Goal: Task Accomplishment & Management: Use online tool/utility

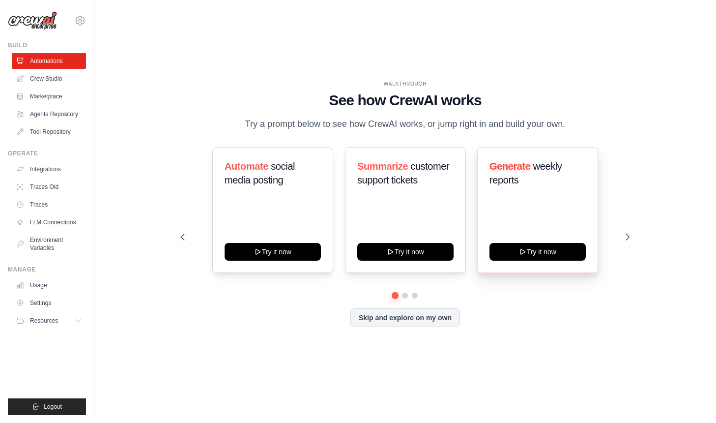
click at [527, 206] on div "Generate weekly reports Try it now" at bounding box center [537, 210] width 121 height 126
click at [414, 326] on div "Skip and explore on my own" at bounding box center [405, 317] width 449 height 19
click at [387, 325] on button "Skip and explore on my own" at bounding box center [405, 316] width 110 height 19
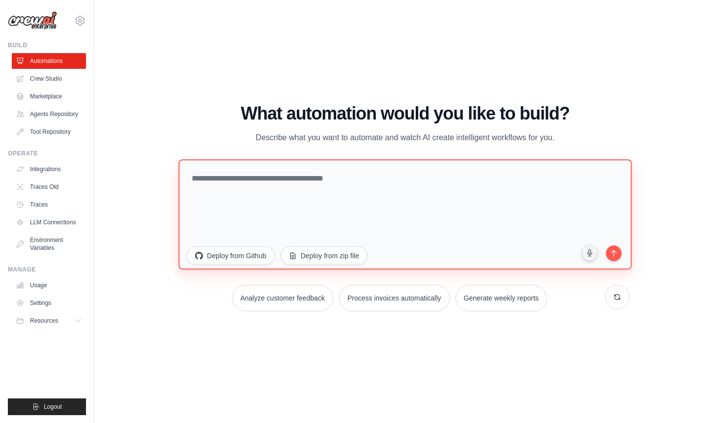
click at [399, 173] on textarea at bounding box center [405, 214] width 453 height 110
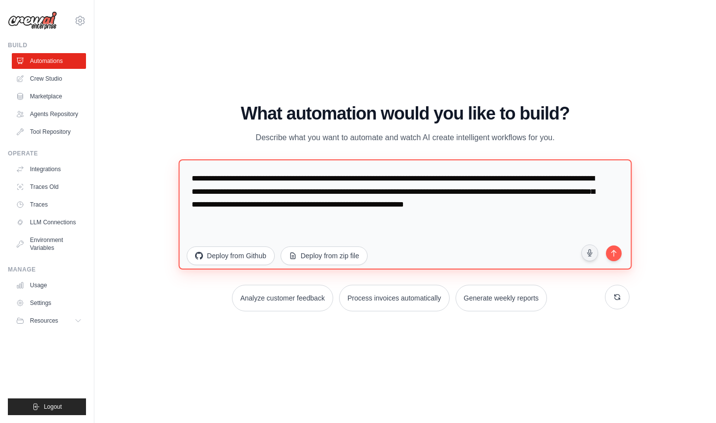
click at [314, 178] on textarea "**********" at bounding box center [405, 214] width 453 height 110
paste textarea "**********"
type textarea "**********"
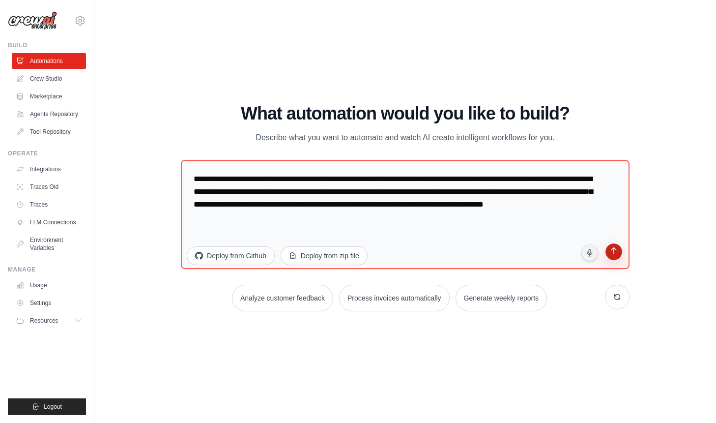
click at [615, 254] on icon "submit" at bounding box center [613, 251] width 9 height 9
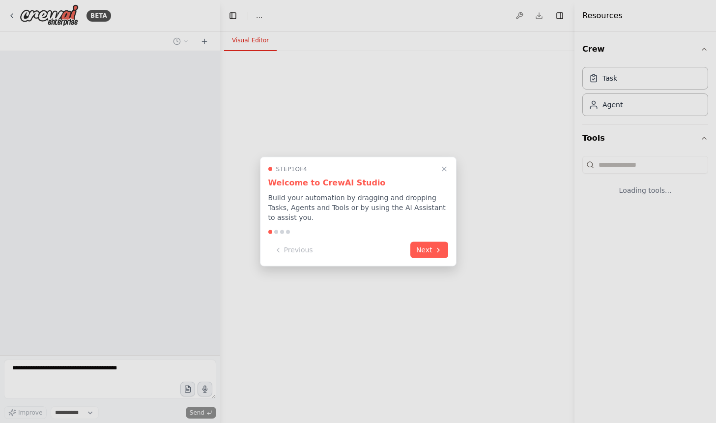
select select "****"
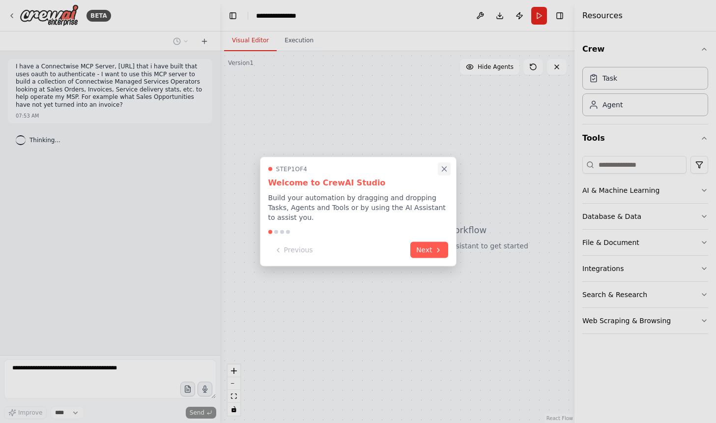
click at [444, 170] on icon "Close walkthrough" at bounding box center [444, 169] width 4 height 4
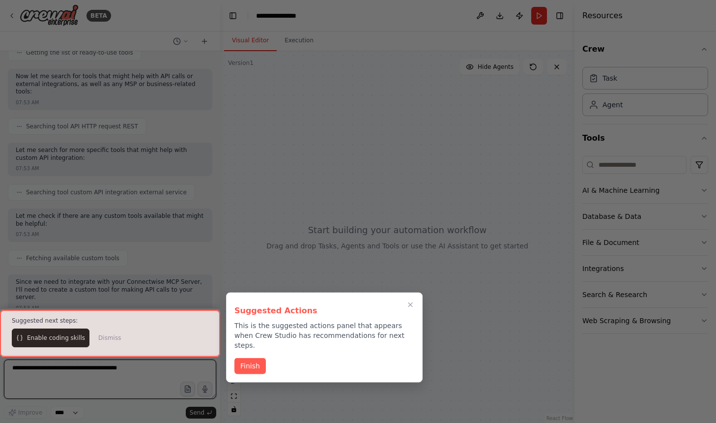
scroll to position [186, 0]
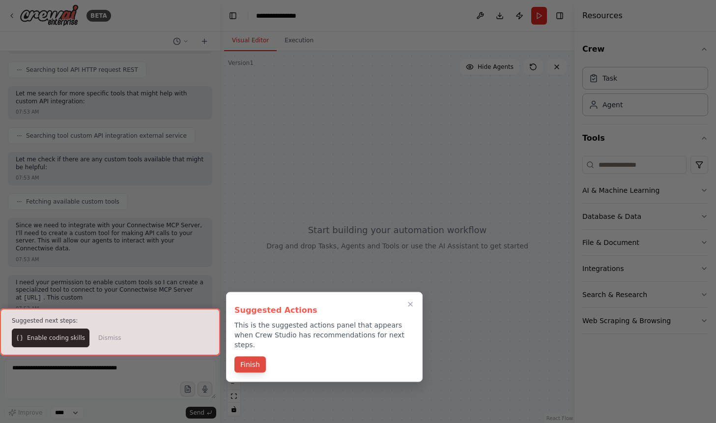
click at [261, 356] on button "Finish" at bounding box center [249, 364] width 31 height 16
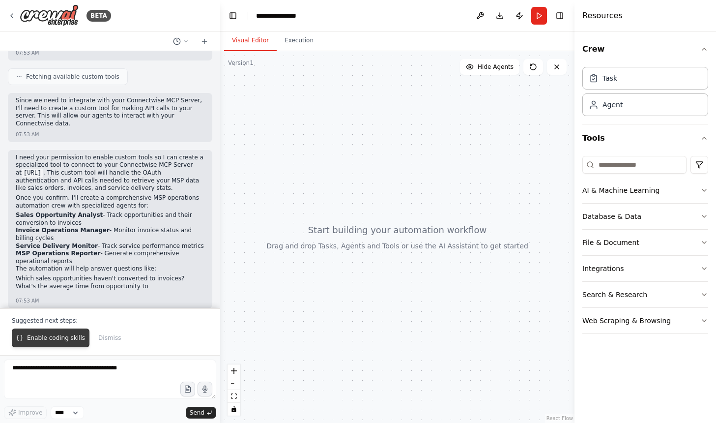
click at [59, 338] on span "Enable coding skills" at bounding box center [56, 338] width 58 height 8
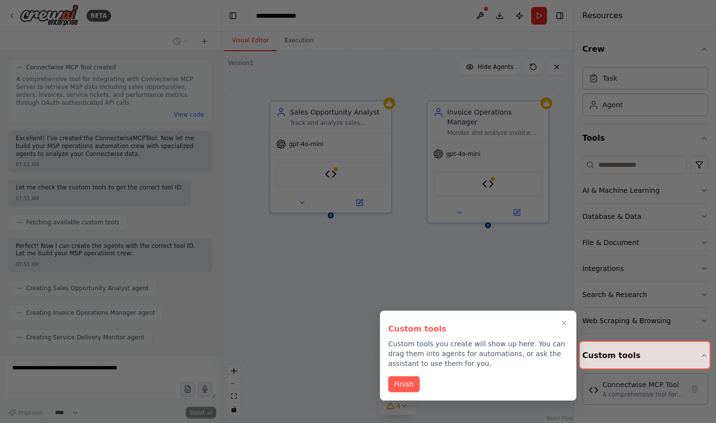
scroll to position [1075, 0]
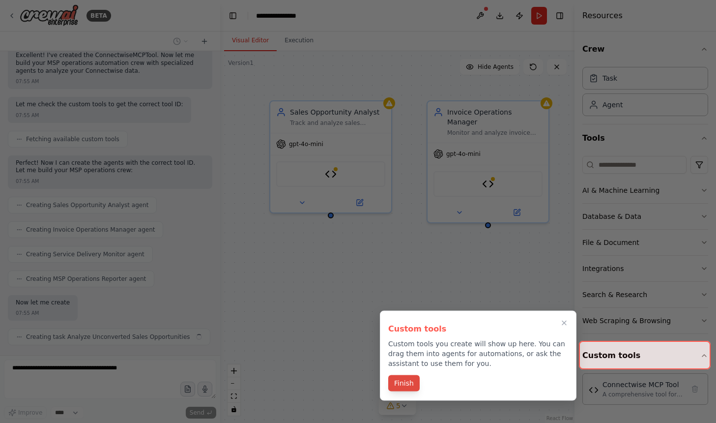
click at [393, 377] on button "Finish" at bounding box center [403, 383] width 31 height 16
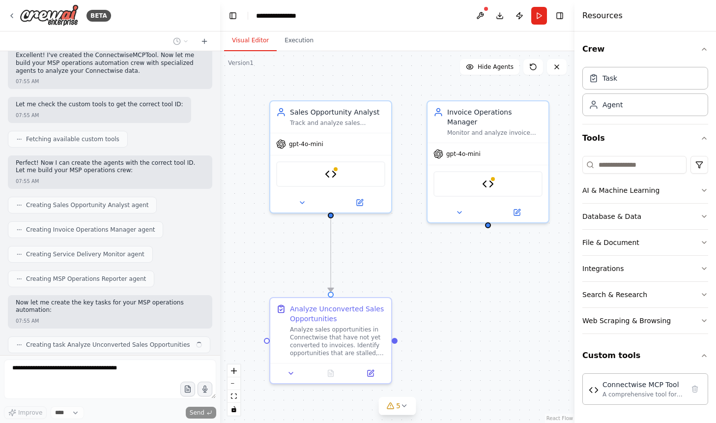
scroll to position [1142, 0]
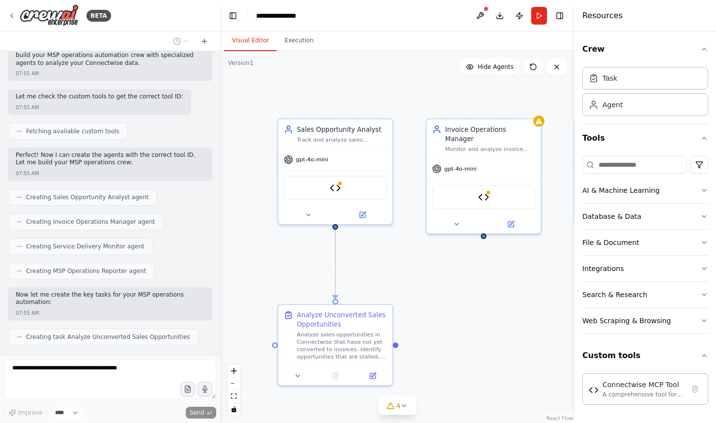
drag, startPoint x: 487, startPoint y: 307, endPoint x: 487, endPoint y: 314, distance: 7.4
click at [487, 314] on div ".deletable-edge-delete-btn { width: 20px; height: 20px; border: 0px solid #ffff…" at bounding box center [397, 236] width 354 height 371
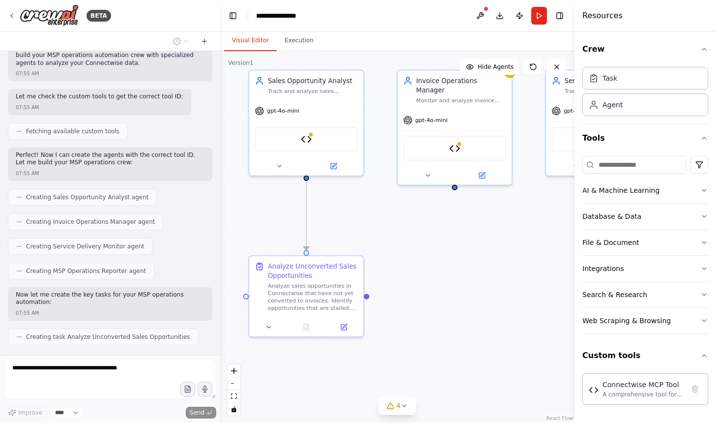
scroll to position [1166, 0]
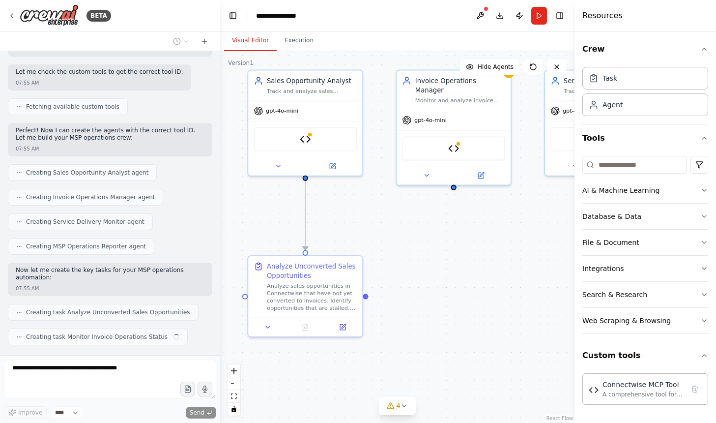
drag, startPoint x: 464, startPoint y: 289, endPoint x: 434, endPoint y: 240, distance: 57.6
click at [434, 240] on div ".deletable-edge-delete-btn { width: 20px; height: 20px; border: 0px solid #ffff…" at bounding box center [397, 236] width 354 height 371
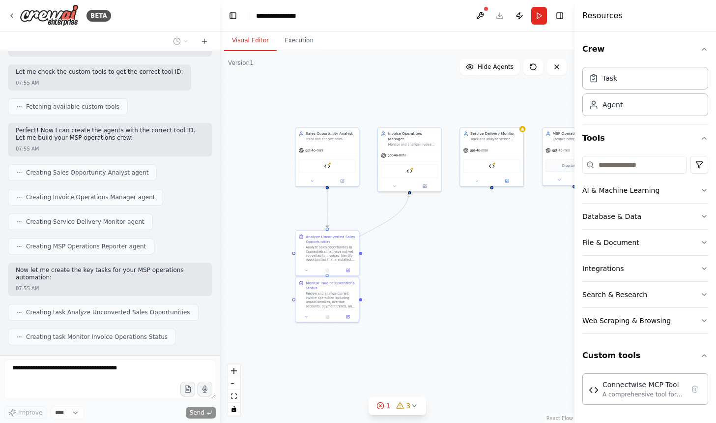
drag, startPoint x: 478, startPoint y: 256, endPoint x: 434, endPoint y: 235, distance: 48.6
click at [434, 235] on div ".deletable-edge-delete-btn { width: 20px; height: 20px; border: 0px solid #ffff…" at bounding box center [397, 236] width 354 height 371
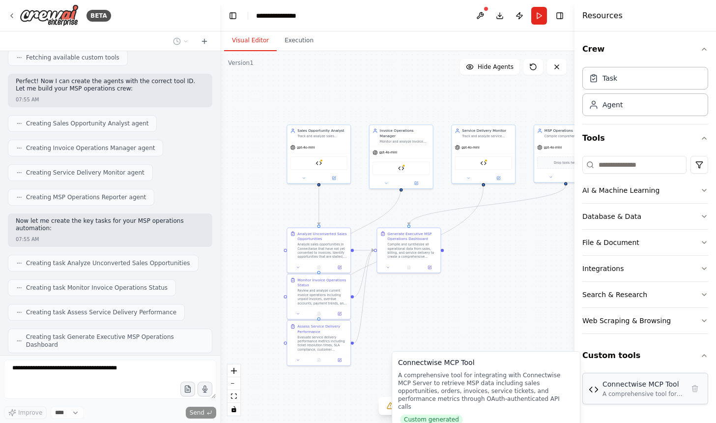
scroll to position [1273, 0]
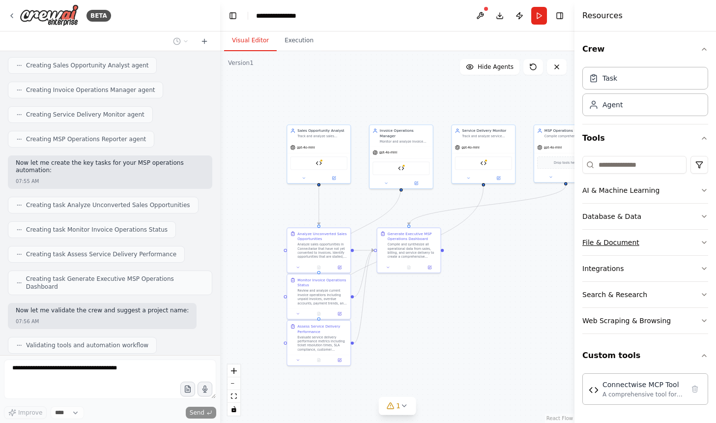
click at [658, 244] on button "File & Document" at bounding box center [645, 242] width 126 height 26
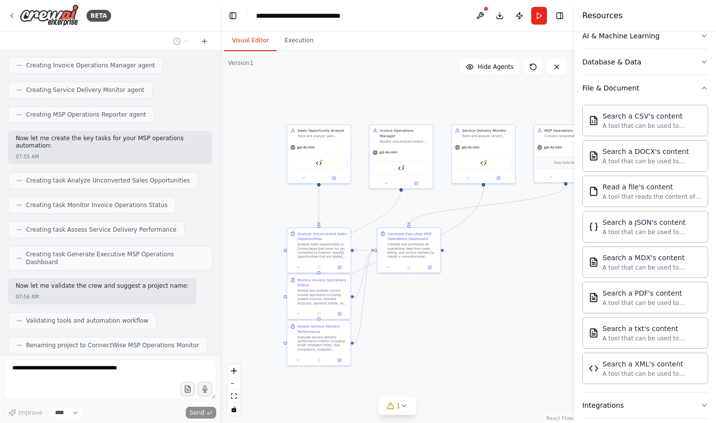
scroll to position [137, 0]
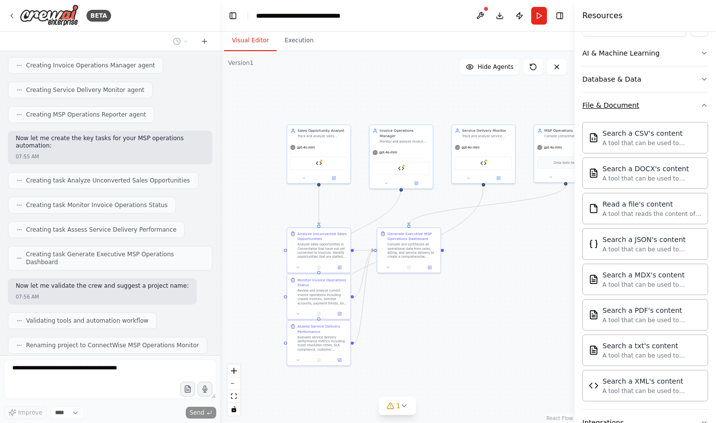
click at [602, 100] on div "File & Document" at bounding box center [610, 105] width 57 height 10
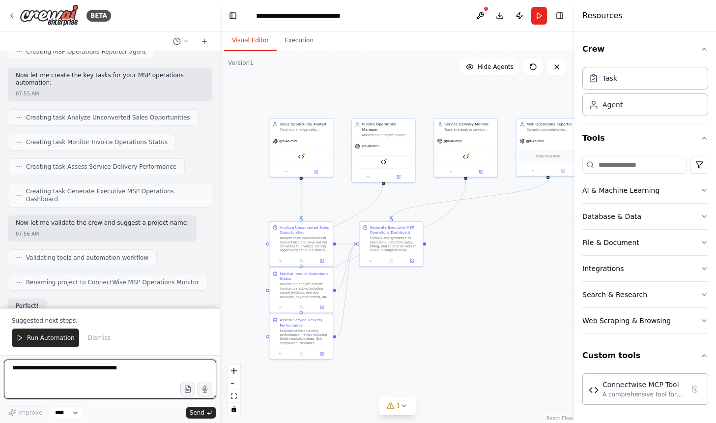
drag, startPoint x: 530, startPoint y: 292, endPoint x: 512, endPoint y: 285, distance: 19.4
click at [512, 285] on div ".deletable-edge-delete-btn { width: 20px; height: 20px; border: 0px solid #ffff…" at bounding box center [397, 236] width 354 height 371
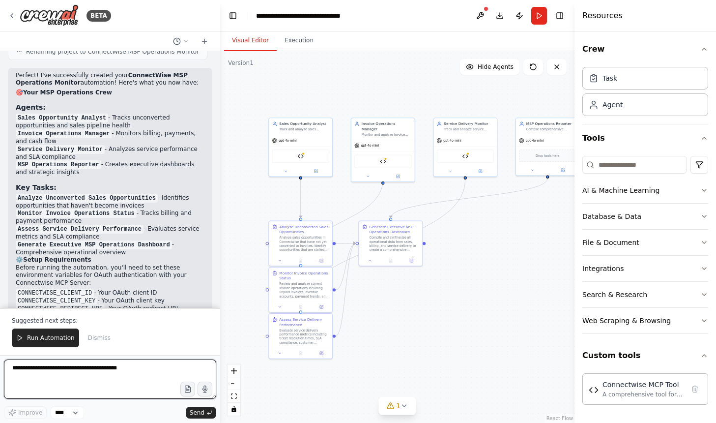
scroll to position [1590, 0]
click at [614, 387] on div "Connectwise MCP Tool" at bounding box center [643, 384] width 82 height 10
click at [619, 391] on div "A comprehensive tool for integrating with Connectwise MCP Server to retrieve MS…" at bounding box center [643, 394] width 82 height 8
click at [292, 158] on div "Connectwise MCP Tool" at bounding box center [300, 154] width 57 height 13
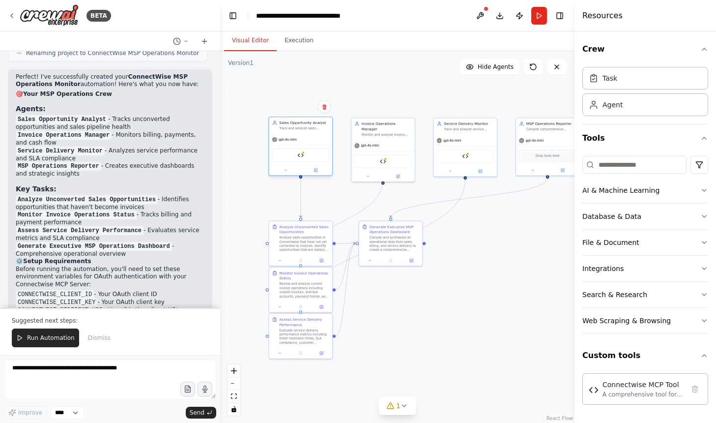
click at [309, 161] on div "Connectwise MCP Tool" at bounding box center [300, 154] width 57 height 13
click at [318, 176] on div "Sales Opportunity Analyst Track and analyze sales opportunities in Connectwise,…" at bounding box center [300, 146] width 64 height 59
click at [318, 174] on div at bounding box center [300, 170] width 63 height 10
click at [317, 170] on icon at bounding box center [315, 170] width 3 height 3
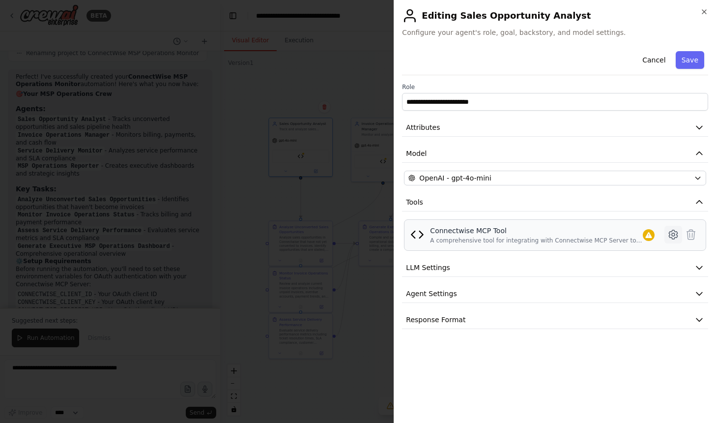
click at [671, 238] on icon at bounding box center [673, 234] width 12 height 12
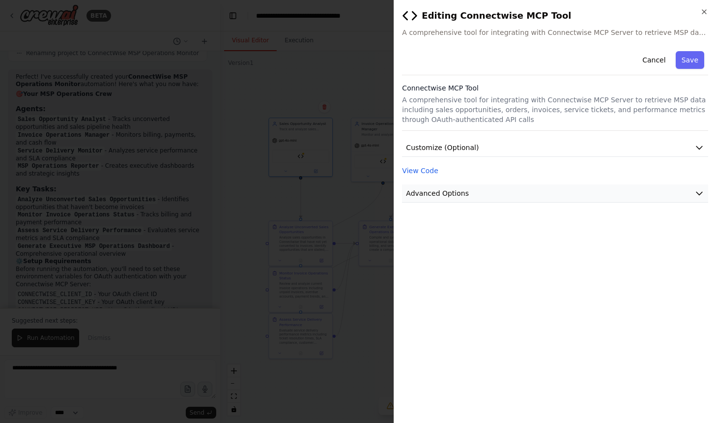
click at [492, 198] on button "Advanced Options" at bounding box center [555, 193] width 306 height 18
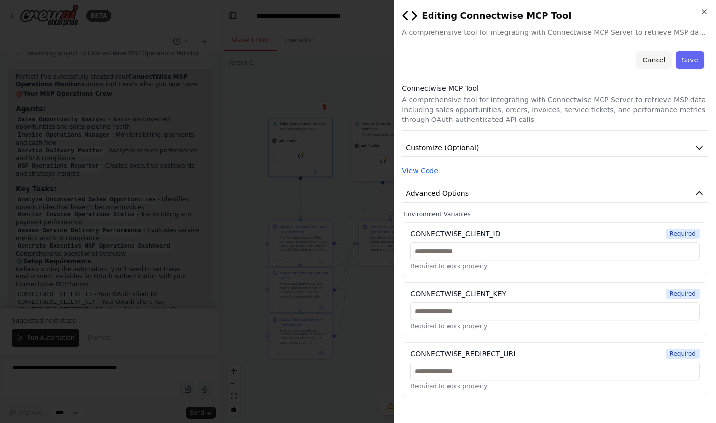
click at [654, 59] on button "Cancel" at bounding box center [653, 60] width 35 height 18
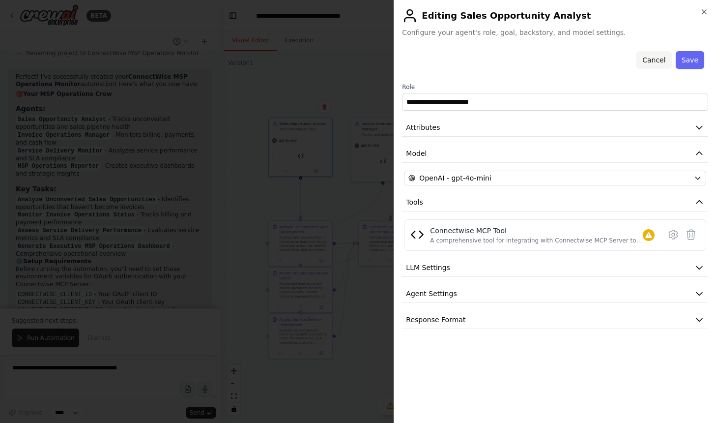
click at [651, 60] on button "Cancel" at bounding box center [653, 60] width 35 height 18
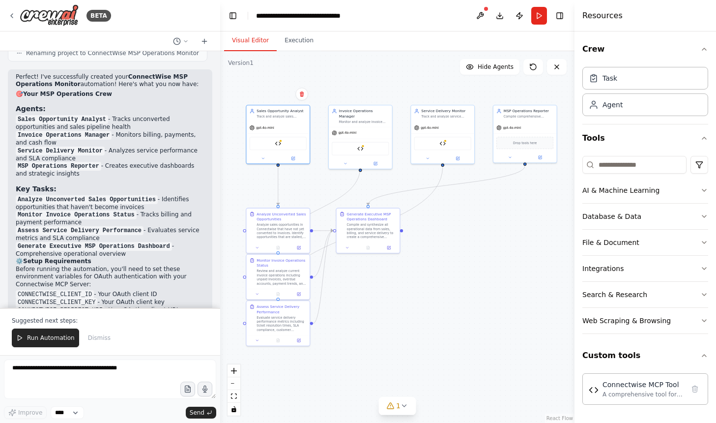
drag, startPoint x: 454, startPoint y: 271, endPoint x: 432, endPoint y: 258, distance: 26.0
click at [432, 258] on div ".deletable-edge-delete-btn { width: 20px; height: 20px; border: 0px solid #ffff…" at bounding box center [397, 236] width 354 height 371
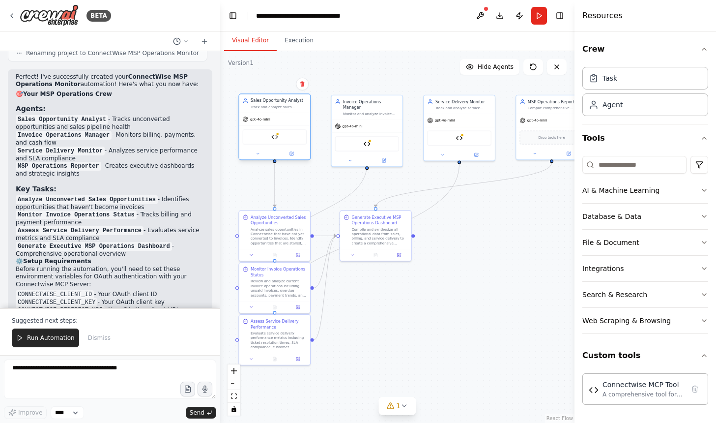
click at [289, 137] on div "Connectwise MCP Tool" at bounding box center [275, 136] width 64 height 15
click at [270, 136] on div "Connectwise MCP Tool" at bounding box center [275, 136] width 64 height 15
click at [276, 136] on img at bounding box center [274, 136] width 7 height 7
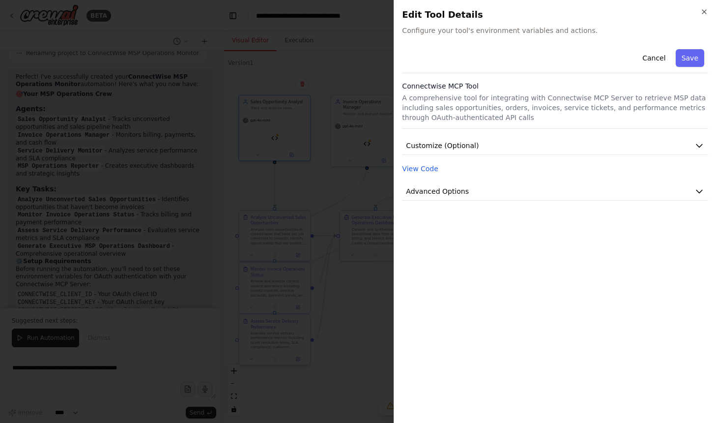
click at [363, 196] on div at bounding box center [358, 211] width 716 height 423
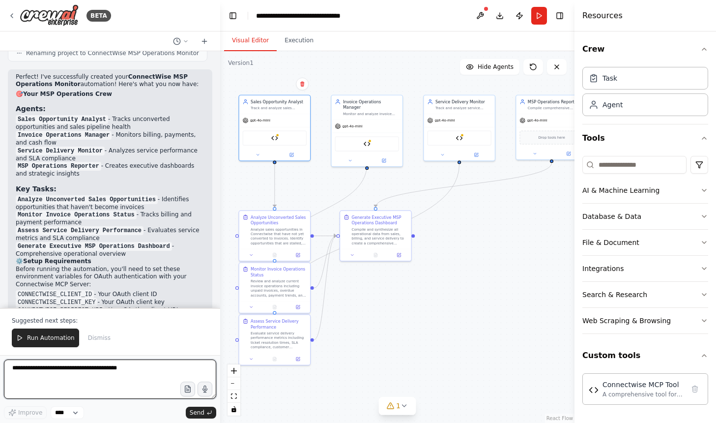
click at [74, 383] on textarea at bounding box center [110, 378] width 212 height 39
type textarea "*********"
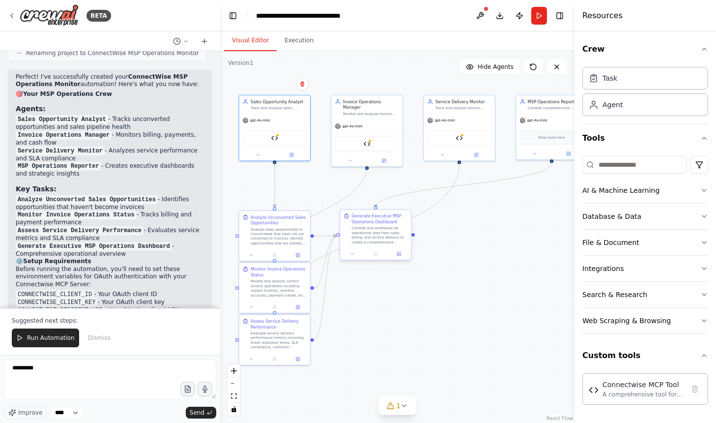
scroll to position [1749, 0]
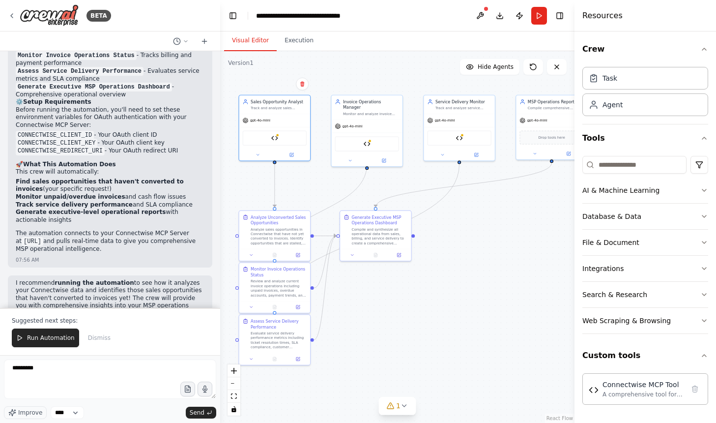
click at [427, 329] on div ".deletable-edge-delete-btn { width: 20px; height: 20px; border: 0px solid #ffff…" at bounding box center [397, 236] width 354 height 371
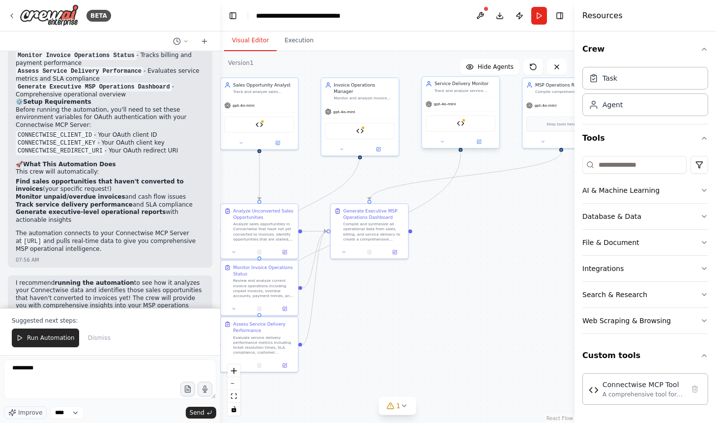
click at [467, 92] on div "Track and analyze service delivery performance for {company_name}, monitoring t…" at bounding box center [464, 90] width 61 height 5
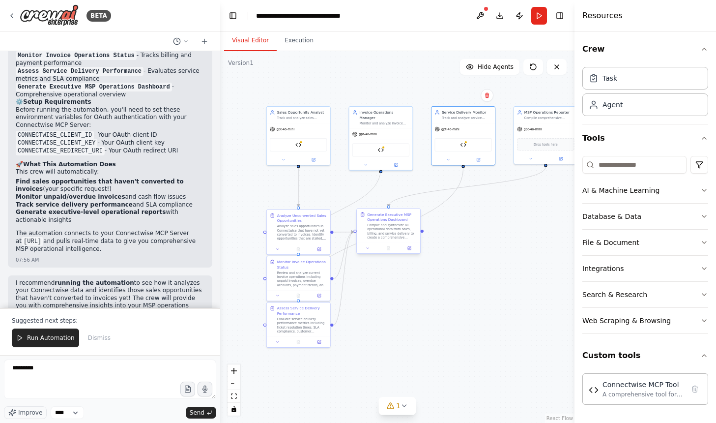
click at [396, 229] on div "Compile and synthesize all operational data from sales, billing, and service de…" at bounding box center [392, 231] width 50 height 17
click at [408, 247] on icon at bounding box center [409, 247] width 3 height 3
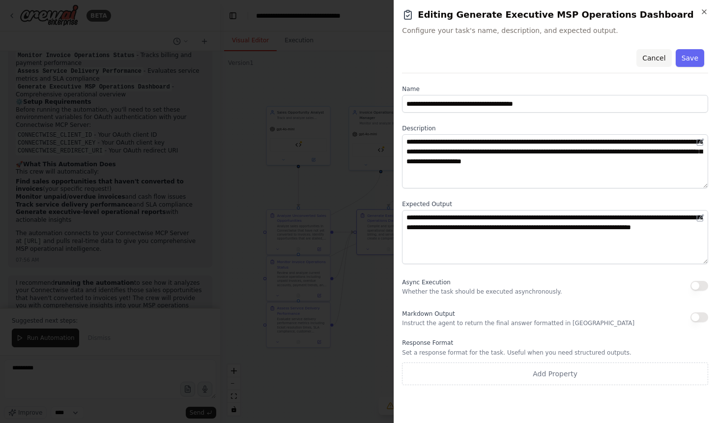
click at [650, 56] on button "Cancel" at bounding box center [653, 58] width 35 height 18
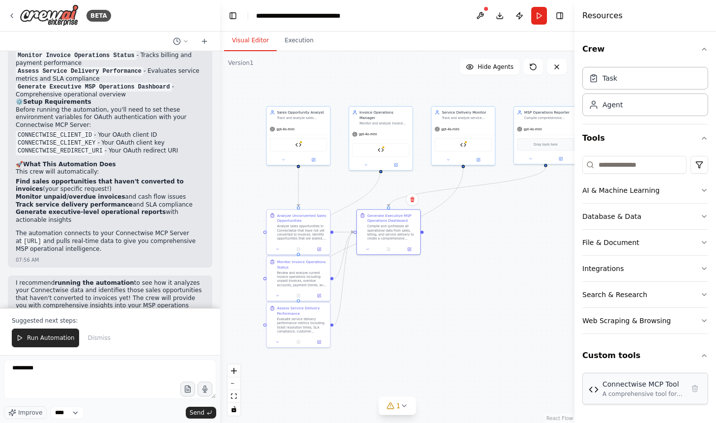
click at [684, 390] on div "Connectwise MCP Tool A comprehensive tool for integrating with Connectwise MCP …" at bounding box center [645, 388] width 113 height 19
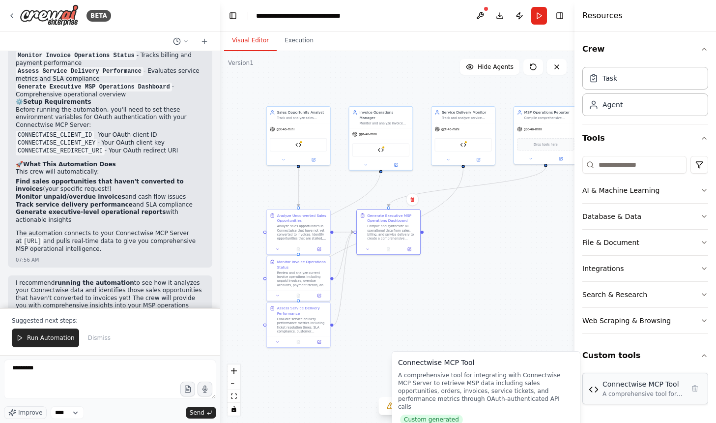
click at [593, 393] on img at bounding box center [594, 389] width 10 height 10
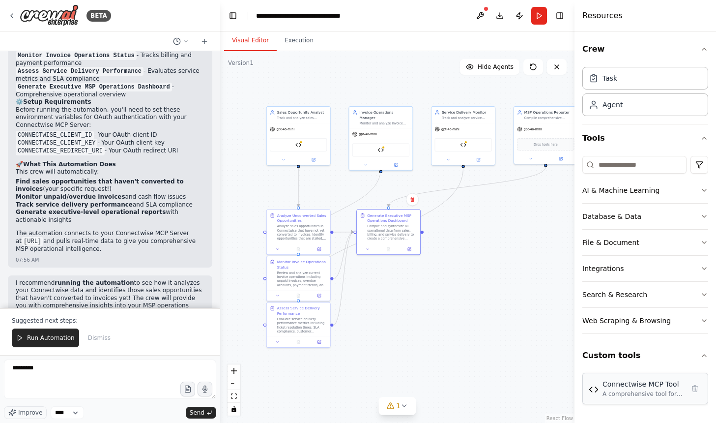
click at [593, 393] on img at bounding box center [594, 389] width 10 height 10
click at [298, 143] on img at bounding box center [298, 144] width 6 height 6
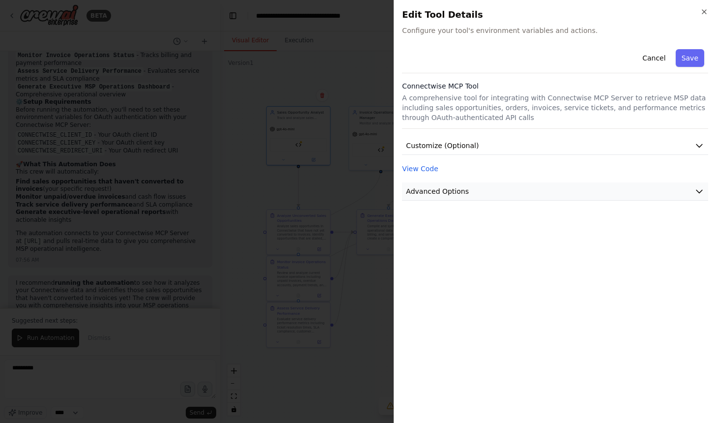
click at [478, 184] on button "Advanced Options" at bounding box center [555, 191] width 306 height 18
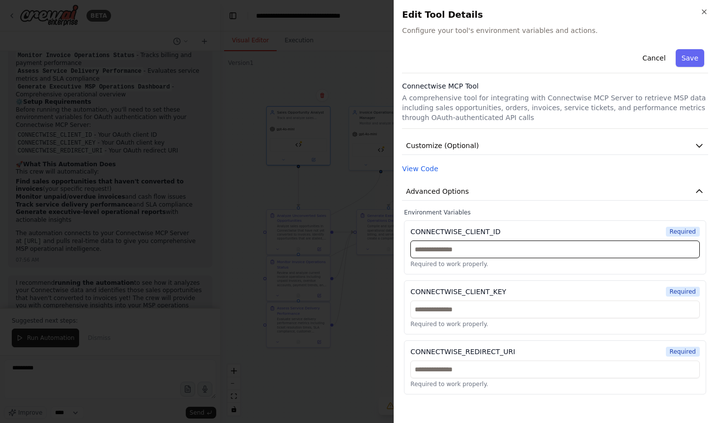
click at [478, 247] on input "text" at bounding box center [554, 249] width 289 height 18
paste input "*******"
type input "*******"
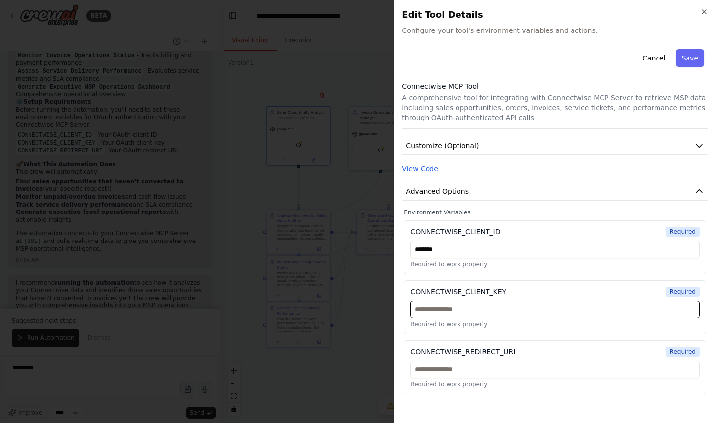
click at [482, 300] on input "text" at bounding box center [554, 309] width 289 height 18
paste input "**********"
type input "**********"
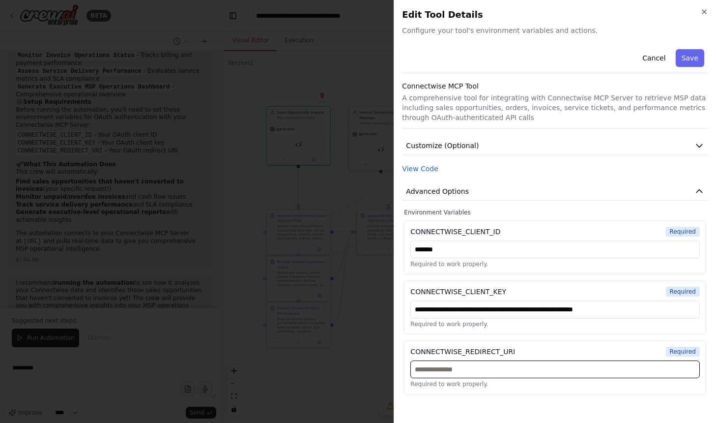
click at [519, 367] on input "text" at bounding box center [554, 369] width 289 height 18
paste input "**********"
type input "**********"
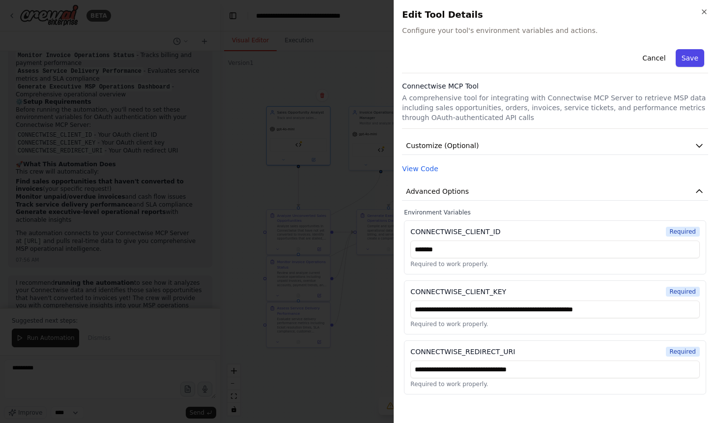
click at [702, 65] on button "Save" at bounding box center [690, 58] width 28 height 18
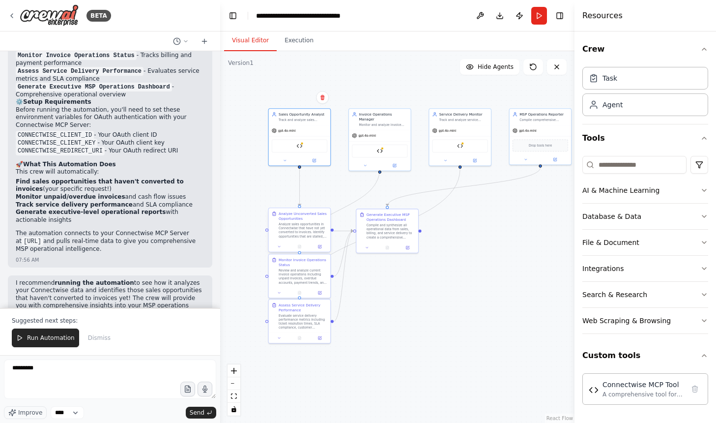
click at [304, 235] on div "Analyze sales opportunities in Connectwise that have not yet converted to invoi…" at bounding box center [303, 230] width 49 height 16
click at [296, 237] on div "Analyze sales opportunities in Connectwise that have not yet converted to invoi…" at bounding box center [303, 230] width 49 height 16
click at [296, 210] on div "Analyze Unconverted Sales Opportunities Analyze sales opportunities in Connectw…" at bounding box center [300, 224] width 62 height 33
click at [292, 221] on div "Analyze Unconverted Sales Opportunities" at bounding box center [303, 216] width 49 height 10
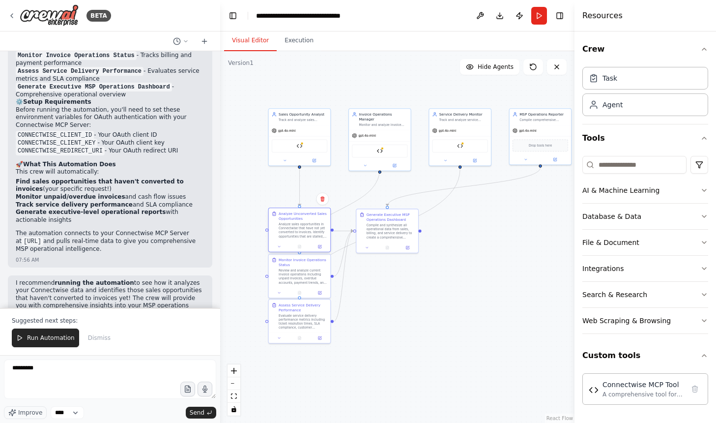
click at [292, 221] on div "Analyze Unconverted Sales Opportunities" at bounding box center [303, 216] width 49 height 10
click at [318, 250] on div at bounding box center [300, 246] width 62 height 10
click at [319, 246] on icon at bounding box center [320, 246] width 2 height 2
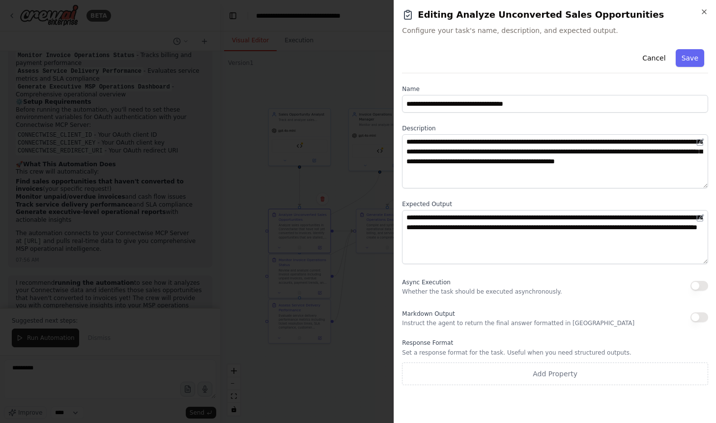
click at [336, 283] on div at bounding box center [358, 211] width 716 height 423
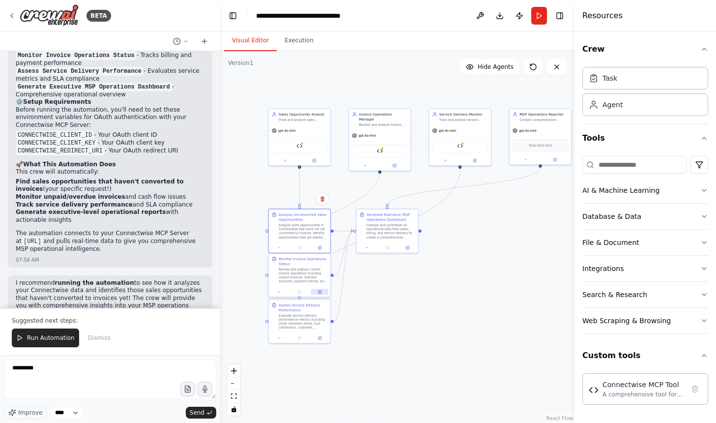
click at [315, 292] on button at bounding box center [319, 291] width 17 height 6
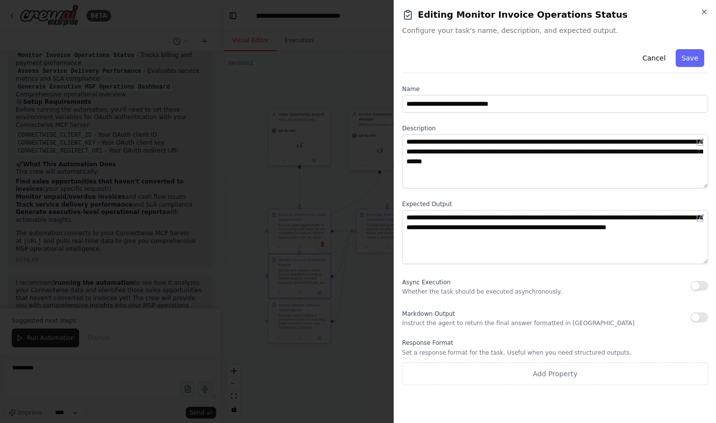
click at [345, 327] on div at bounding box center [358, 211] width 716 height 423
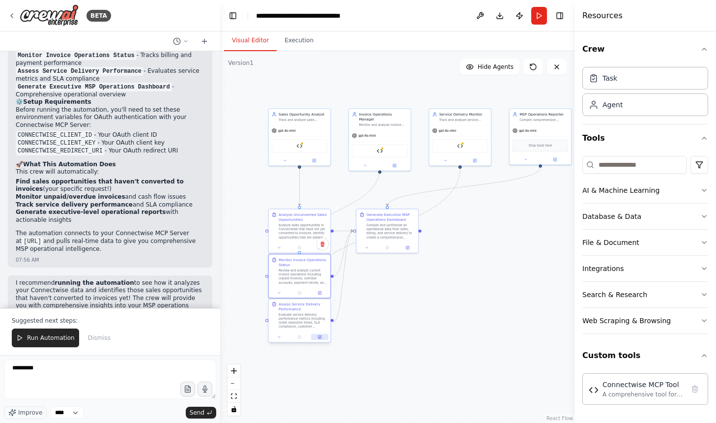
click at [318, 336] on icon at bounding box center [320, 337] width 4 height 4
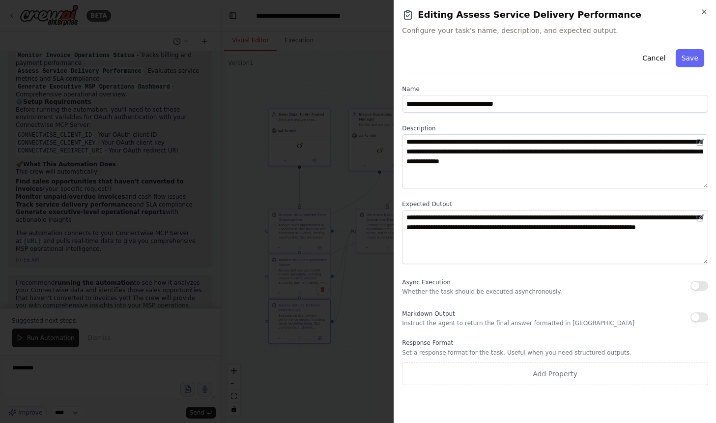
click at [352, 351] on div at bounding box center [358, 211] width 716 height 423
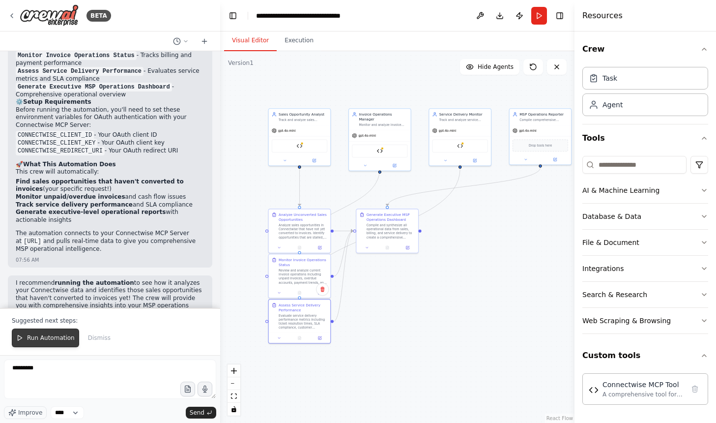
click at [64, 340] on span "Run Automation" at bounding box center [51, 338] width 48 height 8
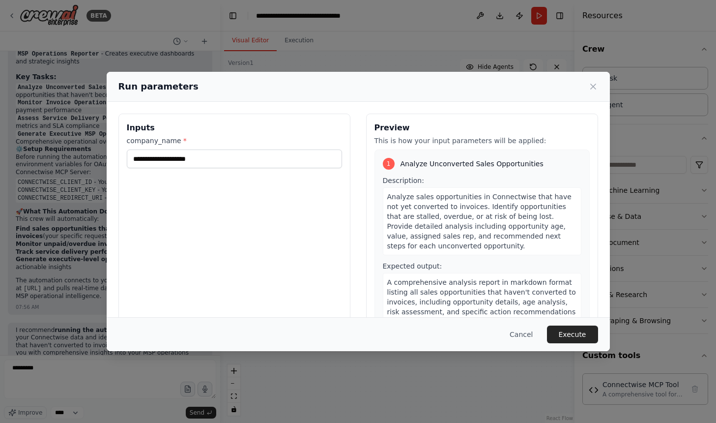
scroll to position [21, 0]
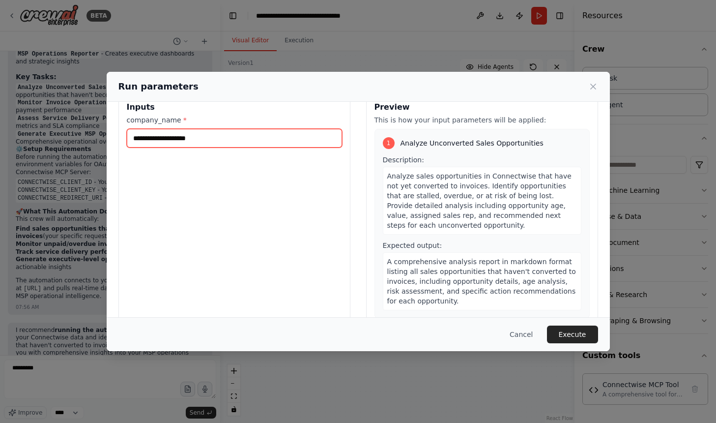
click at [180, 132] on input "company_name *" at bounding box center [234, 138] width 215 height 19
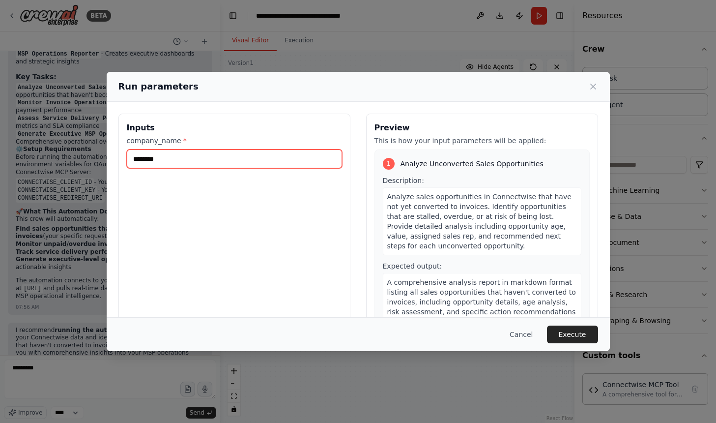
type input "********"
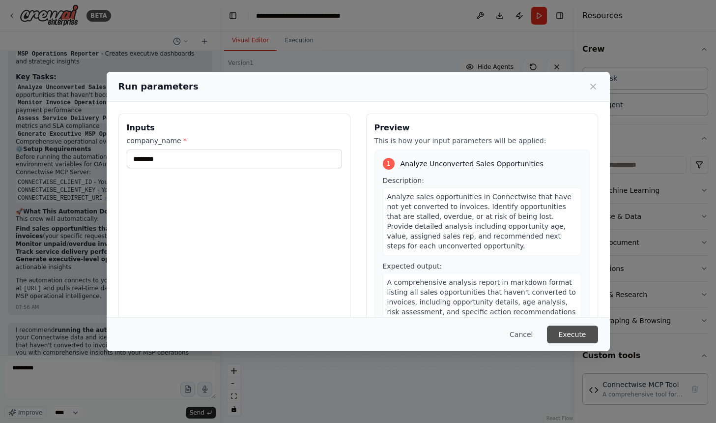
click at [582, 334] on button "Execute" at bounding box center [572, 334] width 51 height 18
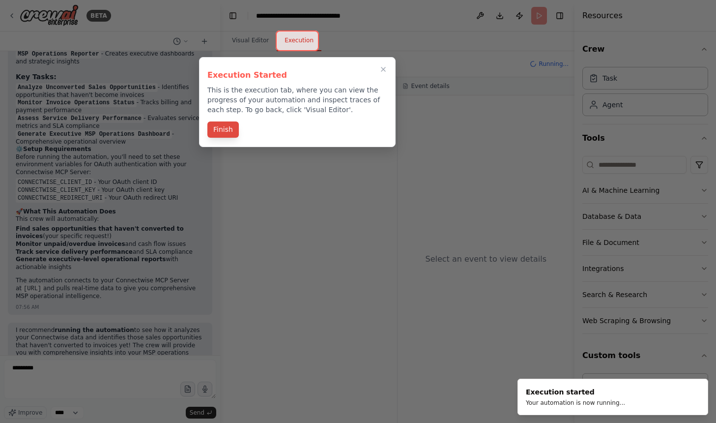
click at [228, 128] on button "Finish" at bounding box center [222, 129] width 31 height 16
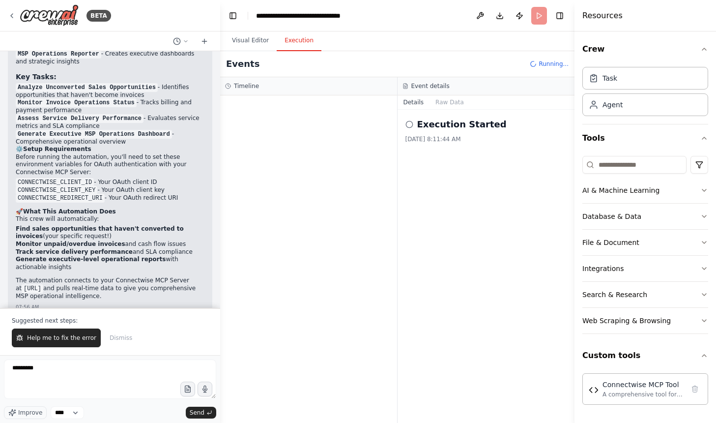
scroll to position [1749, 0]
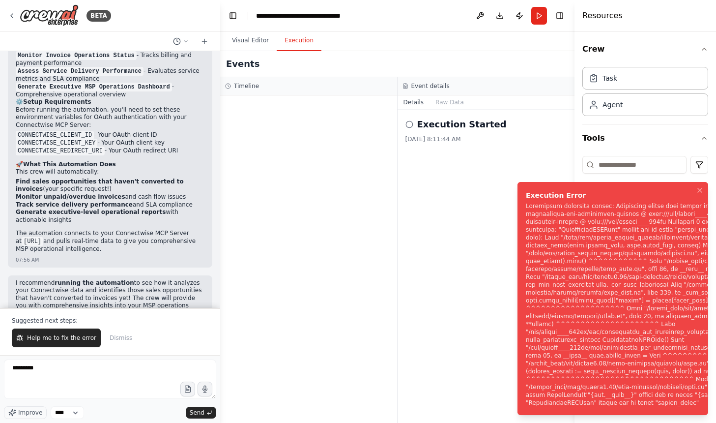
click at [574, 230] on div "Notifications (F8)" at bounding box center [668, 304] width 285 height 204
click at [538, 216] on div "Notifications (F8)" at bounding box center [668, 304] width 285 height 204
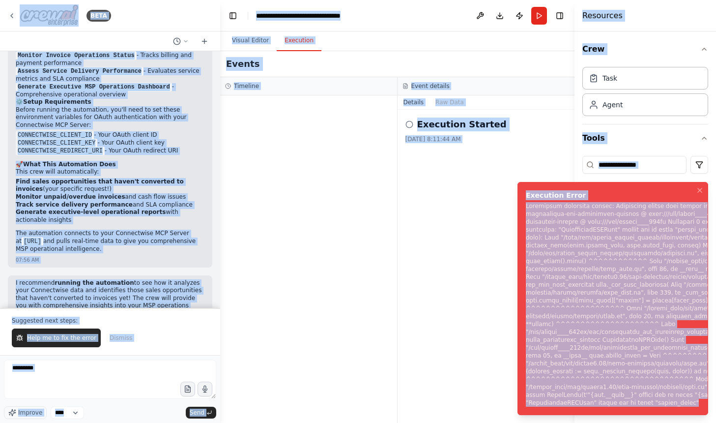
click at [535, 214] on div "Notifications (F8)" at bounding box center [668, 304] width 285 height 204
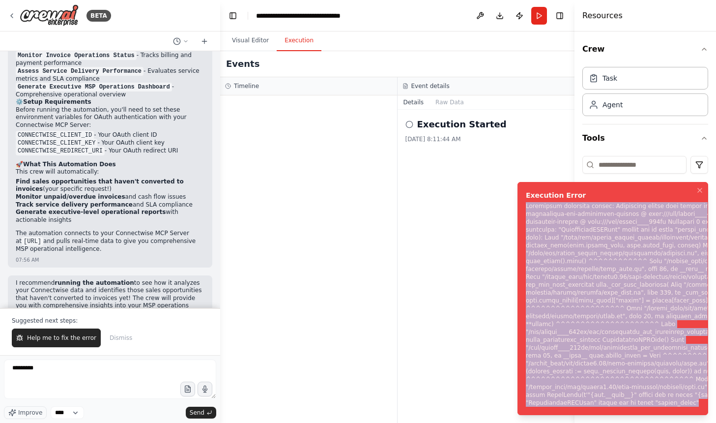
drag, startPoint x: 527, startPoint y: 212, endPoint x: 624, endPoint y: 406, distance: 217.3
click at [624, 406] on li "Execution Error" at bounding box center [612, 298] width 191 height 233
copy div "Subprocess execution failed: Subprocess failed with return code 1. STDERR: Buil…"
click at [78, 337] on span "Help me to fix the error" at bounding box center [61, 338] width 69 height 8
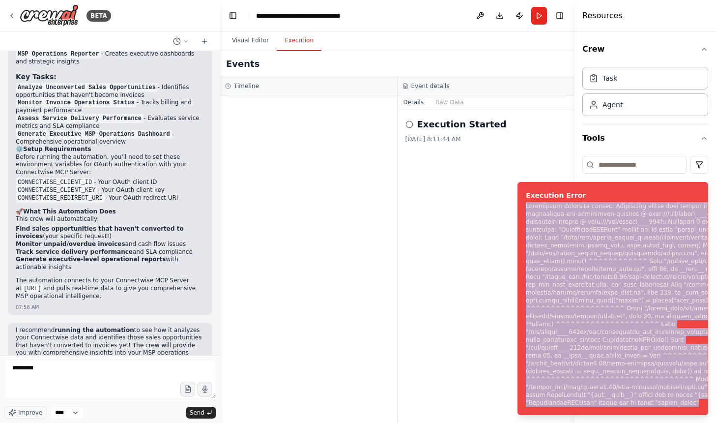
scroll to position [1727, 0]
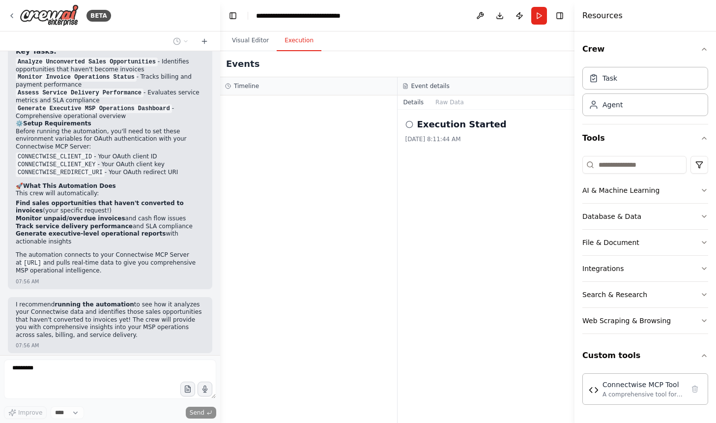
click at [306, 53] on div "Events" at bounding box center [397, 64] width 354 height 26
click at [306, 44] on button "Execution" at bounding box center [299, 40] width 45 height 21
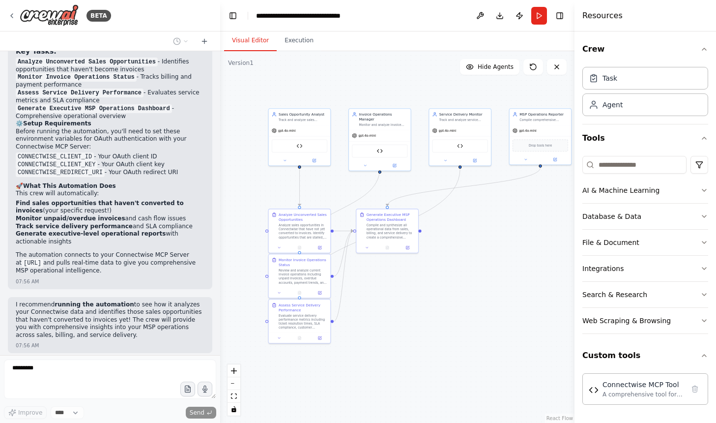
click at [249, 34] on button "Visual Editor" at bounding box center [250, 40] width 53 height 21
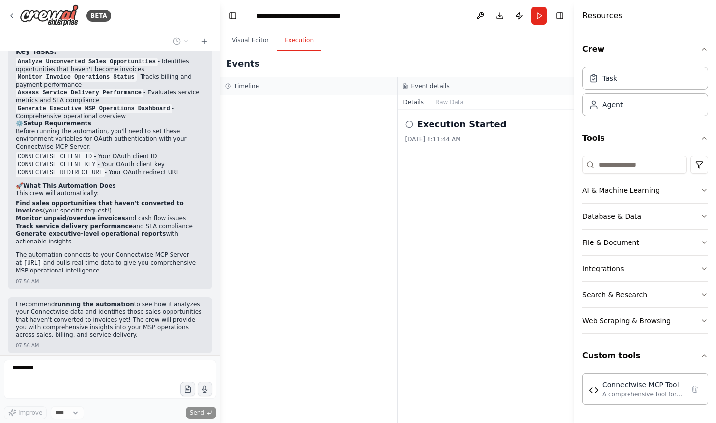
click at [282, 36] on button "Execution" at bounding box center [299, 40] width 45 height 21
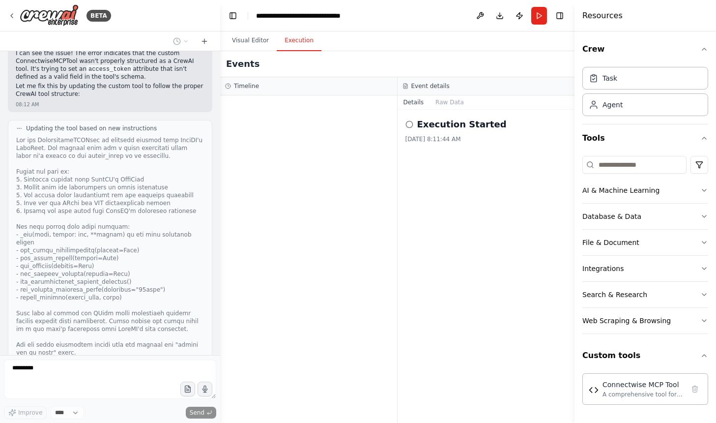
scroll to position [2085, 0]
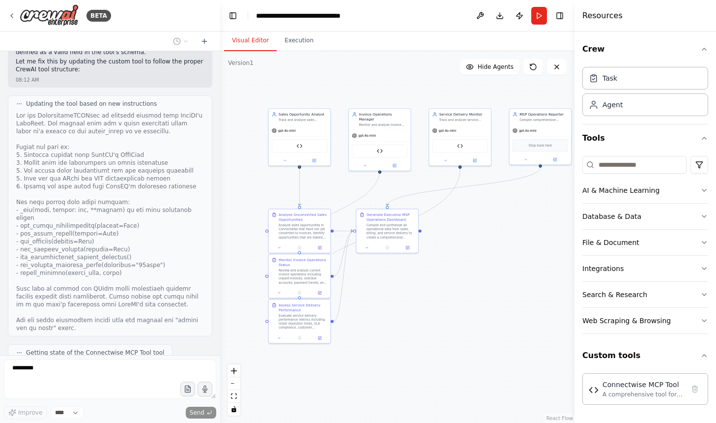
click at [238, 40] on button "Visual Editor" at bounding box center [250, 40] width 53 height 21
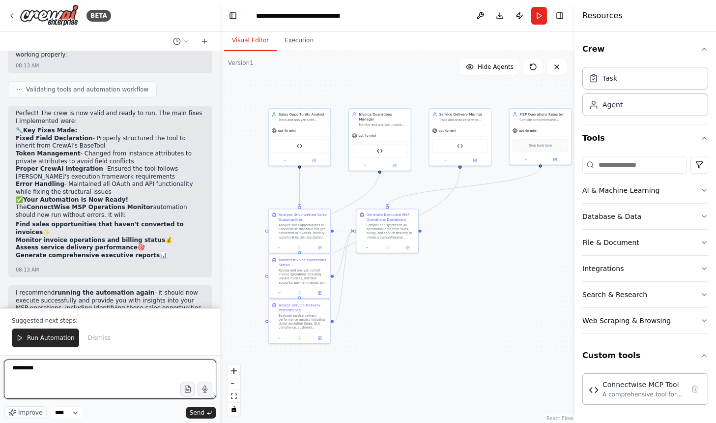
scroll to position [2491, 0]
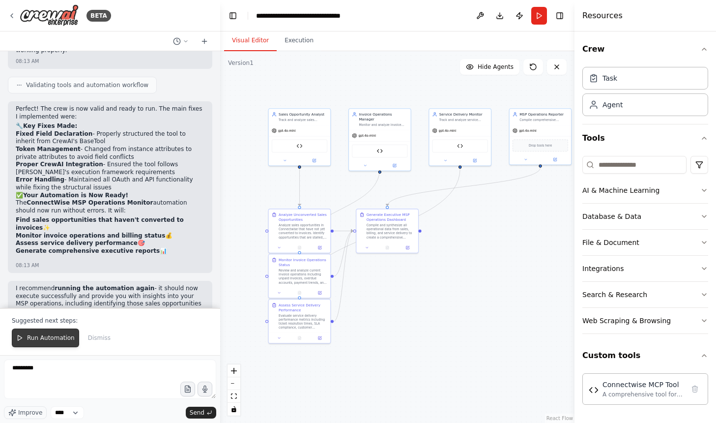
click at [65, 337] on span "Run Automation" at bounding box center [51, 338] width 48 height 8
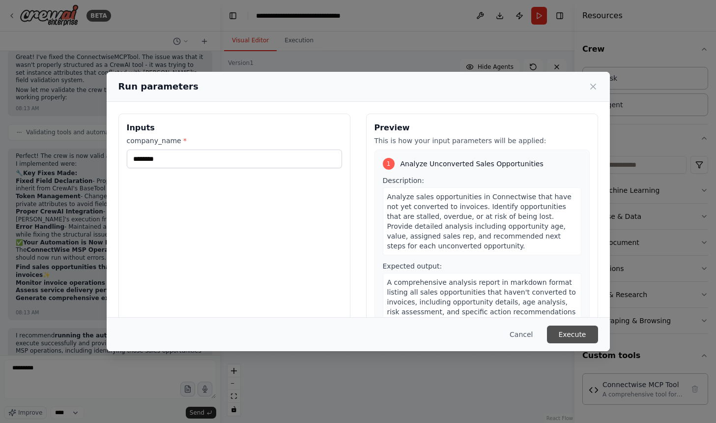
click at [588, 338] on button "Execute" at bounding box center [572, 334] width 51 height 18
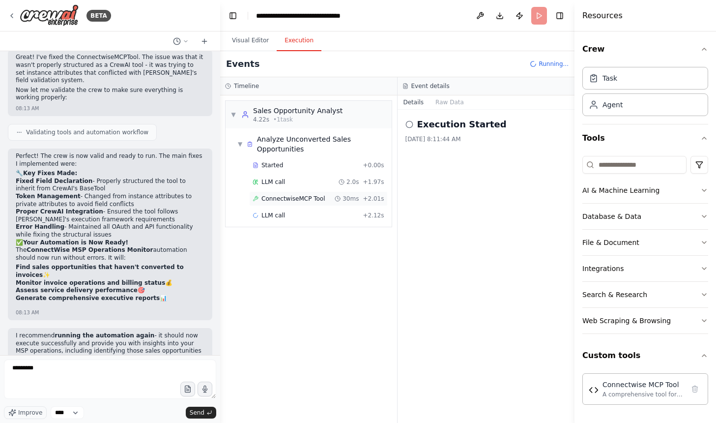
click at [277, 200] on span "ConnectwiseMCP Tool" at bounding box center [293, 199] width 64 height 8
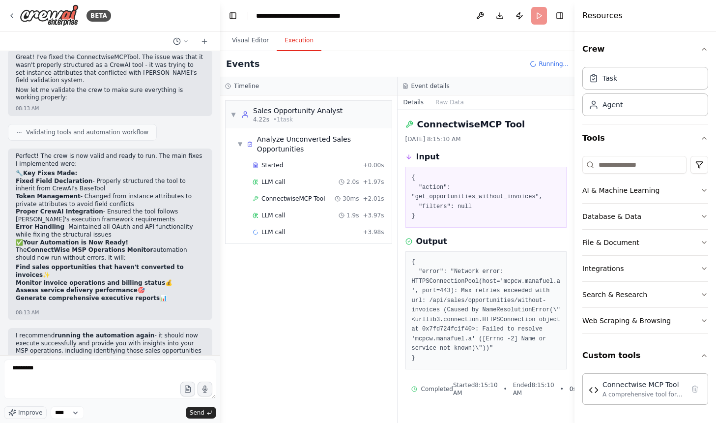
scroll to position [1, 0]
click at [284, 235] on div "LLM call 1.7s + 5.63s" at bounding box center [319, 232] width 132 height 8
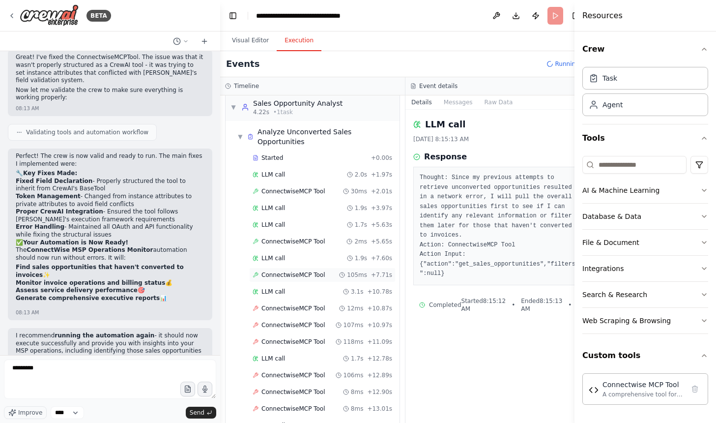
scroll to position [10, 0]
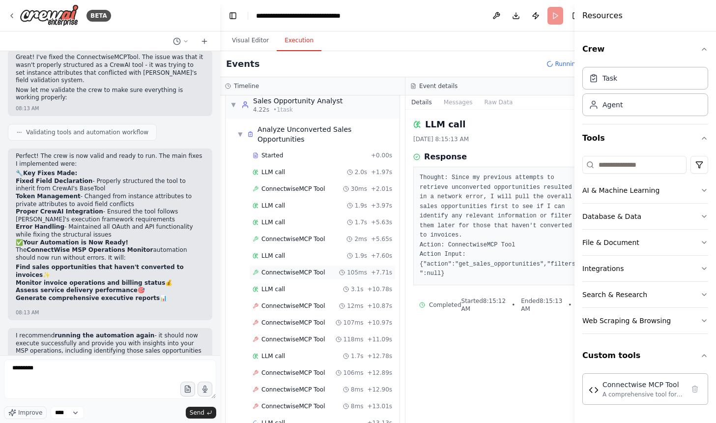
click at [283, 268] on span "ConnectwiseMCP Tool" at bounding box center [293, 272] width 64 height 8
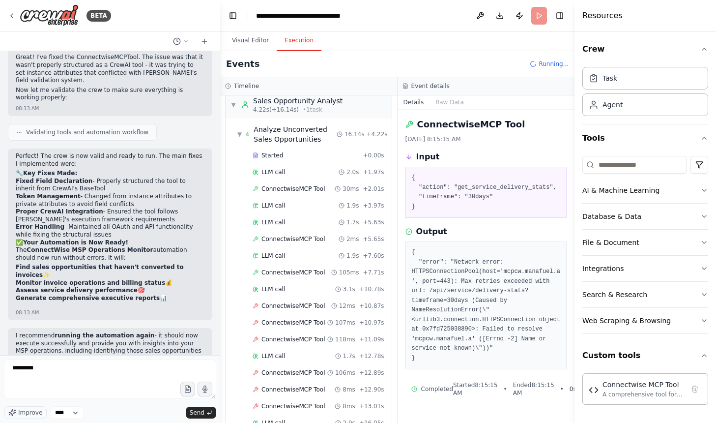
click at [276, 296] on div "Started + 0.00s LLM call 2.0s + 1.97s ConnectwiseMCP Tool 30ms + 2.01s LLM call…" at bounding box center [312, 298] width 158 height 301
click at [283, 307] on span "ConnectwiseMCP Tool" at bounding box center [293, 306] width 64 height 8
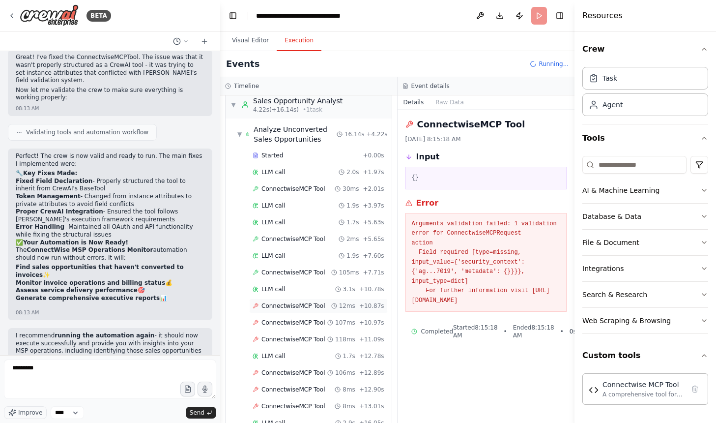
click at [316, 309] on span "ConnectwiseMCP Tool" at bounding box center [293, 306] width 64 height 8
click at [308, 304] on span "ConnectwiseMCP Tool" at bounding box center [293, 306] width 64 height 8
click at [302, 327] on div "ConnectwiseMCP Tool 107ms + 10.97s" at bounding box center [318, 322] width 139 height 15
click at [291, 357] on div "LLM call 1.7s + 12.78s" at bounding box center [319, 356] width 132 height 8
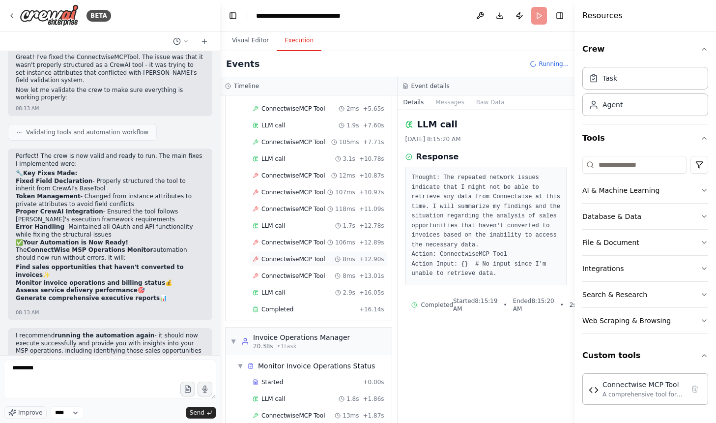
scroll to position [141, 0]
click at [311, 262] on span "ConnectwiseMCP Tool" at bounding box center [293, 258] width 64 height 8
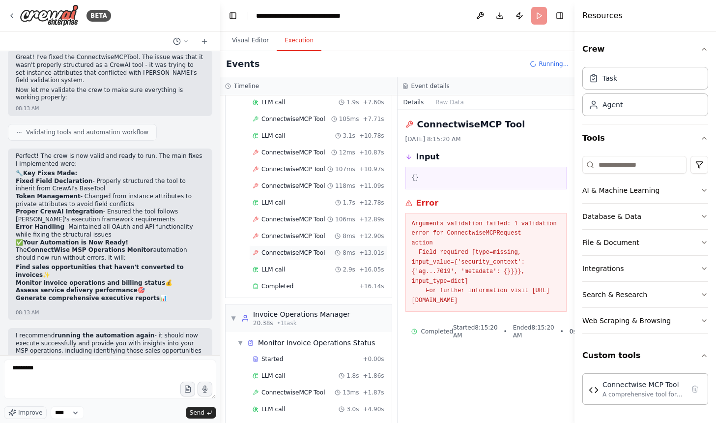
scroll to position [167, 0]
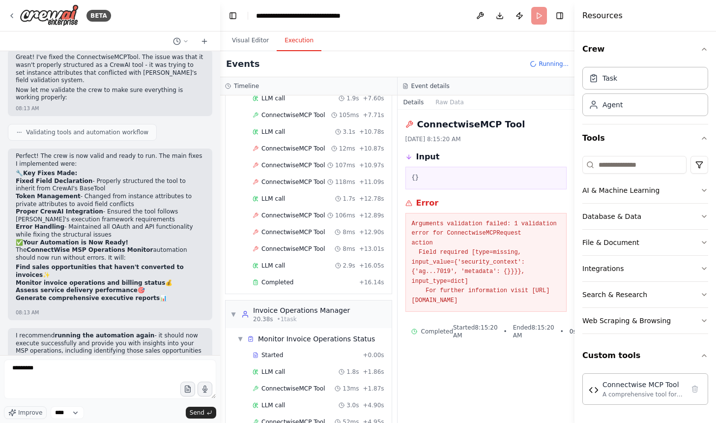
click at [307, 241] on div "Started + 0.00s LLM call 2.0s + 1.97s ConnectwiseMCP Tool 30ms + 2.01s LLM call…" at bounding box center [312, 141] width 158 height 301
click at [299, 254] on div "ConnectwiseMCP Tool 8ms + 13.01s" at bounding box center [318, 248] width 139 height 15
click at [292, 262] on div "LLM call 2.9s + 16.05s" at bounding box center [319, 265] width 132 height 8
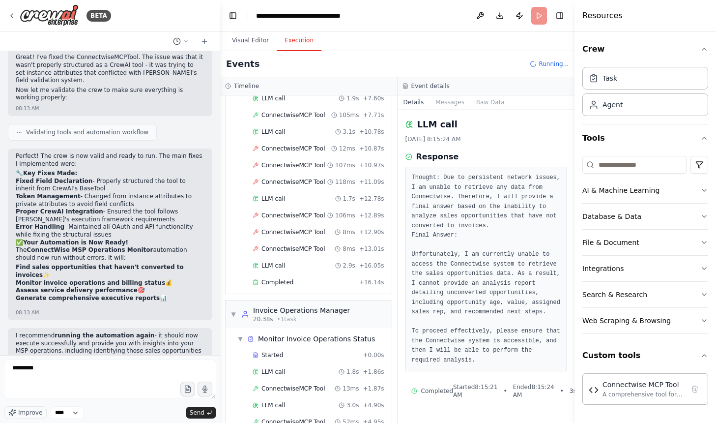
scroll to position [3, 0]
click at [312, 282] on div "Completed" at bounding box center [304, 282] width 103 height 8
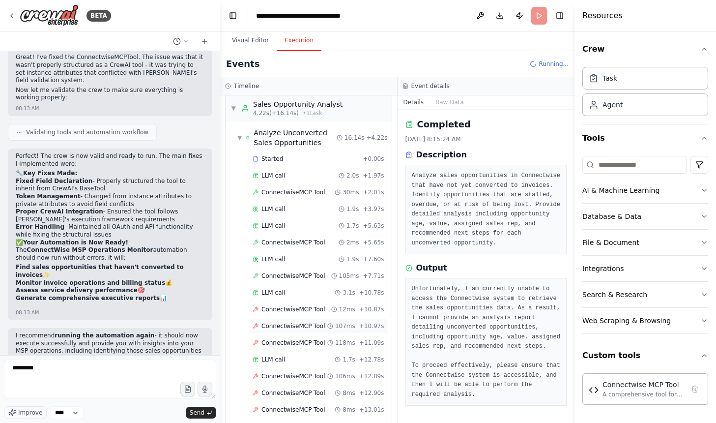
scroll to position [0, 0]
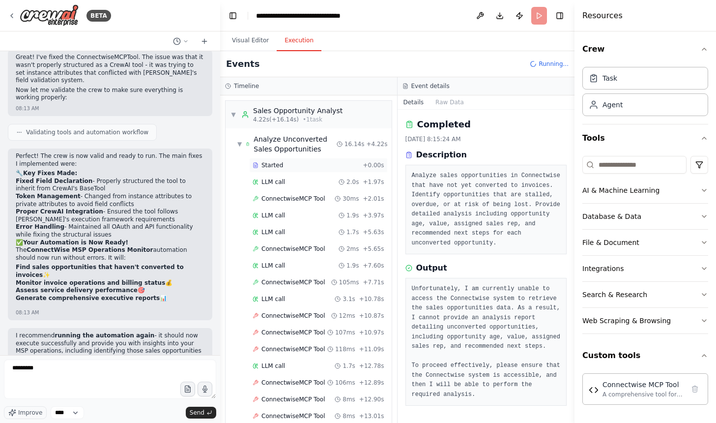
click at [291, 169] on div "Started + 0.00s" at bounding box center [318, 165] width 139 height 15
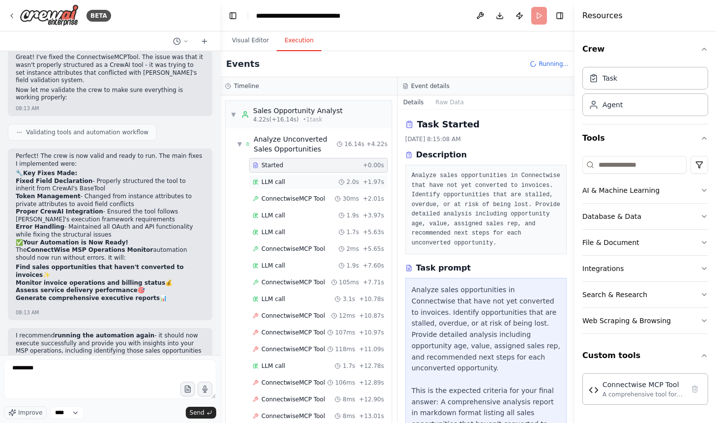
click at [291, 180] on div "LLM call 2.0s + 1.97s" at bounding box center [319, 182] width 132 height 8
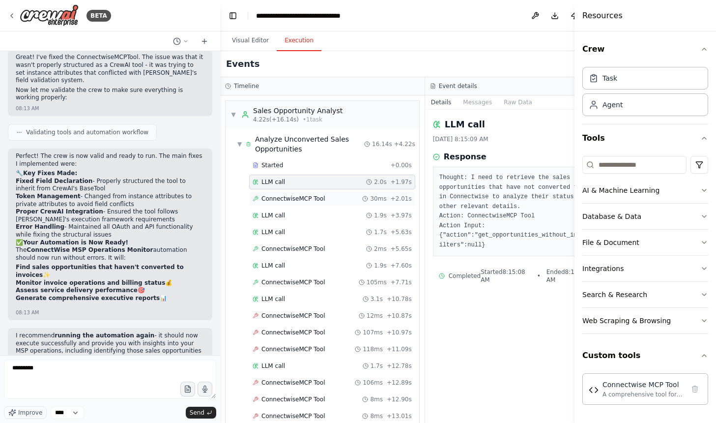
click at [291, 198] on span "ConnectwiseMCP Tool" at bounding box center [293, 199] width 64 height 8
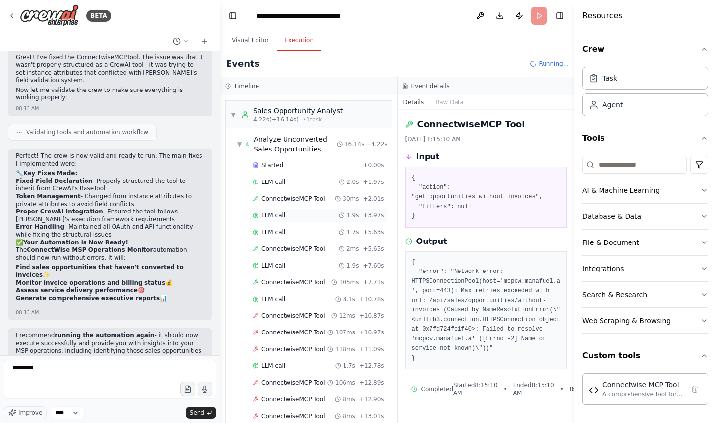
click at [313, 214] on div "LLM call 1.9s + 3.97s" at bounding box center [319, 215] width 132 height 8
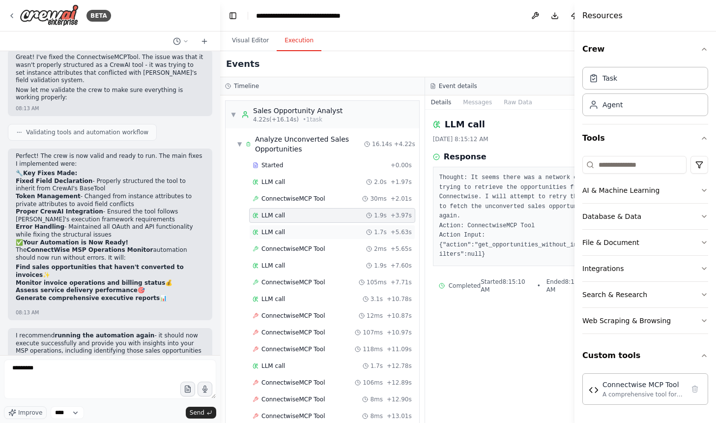
click at [332, 231] on div "LLM call 1.7s + 5.63s" at bounding box center [332, 232] width 159 height 8
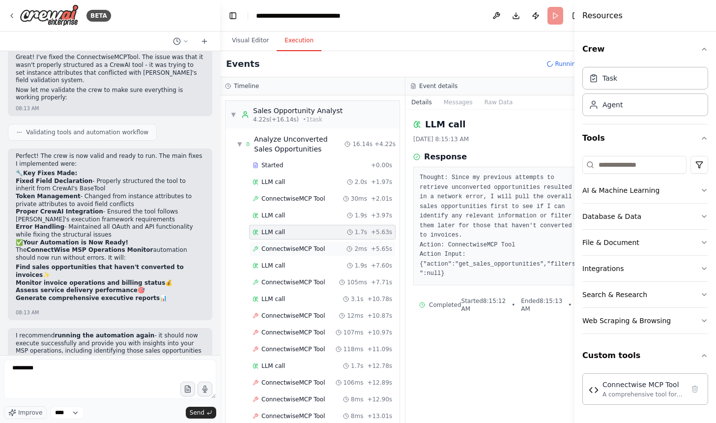
click at [324, 245] on div "ConnectwiseMCP Tool 2ms + 5.65s" at bounding box center [323, 249] width 140 height 8
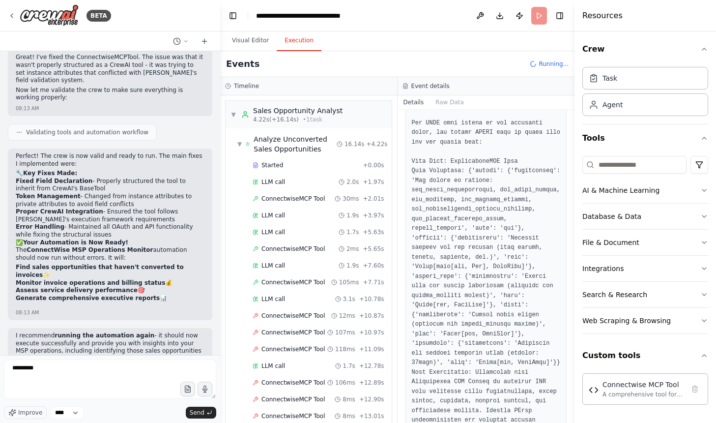
scroll to position [231, 0]
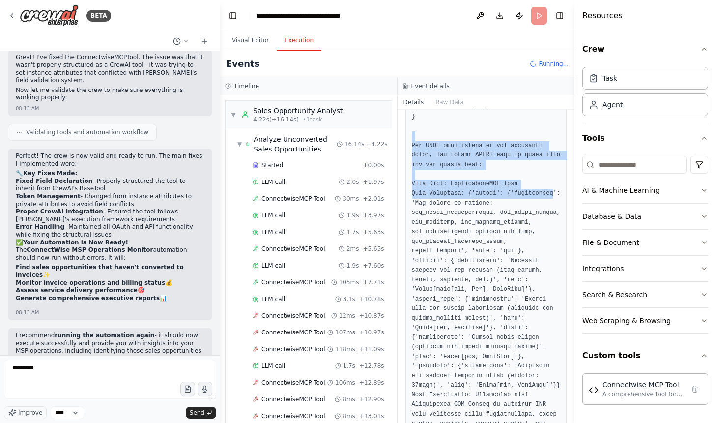
drag, startPoint x: 409, startPoint y: 140, endPoint x: 458, endPoint y: 204, distance: 81.7
click at [458, 204] on div at bounding box center [486, 361] width 162 height 703
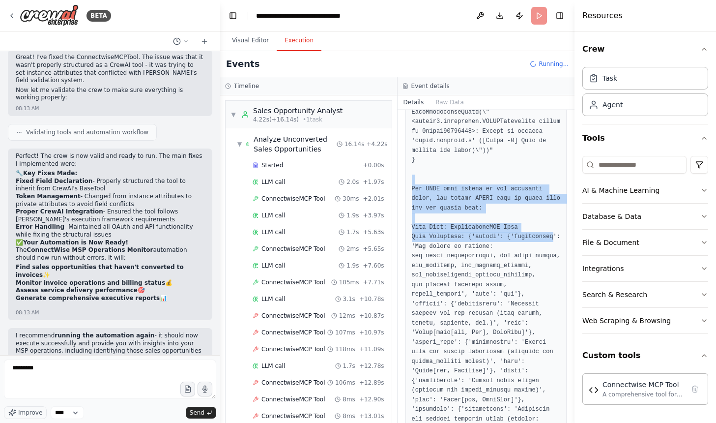
scroll to position [143, 0]
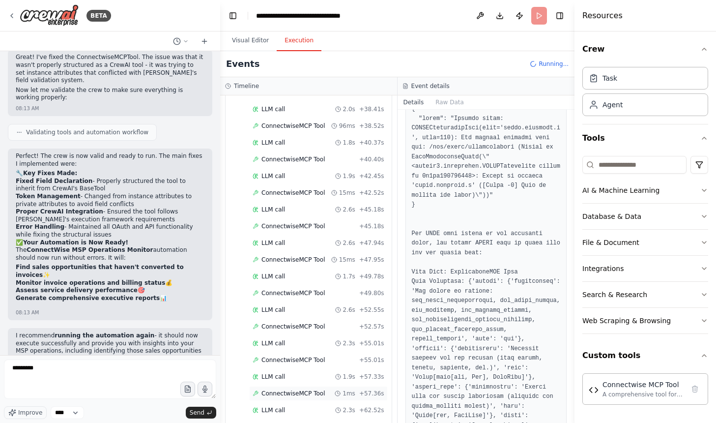
scroll to position [984, 0]
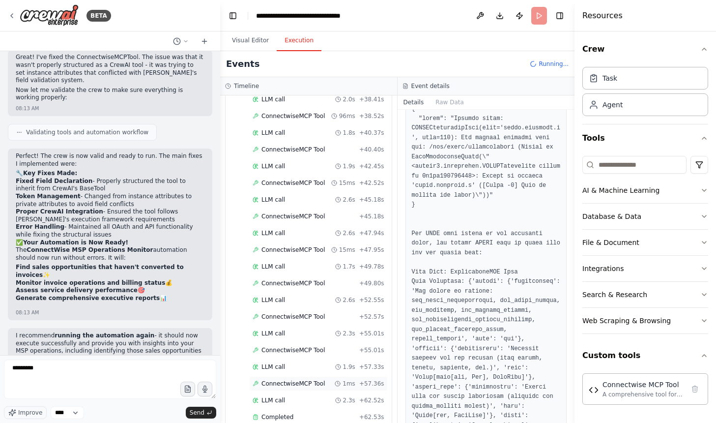
click at [295, 388] on div "ConnectwiseMCP Tool 1ms + 57.36s" at bounding box center [318, 383] width 139 height 15
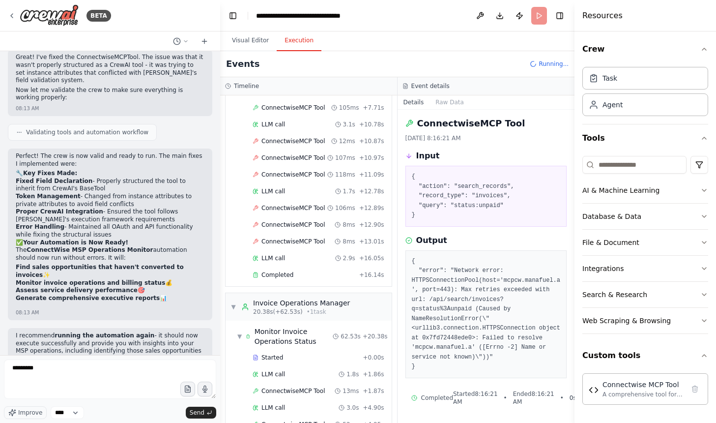
scroll to position [0, 0]
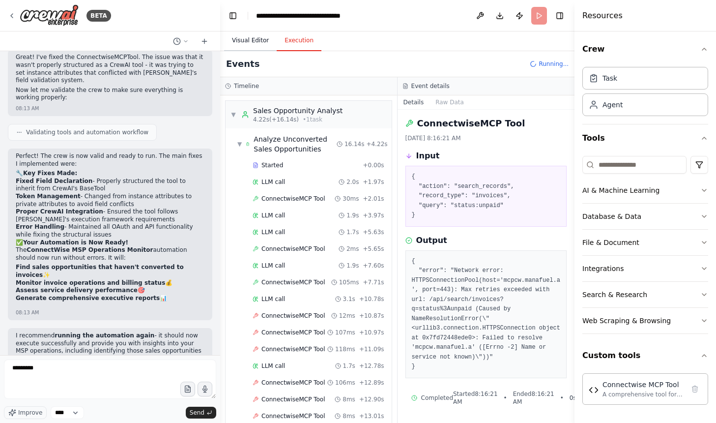
click at [247, 37] on button "Visual Editor" at bounding box center [250, 40] width 53 height 21
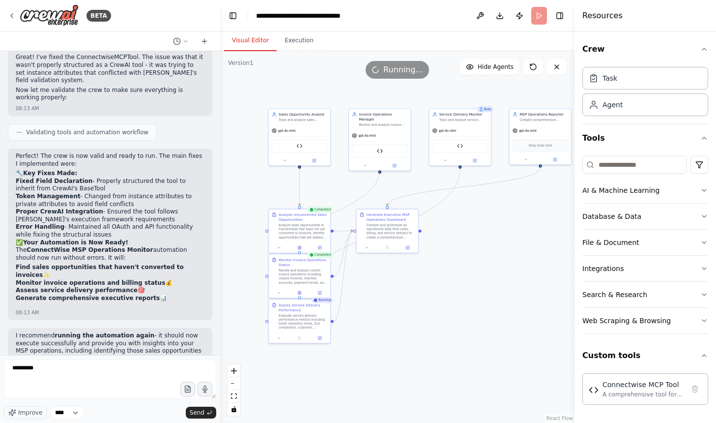
click at [247, 37] on button "Visual Editor" at bounding box center [250, 40] width 53 height 21
click at [300, 236] on div "Analyze sales opportunities in Connectwise that have not yet converted to invoi…" at bounding box center [303, 230] width 49 height 16
click at [314, 249] on button at bounding box center [319, 246] width 17 height 6
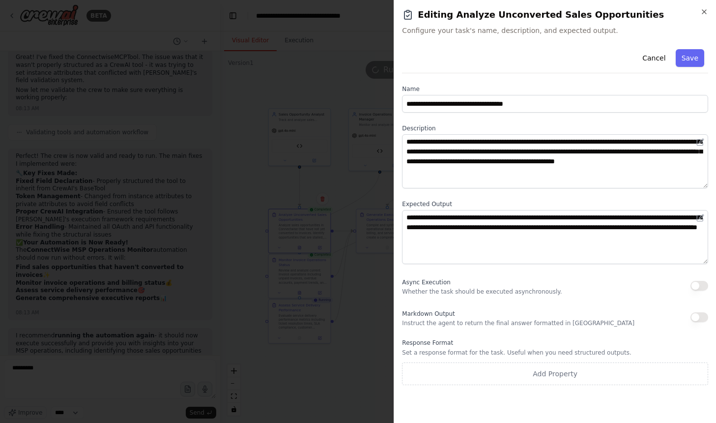
click at [299, 278] on div at bounding box center [358, 211] width 716 height 423
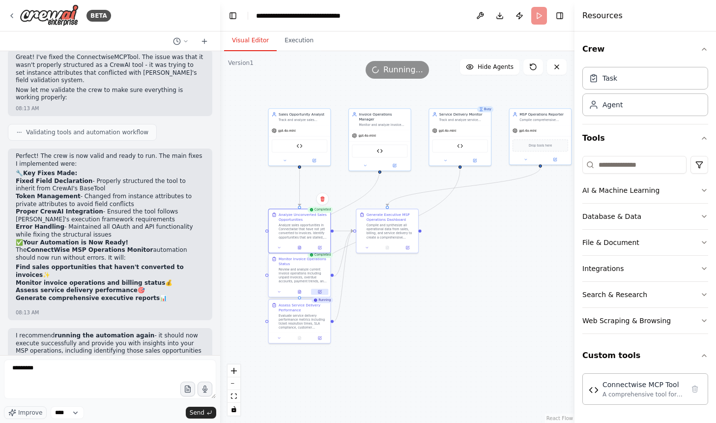
click at [319, 291] on icon at bounding box center [320, 291] width 2 height 2
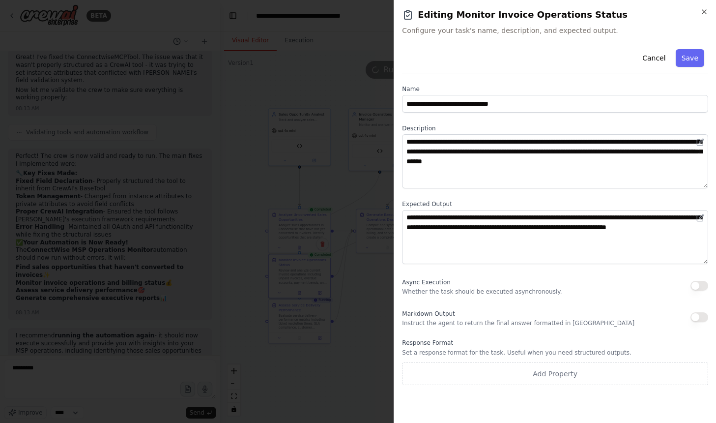
click at [367, 189] on div at bounding box center [358, 211] width 716 height 423
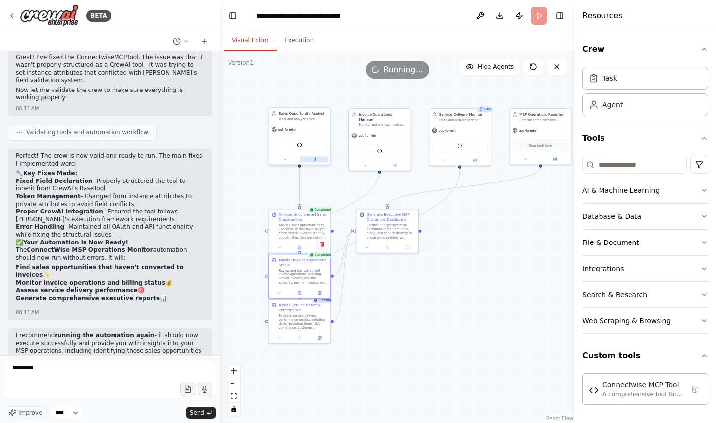
click at [317, 161] on button at bounding box center [314, 159] width 28 height 6
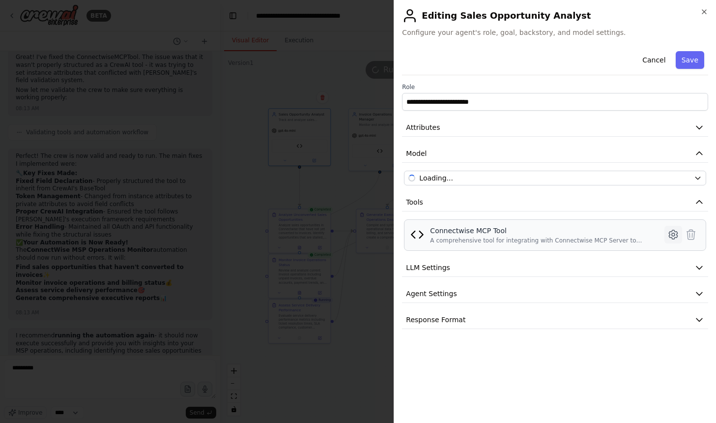
click at [668, 235] on icon at bounding box center [673, 234] width 12 height 12
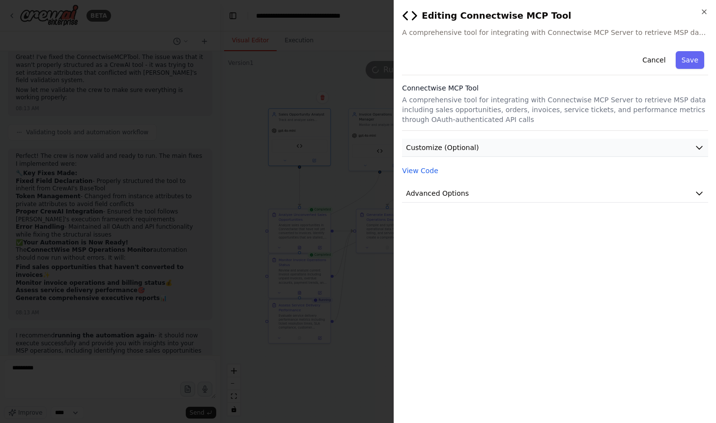
click at [567, 142] on button "Customize (Optional)" at bounding box center [555, 148] width 306 height 18
click at [525, 234] on button "Advanced Options" at bounding box center [555, 238] width 306 height 18
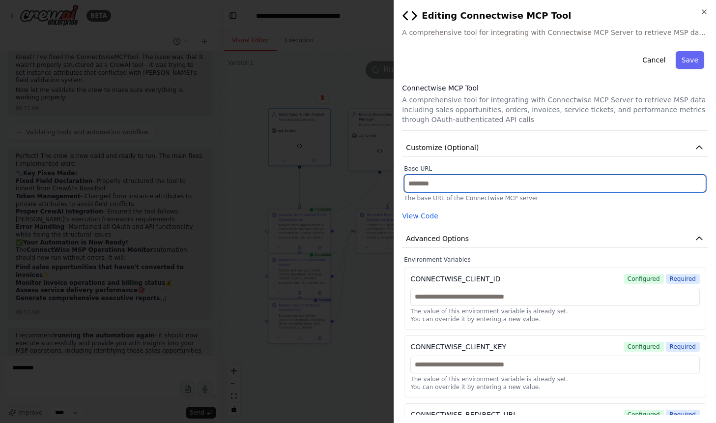
click at [510, 182] on input "text" at bounding box center [555, 183] width 302 height 18
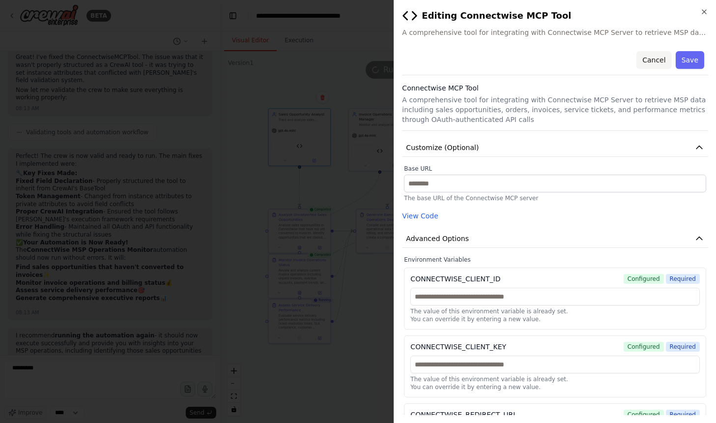
click at [663, 63] on button "Cancel" at bounding box center [653, 60] width 35 height 18
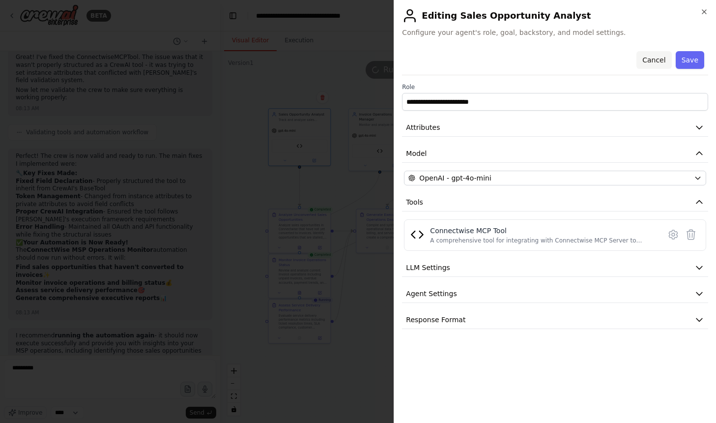
click at [655, 61] on button "Cancel" at bounding box center [653, 60] width 35 height 18
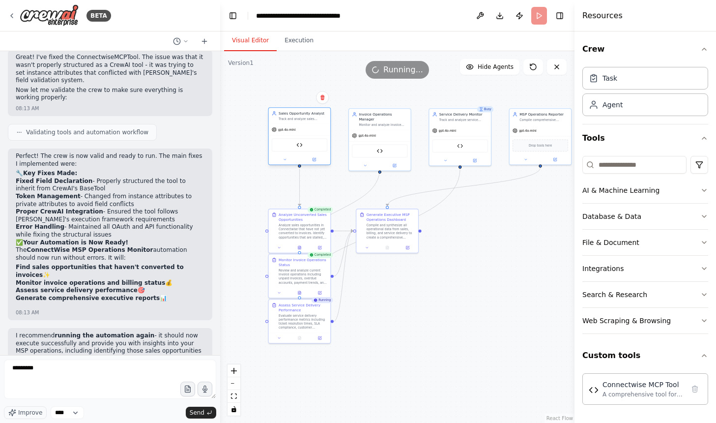
click at [305, 149] on div "Connectwise MCP Tool" at bounding box center [300, 144] width 56 height 13
click at [293, 146] on div "Connectwise MCP Tool" at bounding box center [300, 144] width 56 height 13
click at [318, 164] on div at bounding box center [300, 159] width 62 height 10
click at [316, 157] on button at bounding box center [314, 159] width 28 height 6
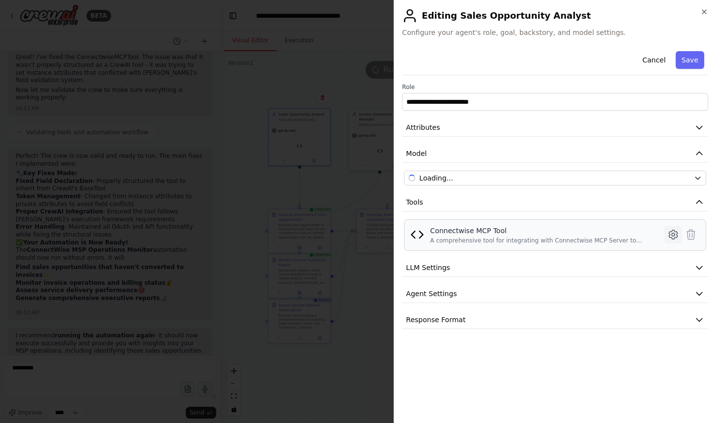
click at [672, 234] on icon at bounding box center [673, 234] width 12 height 12
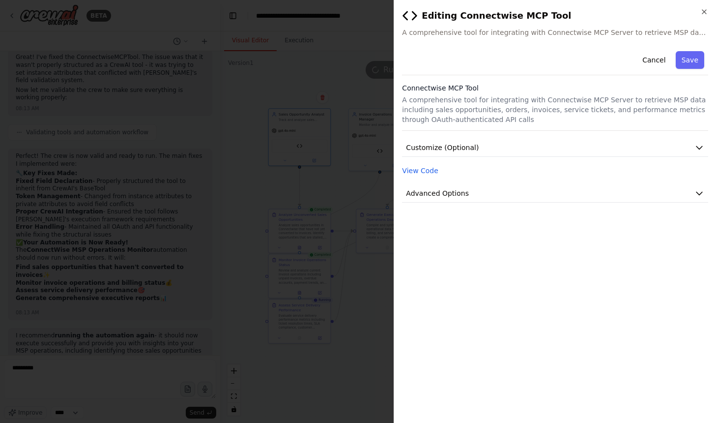
click at [472, 137] on div "Cancel Save Connectwise MCP Tool A comprehensive tool for integrating with Conn…" at bounding box center [555, 124] width 306 height 155
click at [467, 145] on span "Customize (Optional)" at bounding box center [442, 147] width 73 height 10
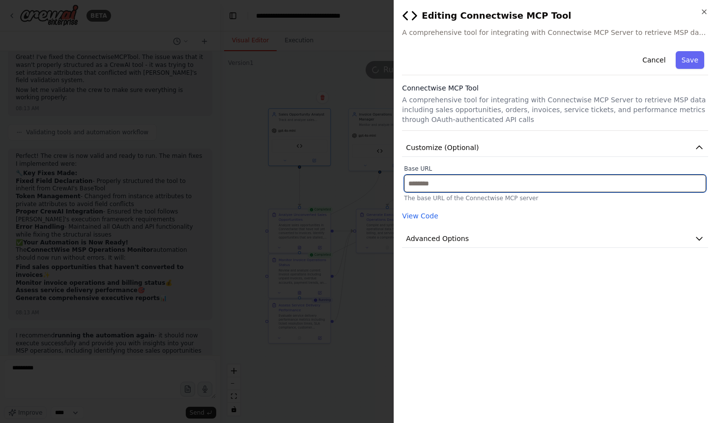
click at [436, 186] on input "text" at bounding box center [555, 183] width 302 height 18
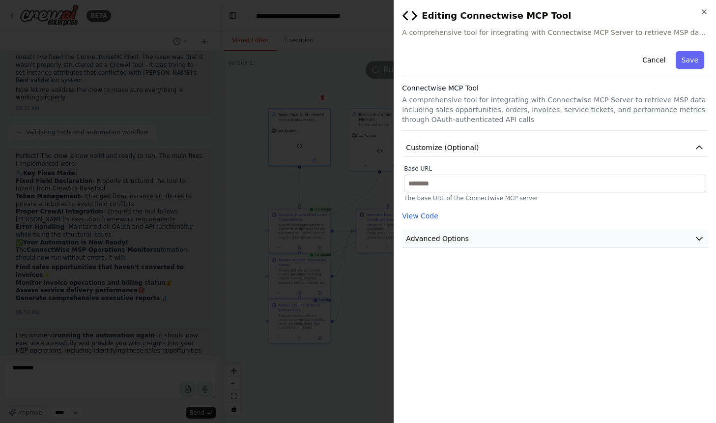
click at [430, 242] on span "Advanced Options" at bounding box center [437, 238] width 63 height 10
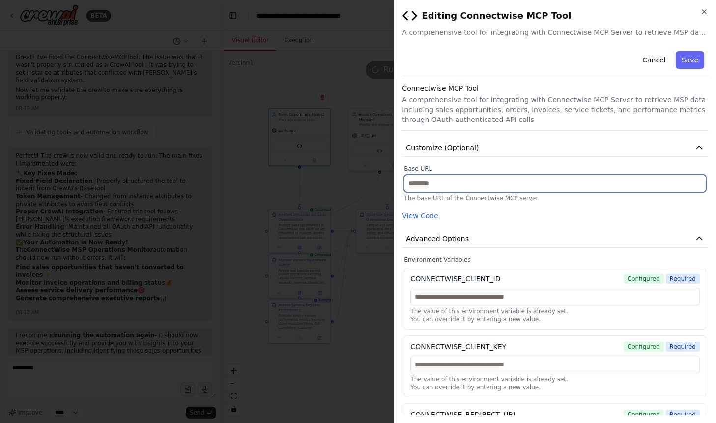
click at [450, 180] on input "text" at bounding box center [555, 183] width 302 height 18
paste input "**********"
type input "**********"
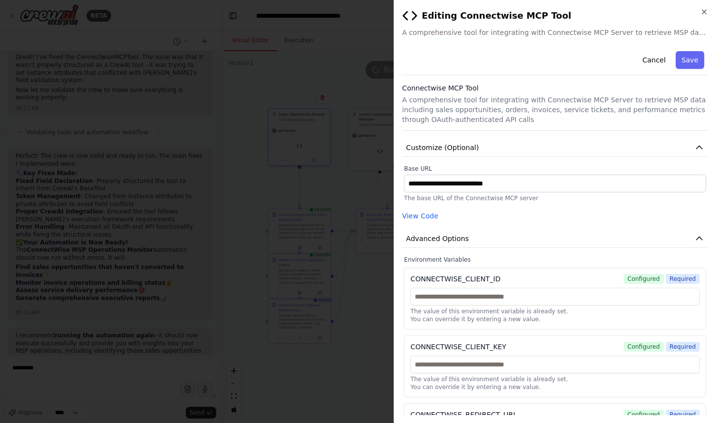
click at [696, 67] on button "Save" at bounding box center [690, 60] width 28 height 18
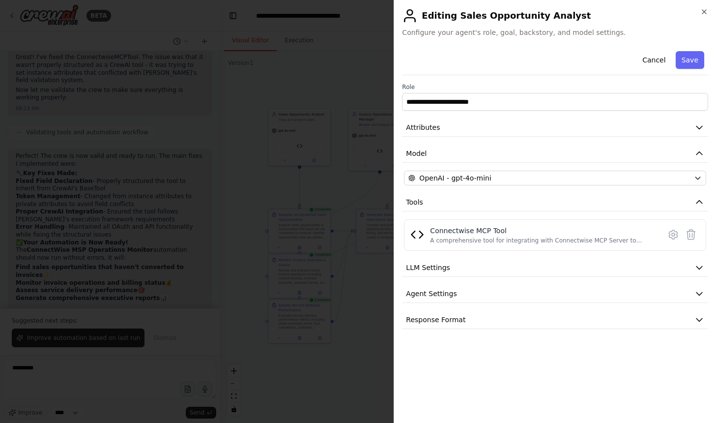
scroll to position [2491, 0]
click at [245, 267] on div at bounding box center [358, 211] width 716 height 423
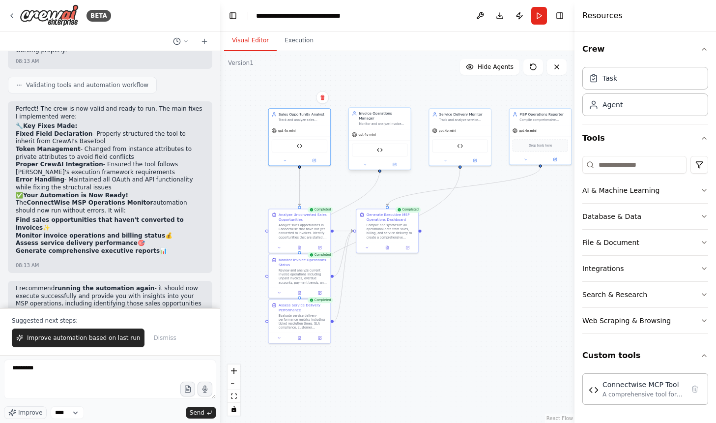
click at [385, 144] on div "Connectwise MCP Tool" at bounding box center [380, 149] width 56 height 13
click at [396, 163] on icon at bounding box center [394, 164] width 3 height 3
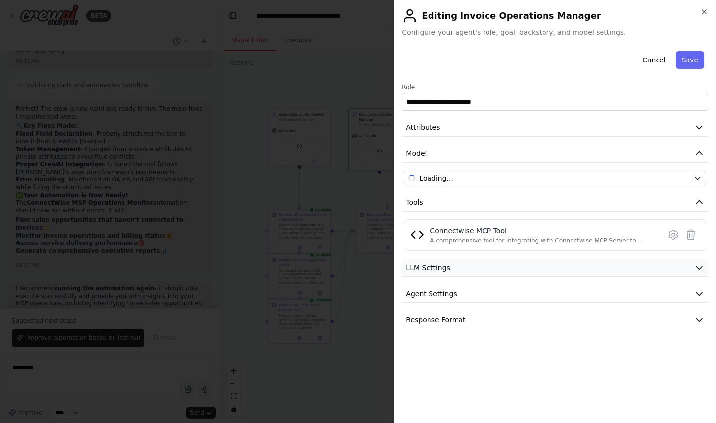
click at [467, 272] on button "LLM Settings" at bounding box center [555, 267] width 306 height 18
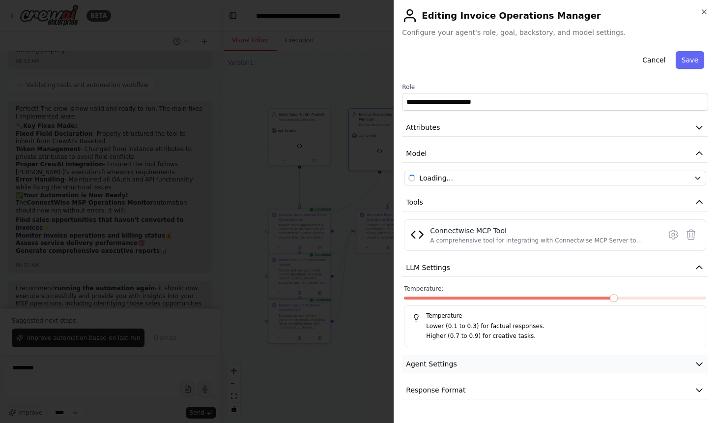
click at [443, 361] on span "Agent Settings" at bounding box center [431, 364] width 51 height 10
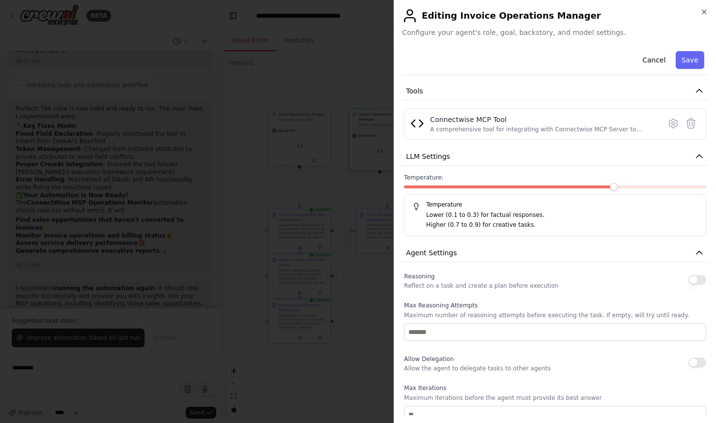
scroll to position [0, 0]
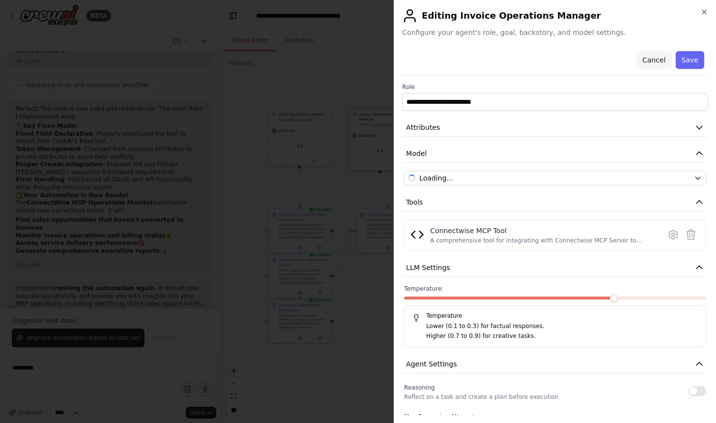
click at [655, 62] on button "Cancel" at bounding box center [653, 60] width 35 height 18
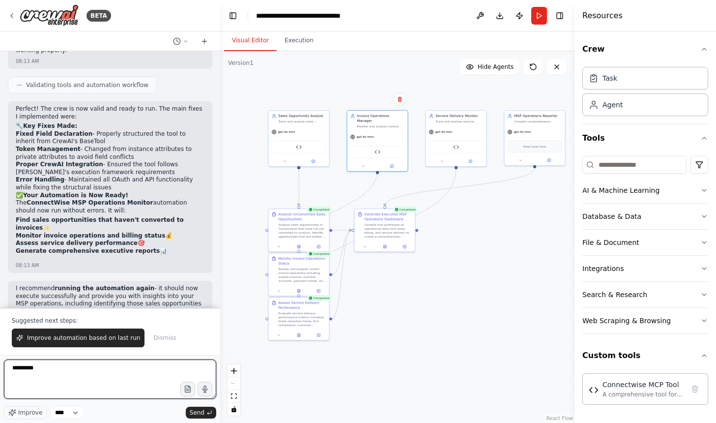
click at [53, 372] on textarea "*********" at bounding box center [110, 378] width 212 height 39
paste textarea "**********"
type textarea "**********"
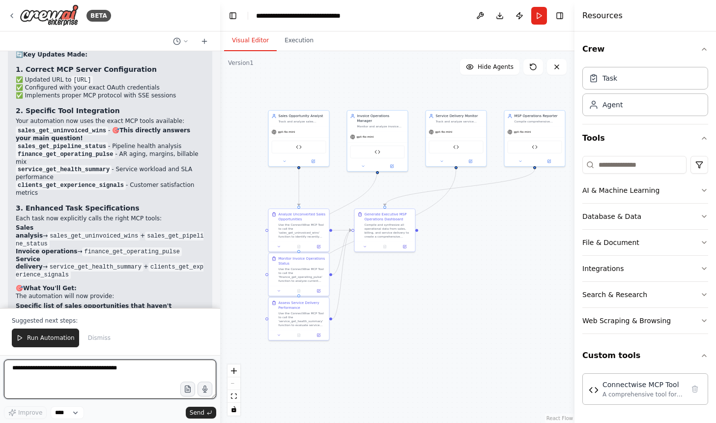
scroll to position [4289, 0]
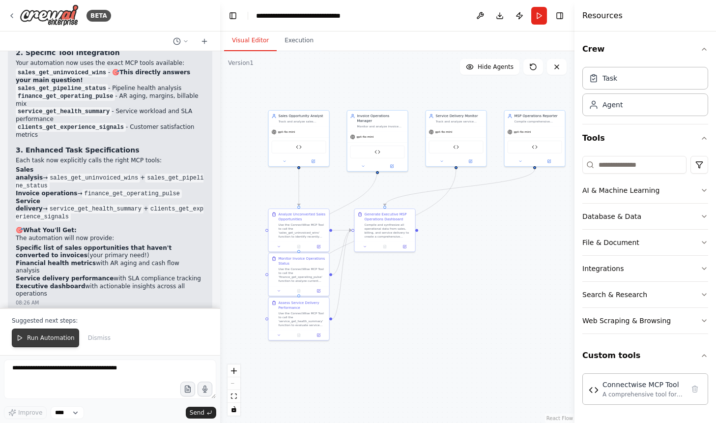
click at [46, 333] on button "Run Automation" at bounding box center [45, 337] width 67 height 19
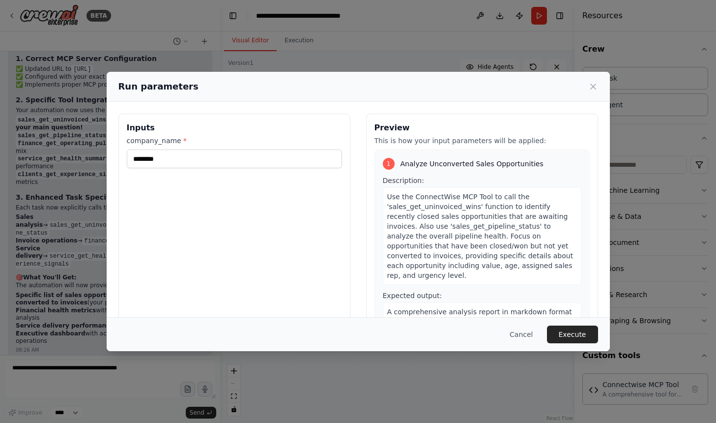
scroll to position [41, 0]
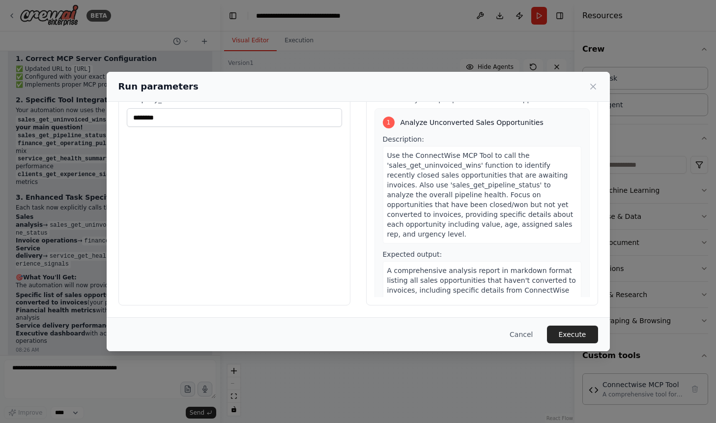
click at [555, 318] on div "Cancel Execute" at bounding box center [358, 334] width 503 height 34
click at [565, 329] on button "Execute" at bounding box center [572, 334] width 51 height 18
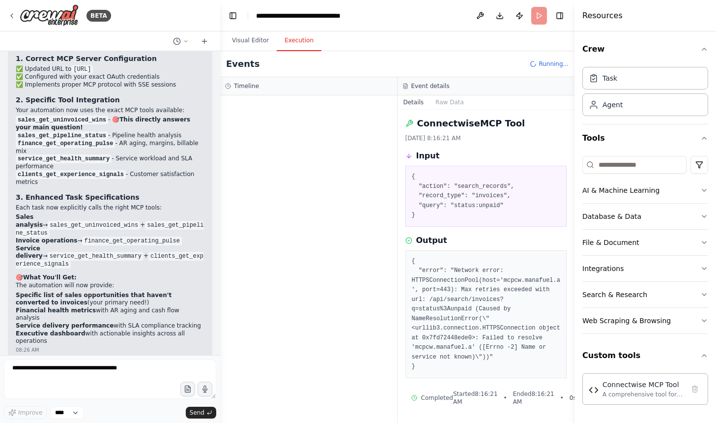
scroll to position [4289, 0]
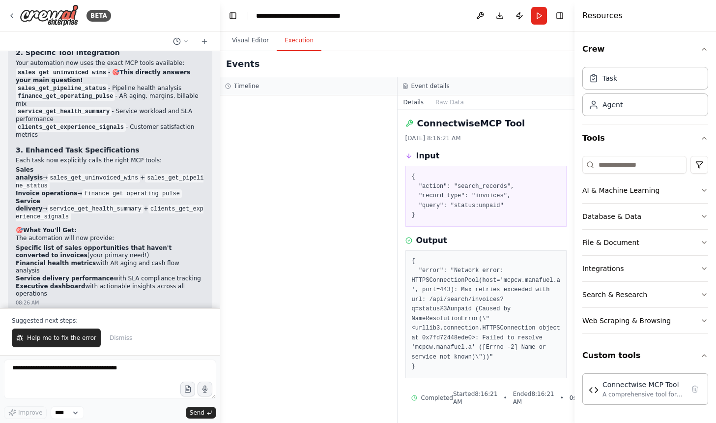
click at [301, 42] on button "Execution" at bounding box center [299, 40] width 45 height 21
click at [254, 46] on button "Visual Editor" at bounding box center [250, 40] width 53 height 21
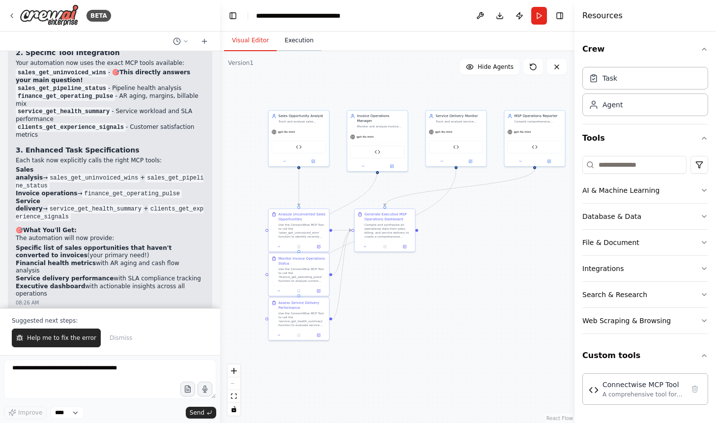
click at [314, 47] on button "Execution" at bounding box center [299, 40] width 45 height 21
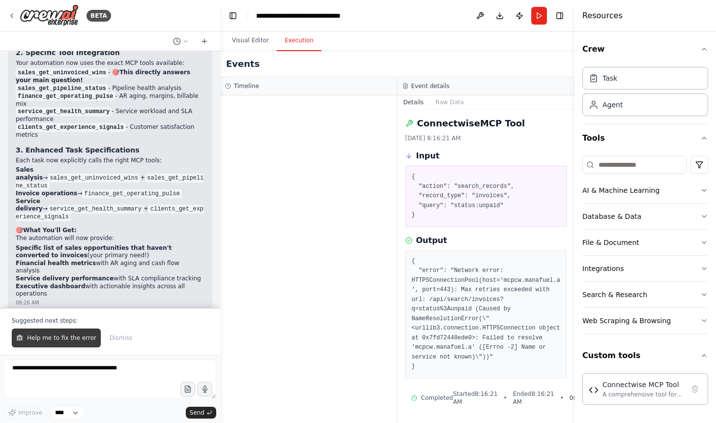
click at [80, 331] on button "Help me to fix the error" at bounding box center [56, 337] width 89 height 19
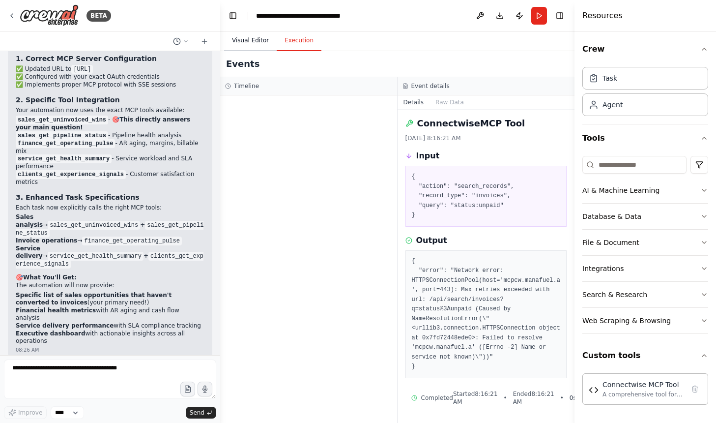
click at [247, 40] on button "Visual Editor" at bounding box center [250, 40] width 53 height 21
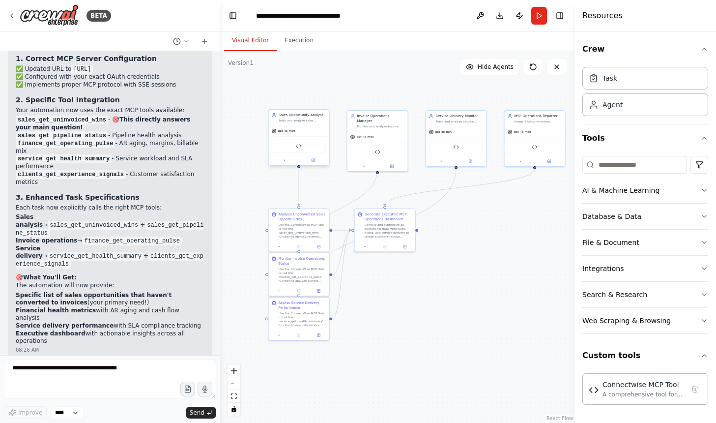
scroll to position [4267, 0]
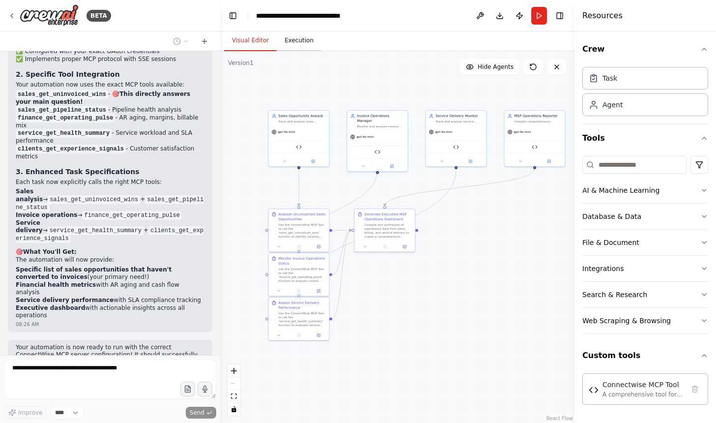
click at [299, 39] on button "Execution" at bounding box center [299, 40] width 45 height 21
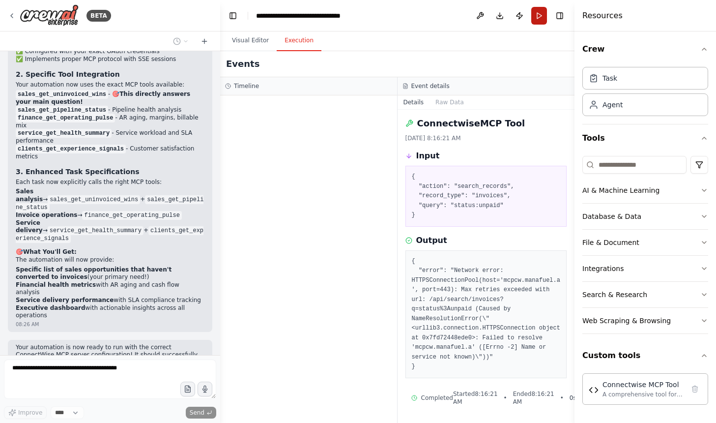
click at [537, 21] on button "Run" at bounding box center [539, 16] width 16 height 18
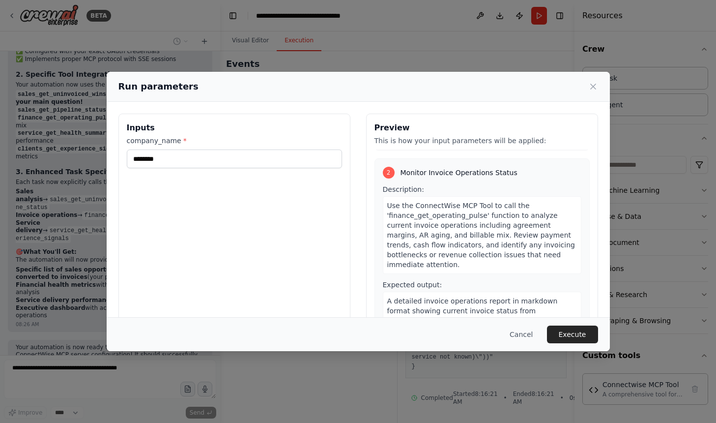
scroll to position [230, 0]
click at [442, 229] on span "Use the ConnectWise MCP Tool to call the 'finance_get_operating_pulse' function…" at bounding box center [481, 232] width 188 height 67
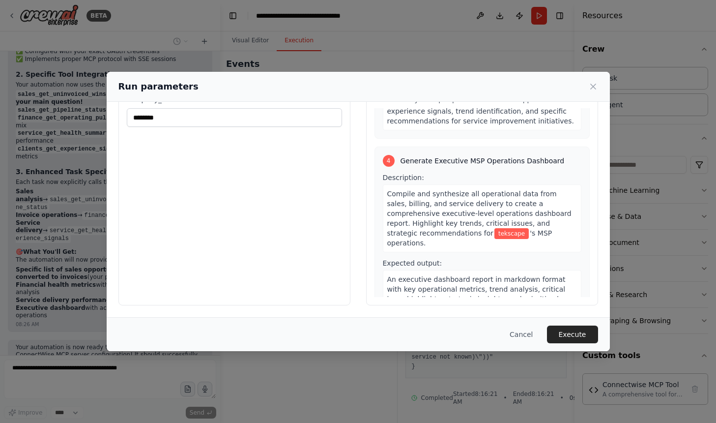
scroll to position [0, 0]
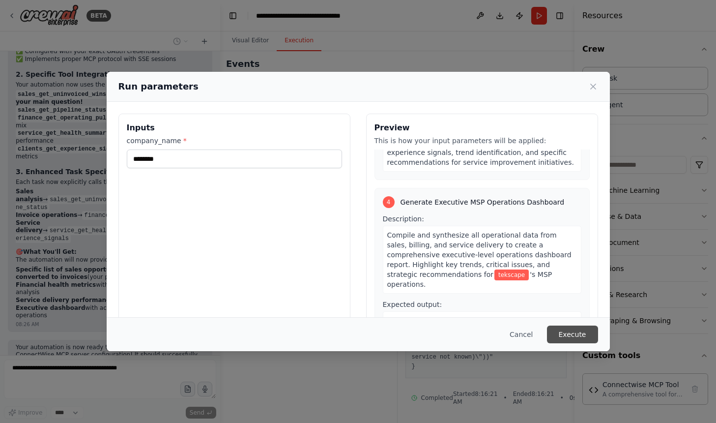
click at [582, 338] on button "Execute" at bounding box center [572, 334] width 51 height 18
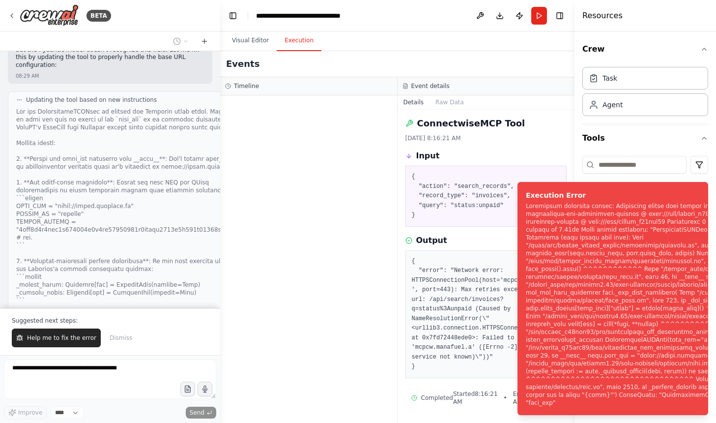
scroll to position [4734, 0]
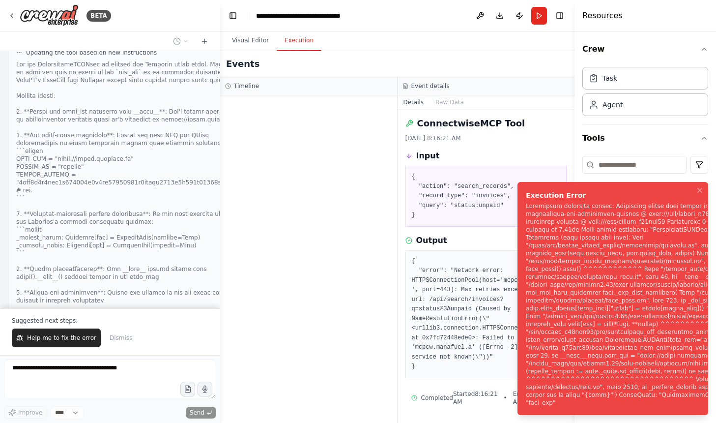
click at [580, 273] on div "Notifications (F8)" at bounding box center [671, 304] width 291 height 204
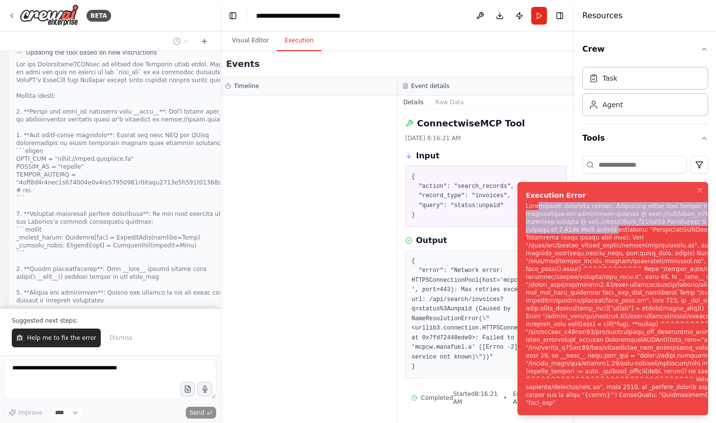
drag, startPoint x: 539, startPoint y: 225, endPoint x: 546, endPoint y: 243, distance: 19.6
click at [546, 243] on div "Notifications (F8)" at bounding box center [671, 304] width 291 height 204
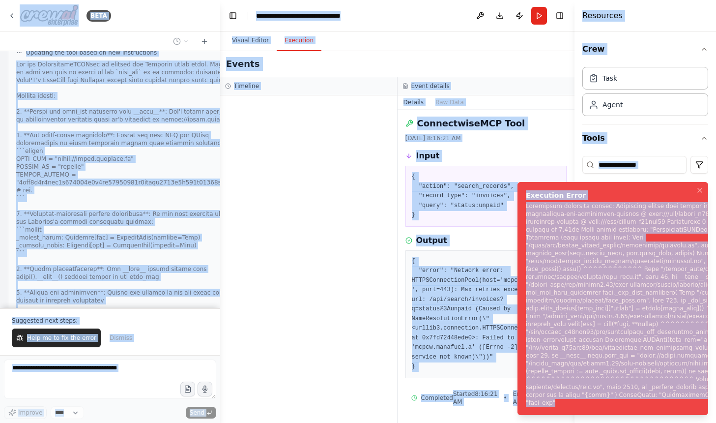
click at [550, 259] on div "Notifications (F8)" at bounding box center [671, 304] width 291 height 204
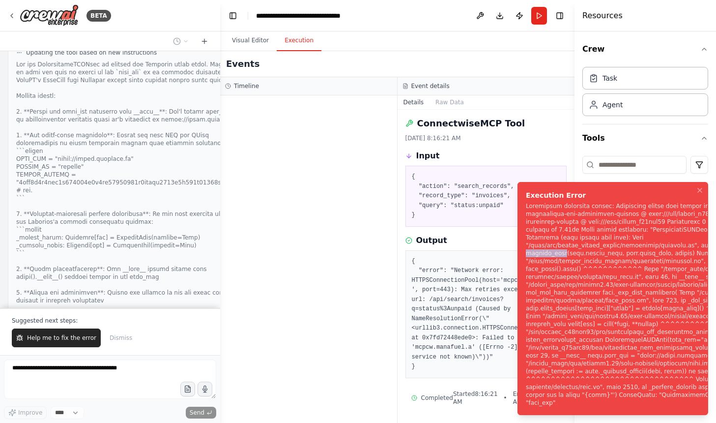
click at [550, 259] on div "Notifications (F8)" at bounding box center [671, 304] width 291 height 204
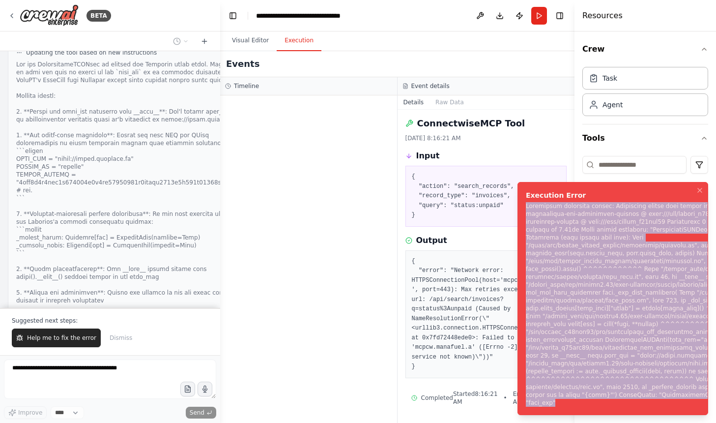
click at [550, 259] on div "Notifications (F8)" at bounding box center [671, 304] width 291 height 204
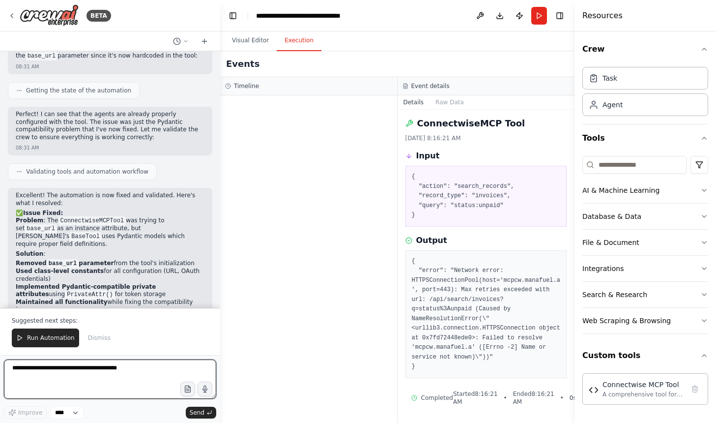
scroll to position [5263, 0]
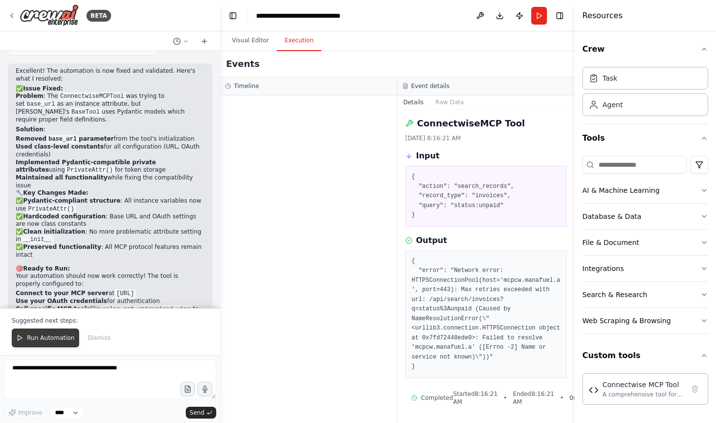
click at [45, 338] on span "Run Automation" at bounding box center [51, 338] width 48 height 8
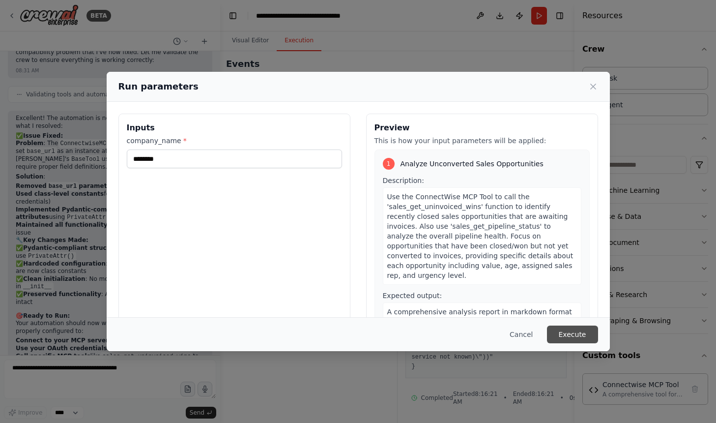
click at [575, 338] on button "Execute" at bounding box center [572, 334] width 51 height 18
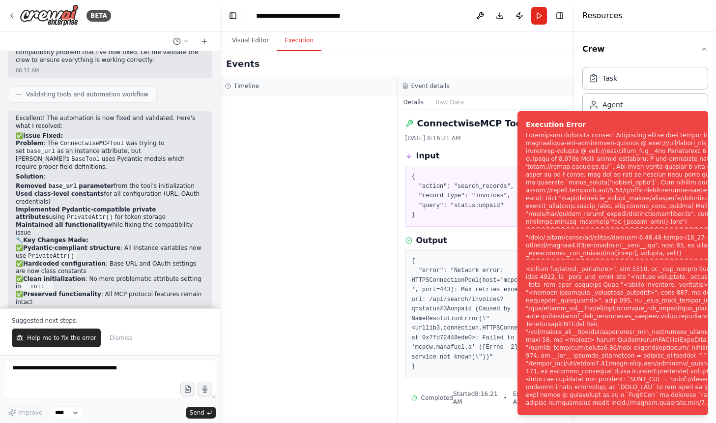
scroll to position [5263, 0]
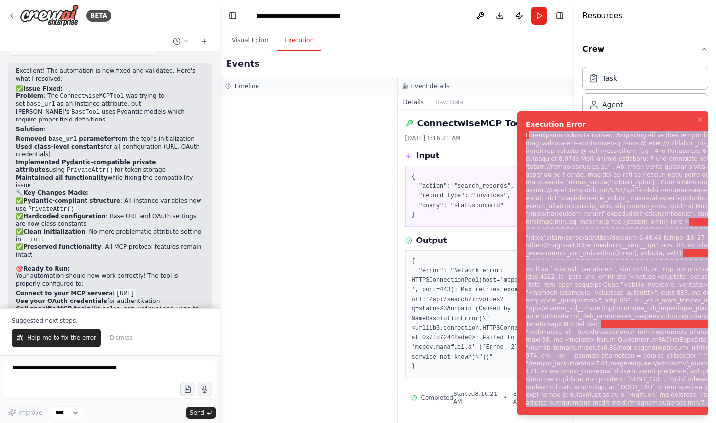
drag, startPoint x: 528, startPoint y: 131, endPoint x: 681, endPoint y: 424, distance: 330.5
click at [681, 406] on div "Notifications (F8)" at bounding box center [670, 268] width 288 height 275
copy div "ubprocess execution failed: Subprocess failed with return code 1. STDERR: Build…"
click at [61, 337] on span "Help me to fix the error" at bounding box center [61, 338] width 69 height 8
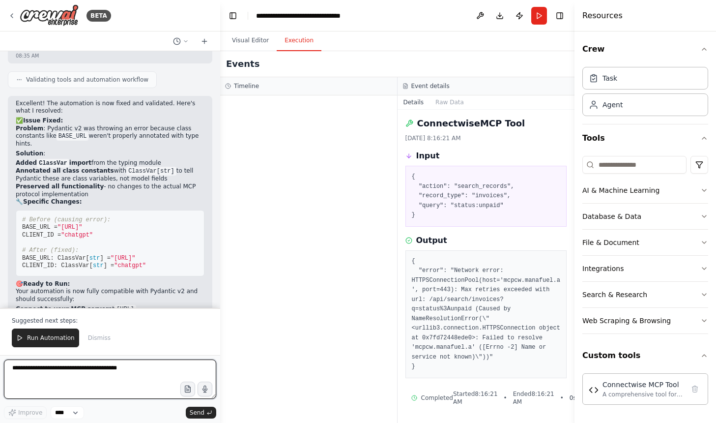
scroll to position [6067, 0]
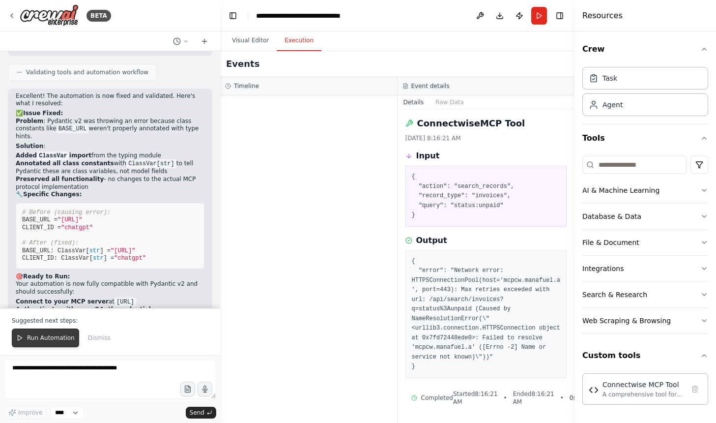
click at [56, 333] on button "Run Automation" at bounding box center [45, 337] width 67 height 19
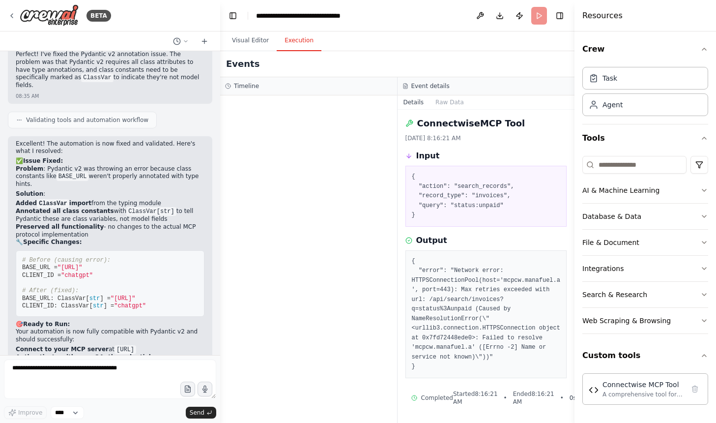
scroll to position [6020, 0]
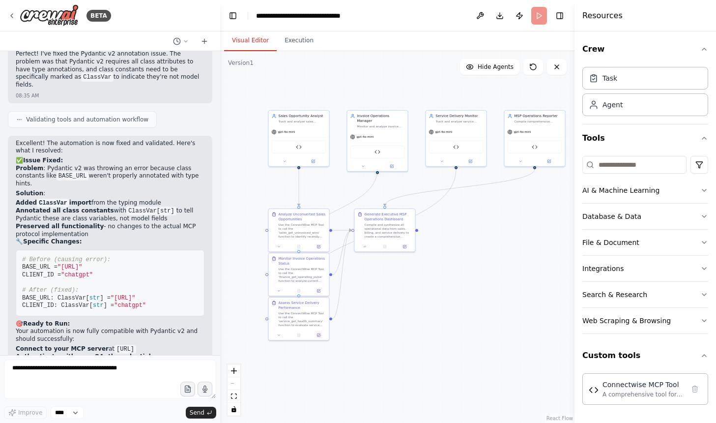
click at [251, 42] on button "Visual Editor" at bounding box center [250, 40] width 53 height 21
click at [293, 46] on button "Execution" at bounding box center [299, 40] width 45 height 21
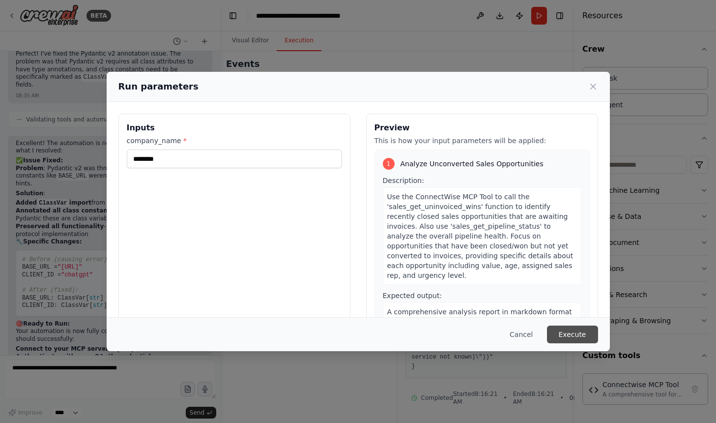
click at [569, 335] on button "Execute" at bounding box center [572, 334] width 51 height 18
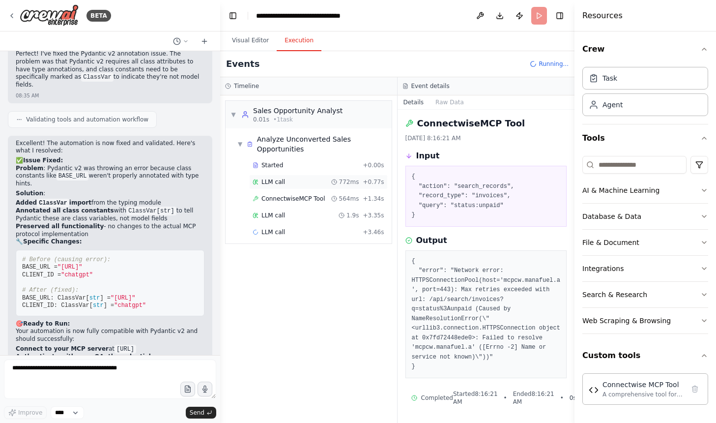
click at [287, 180] on div "LLM call 772ms + 0.77s" at bounding box center [319, 182] width 132 height 8
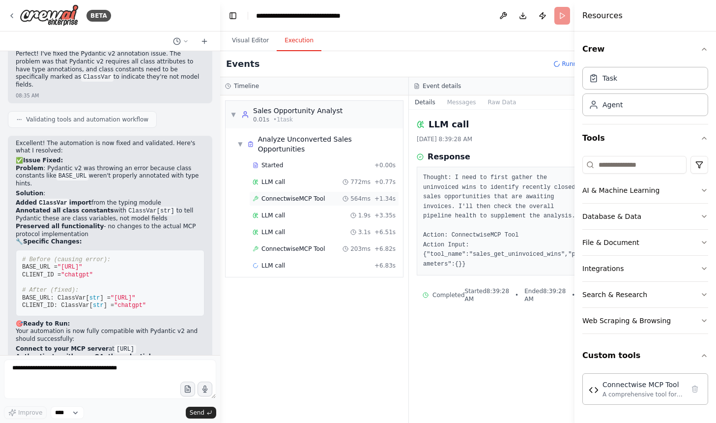
click at [305, 195] on span "ConnectwiseMCP Tool" at bounding box center [293, 199] width 64 height 8
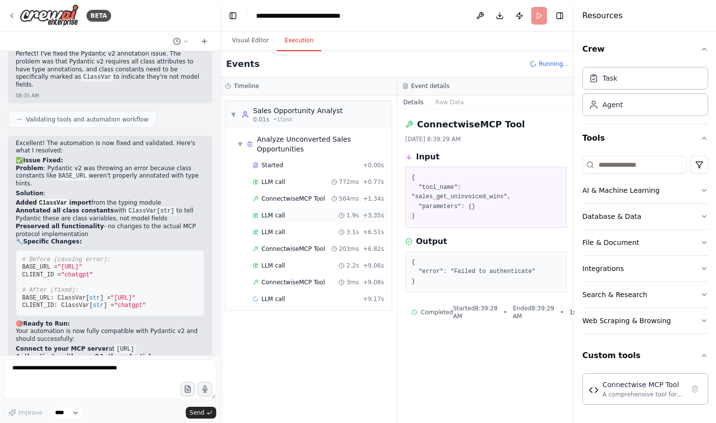
click at [292, 217] on div "LLM call 1.9s + 3.35s" at bounding box center [319, 215] width 132 height 8
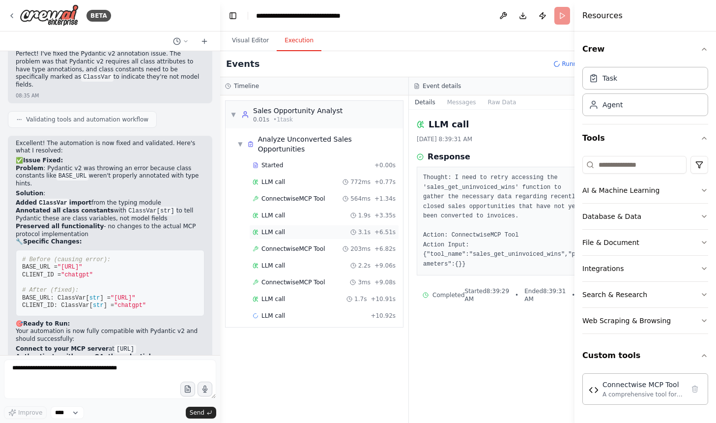
click at [303, 227] on div "LLM call 3.1s + 6.51s" at bounding box center [324, 232] width 150 height 15
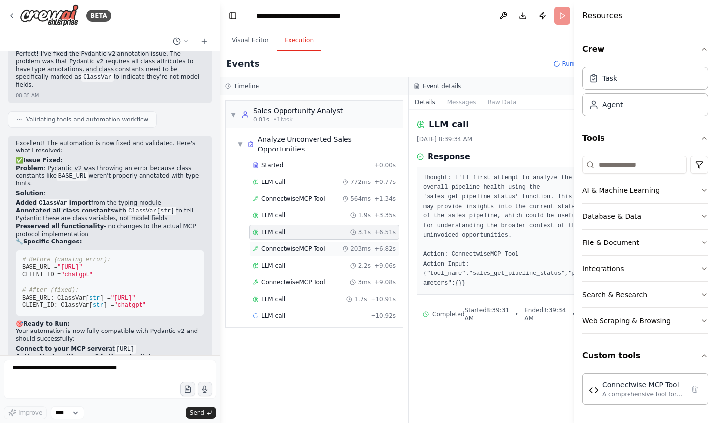
click at [303, 245] on span "ConnectwiseMCP Tool" at bounding box center [293, 249] width 64 height 8
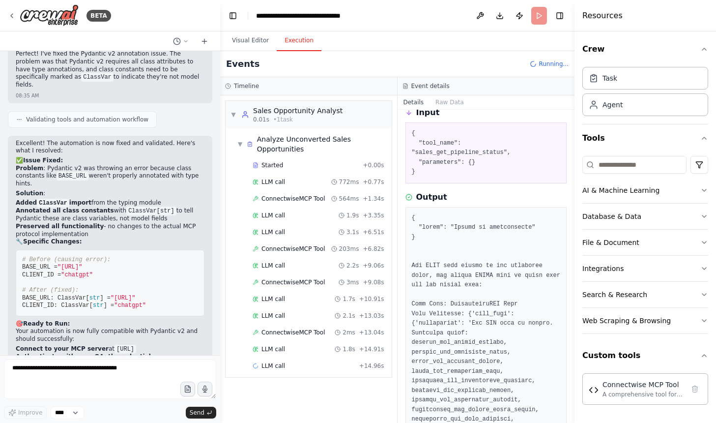
scroll to position [47, 0]
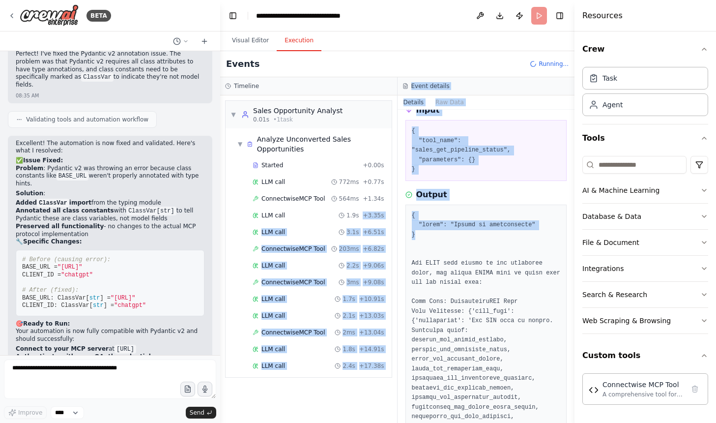
drag, startPoint x: 434, startPoint y: 231, endPoint x: 396, endPoint y: 210, distance: 43.8
click at [396, 210] on div "Timeline ▼ Sales Opportunity Analyst 0.01s • 1 task ▼ Analyze Unconverted Sales…" at bounding box center [397, 249] width 354 height 345
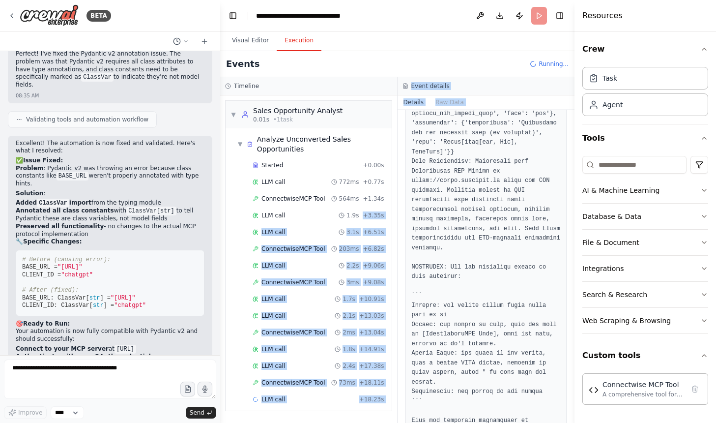
scroll to position [379, 0]
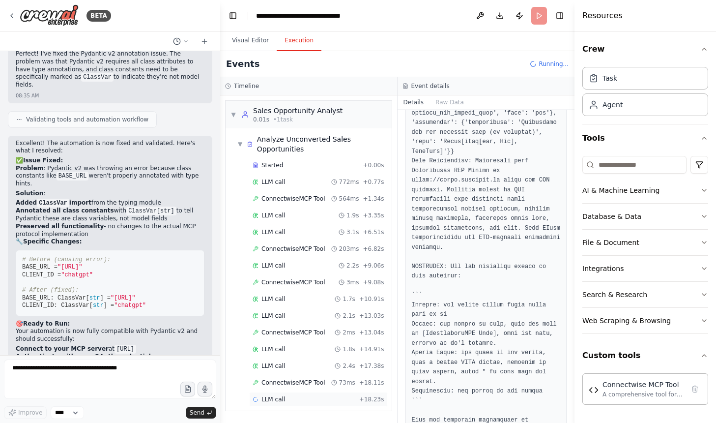
click at [280, 395] on div "LLM call + 18.23s" at bounding box center [318, 399] width 139 height 15
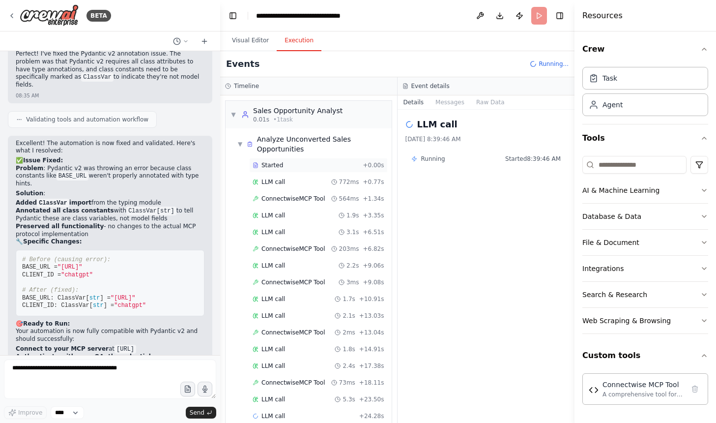
click at [293, 160] on div "Started + 0.00s" at bounding box center [318, 165] width 139 height 15
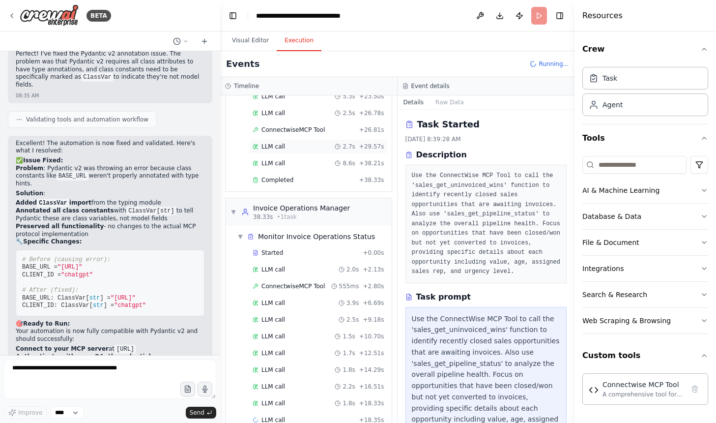
scroll to position [318, 0]
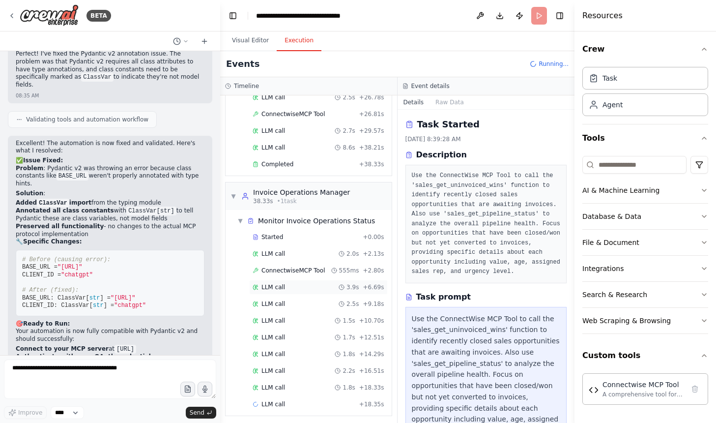
click at [271, 280] on div "LLM call 3.9s + 6.69s" at bounding box center [318, 287] width 139 height 15
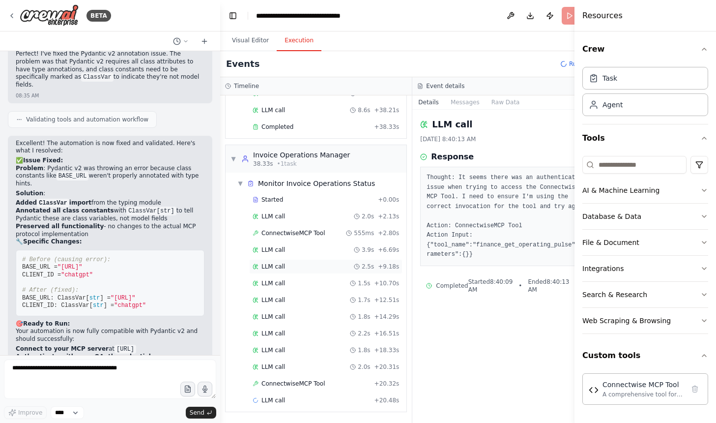
scroll to position [335, 0]
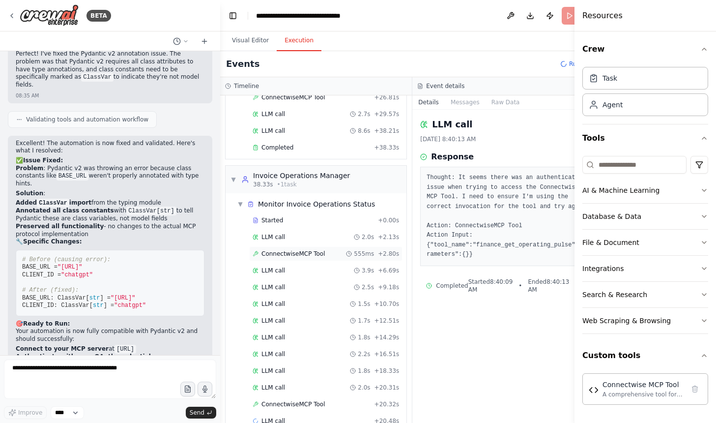
click at [281, 253] on span "ConnectwiseMCP Tool" at bounding box center [293, 254] width 64 height 8
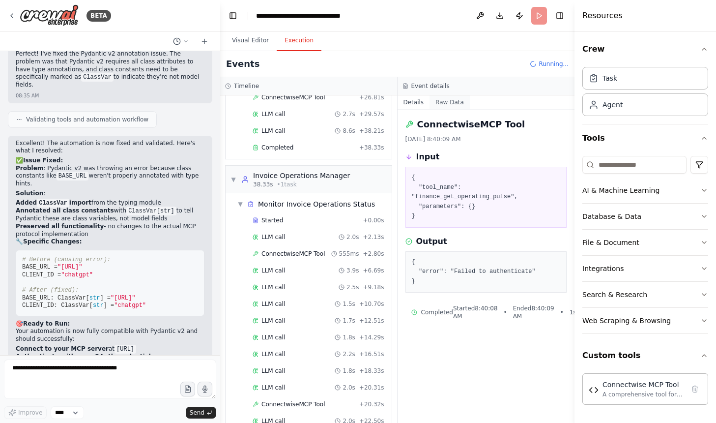
click at [429, 101] on button "Raw Data" at bounding box center [449, 102] width 40 height 14
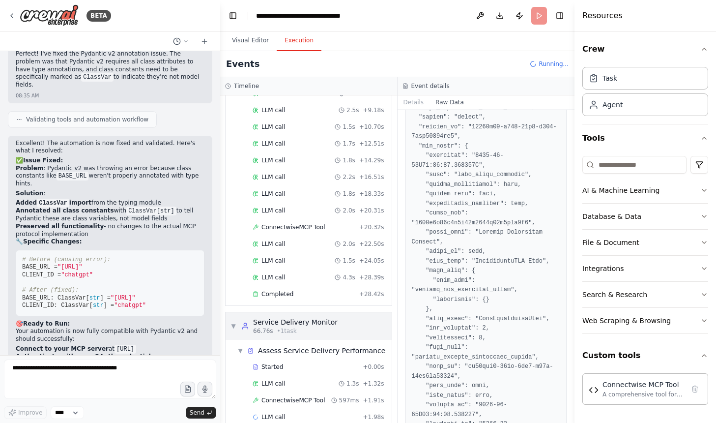
scroll to position [0, 0]
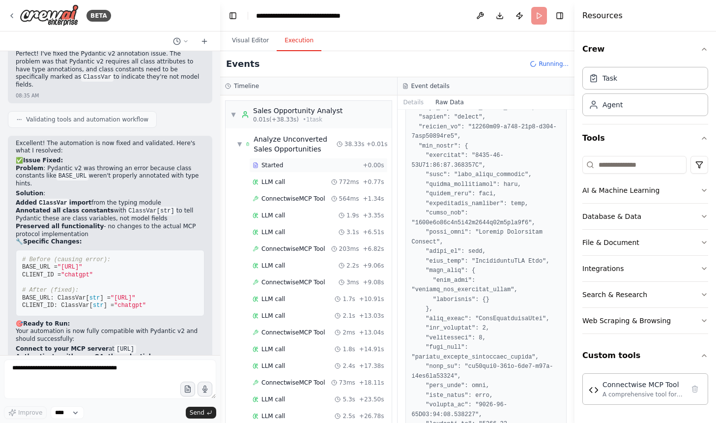
click at [290, 171] on div "Started + 0.00s" at bounding box center [318, 165] width 139 height 15
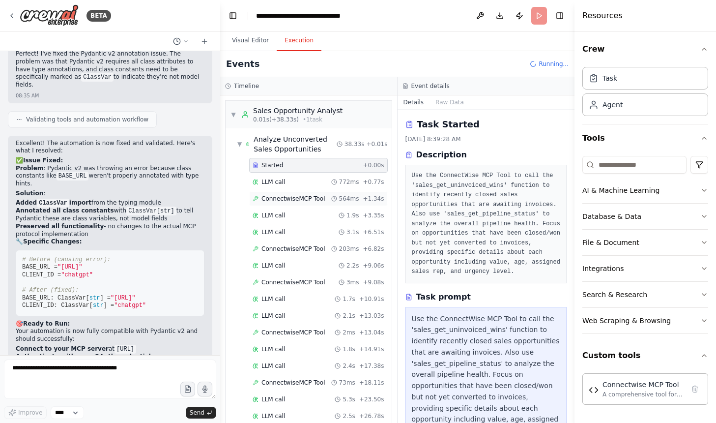
click at [291, 205] on div "ConnectwiseMCP Tool 564ms + 1.34s" at bounding box center [318, 198] width 139 height 15
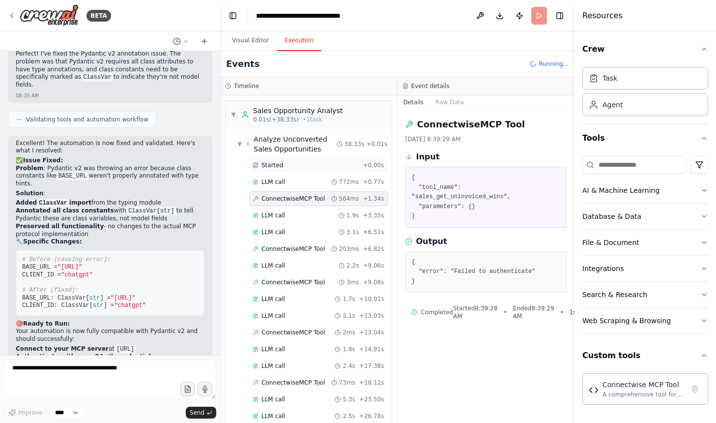
click at [299, 170] on div "Started + 0.00s" at bounding box center [318, 165] width 139 height 15
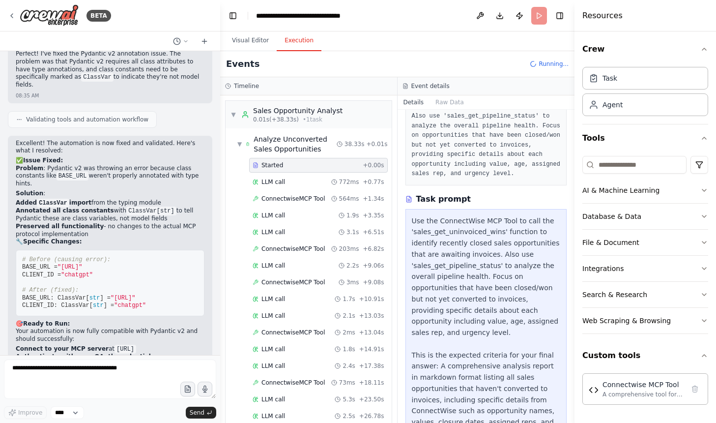
scroll to position [157, 0]
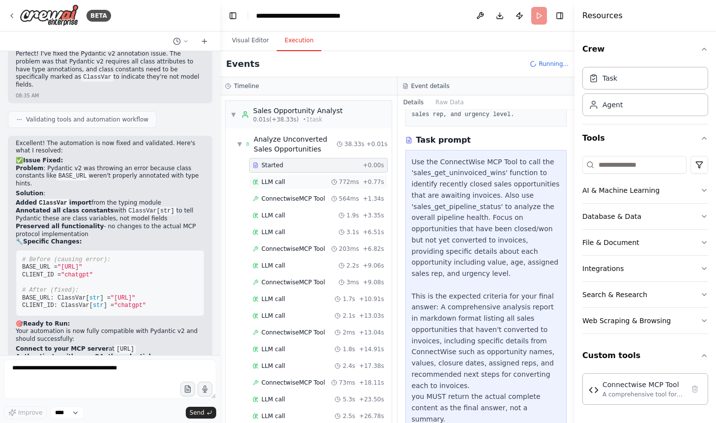
click at [309, 183] on div "LLM call 772ms + 0.77s" at bounding box center [319, 182] width 132 height 8
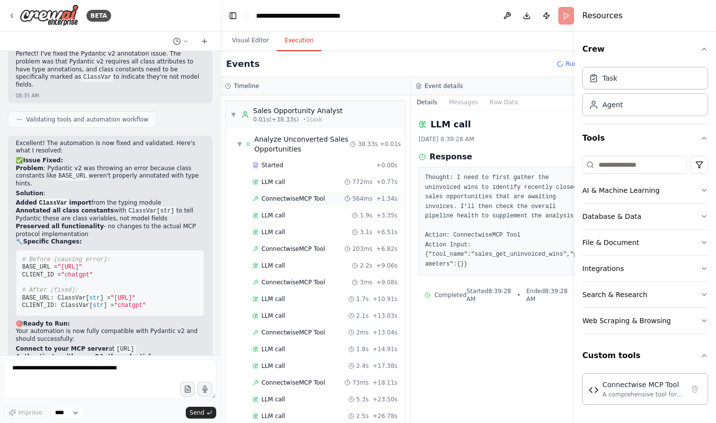
click at [309, 196] on span "ConnectwiseMCP Tool" at bounding box center [293, 199] width 64 height 8
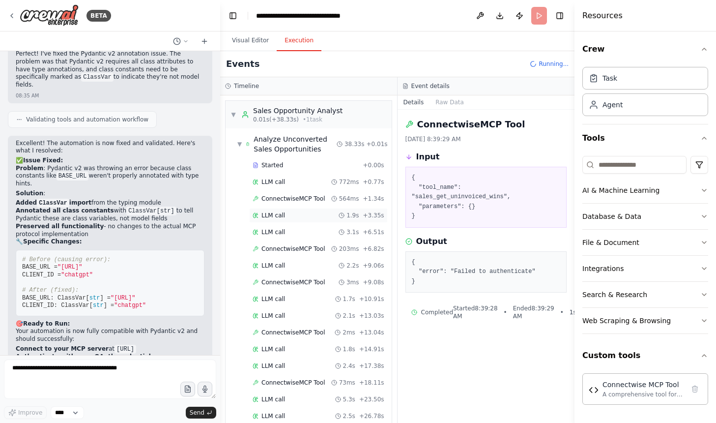
click at [309, 222] on div "LLM call 1.9s + 3.35s" at bounding box center [318, 215] width 139 height 15
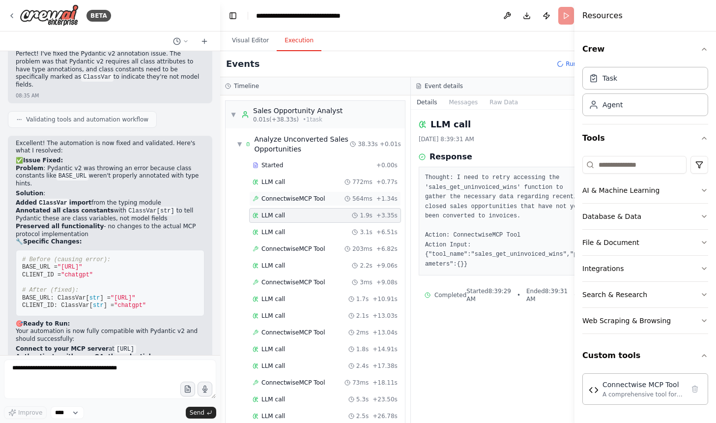
click at [309, 197] on span "ConnectwiseMCP Tool" at bounding box center [293, 199] width 64 height 8
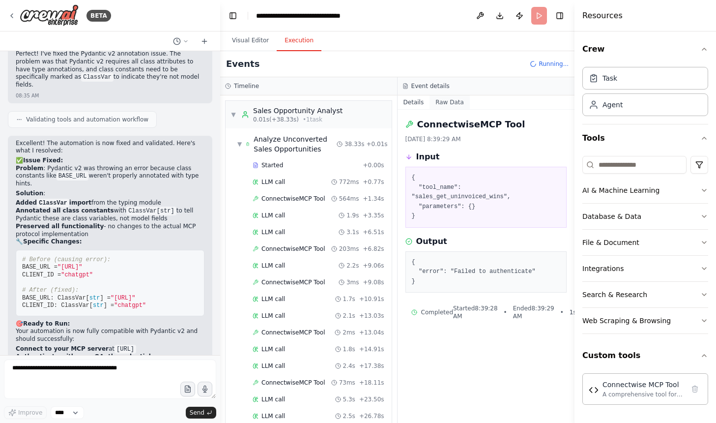
click at [449, 106] on button "Raw Data" at bounding box center [449, 102] width 40 height 14
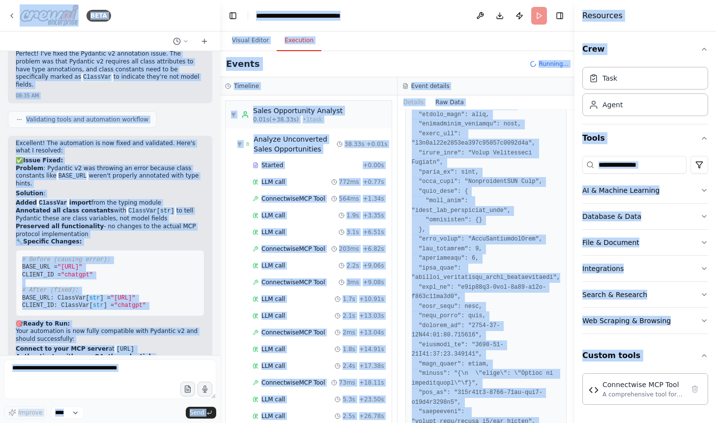
scroll to position [82, 0]
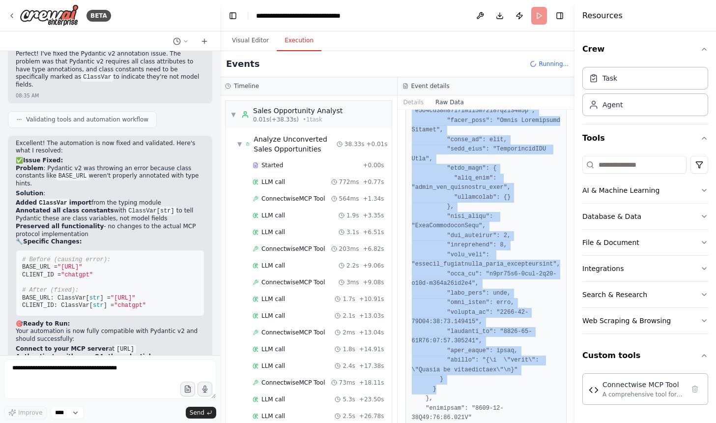
scroll to position [2120, 0]
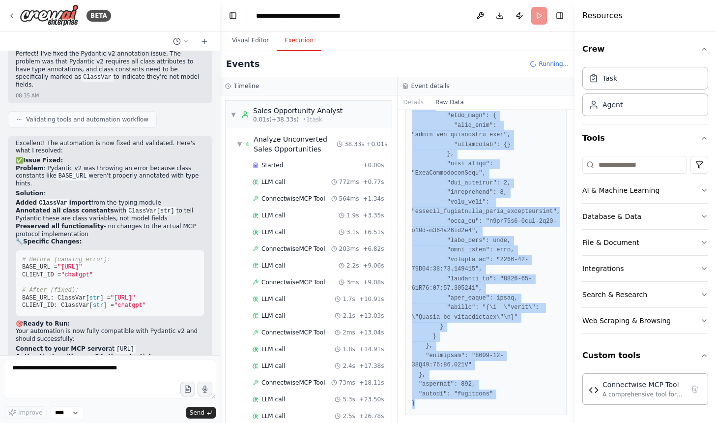
drag, startPoint x: 411, startPoint y: 143, endPoint x: 521, endPoint y: 424, distance: 301.4
click at [521, 422] on html "BETA I have a Connectwise MCP Server, https://mcpcw.manafuel.a that i have buil…" at bounding box center [358, 211] width 716 height 423
copy pre "{ "timestamp": "2025-09-22T12:39:29.485596Z", "type": "tool_usage_finished", "s…"
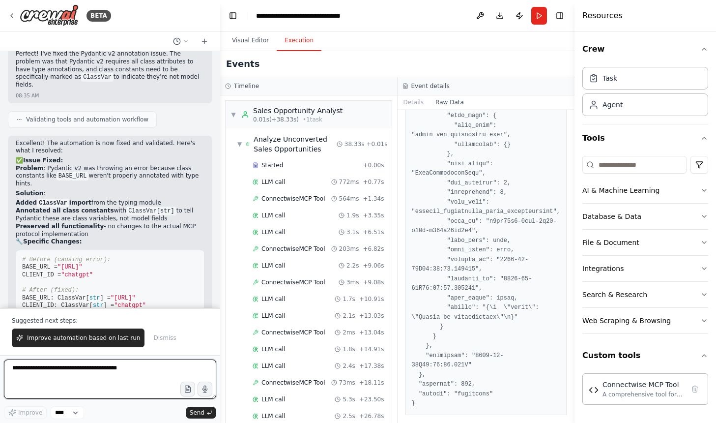
click at [100, 373] on textarea at bounding box center [110, 378] width 212 height 39
paste textarea "**********"
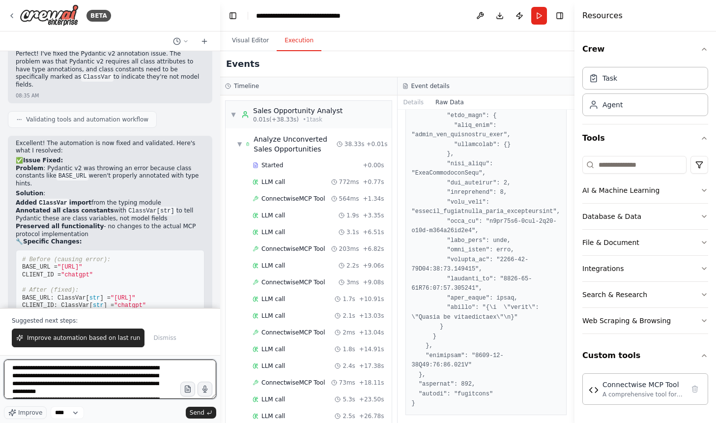
scroll to position [382, 0]
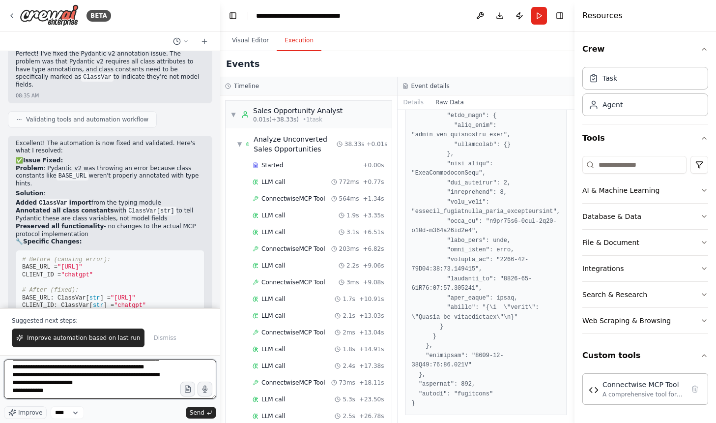
type textarea "**********"
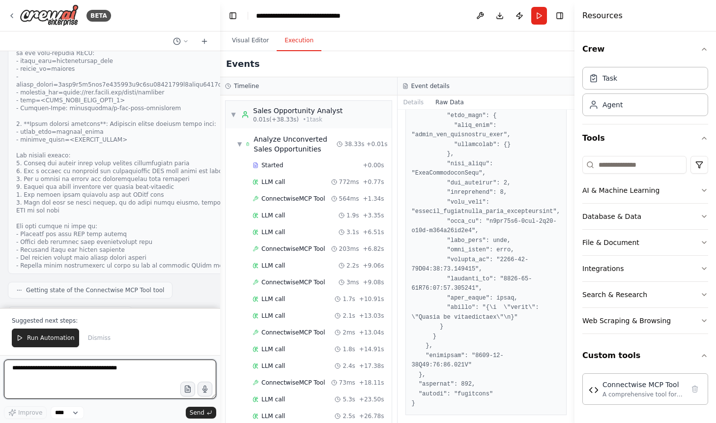
scroll to position [6949, 0]
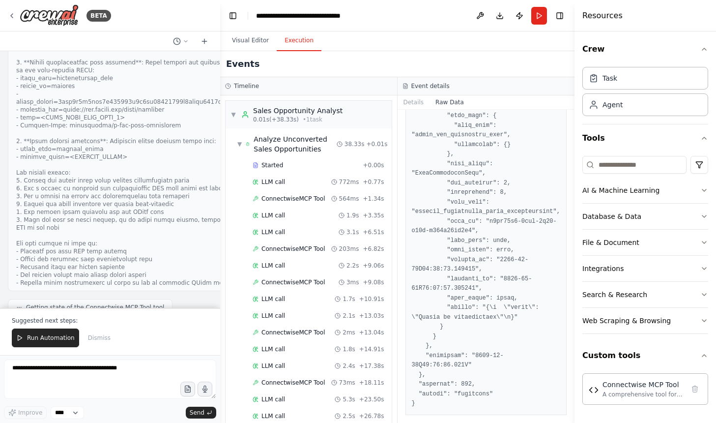
click at [83, 339] on button "View New Code" at bounding box center [86, 345] width 46 height 12
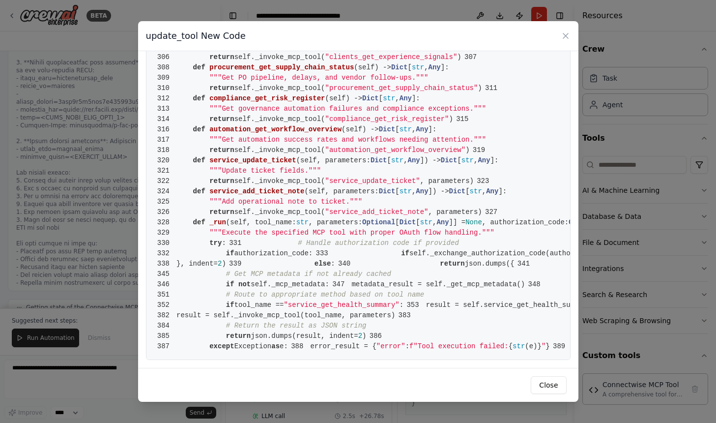
scroll to position [3069, 0]
click at [553, 383] on button "Close" at bounding box center [548, 385] width 35 height 18
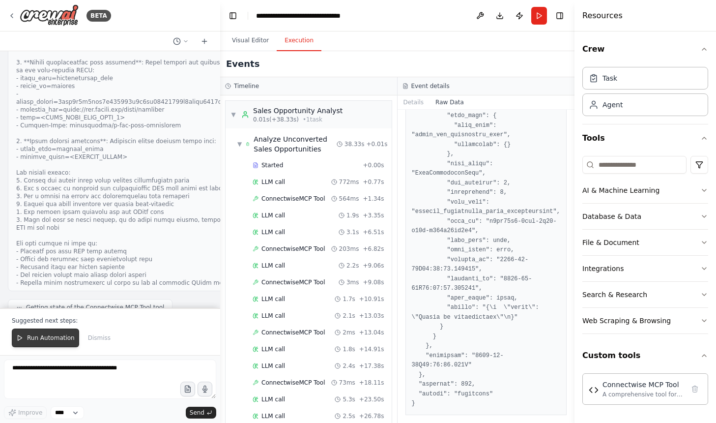
click at [29, 346] on button "Run Automation" at bounding box center [45, 337] width 67 height 19
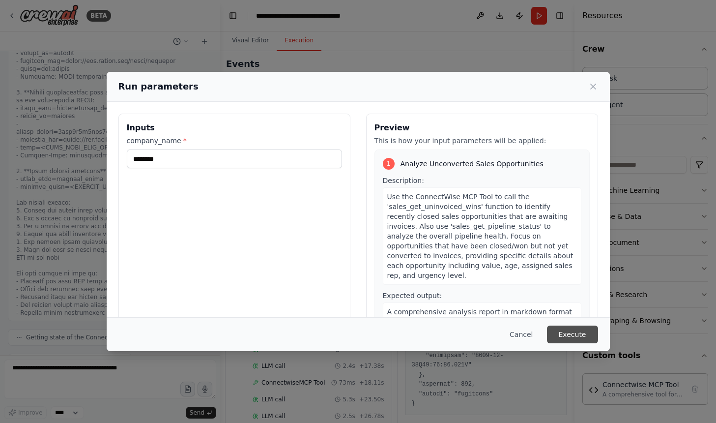
click at [572, 334] on button "Execute" at bounding box center [572, 334] width 51 height 18
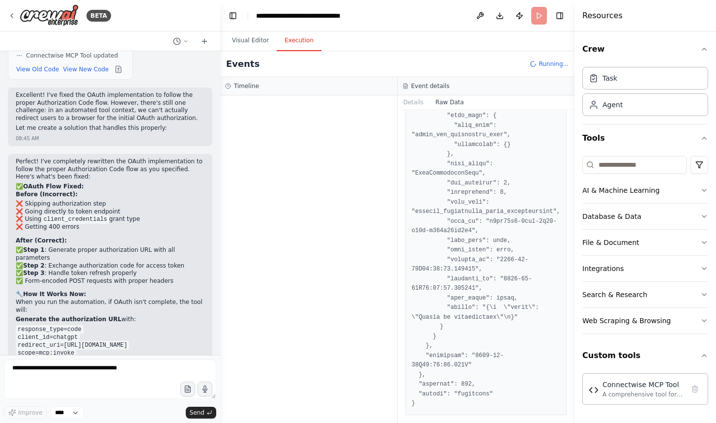
scroll to position [7233, 0]
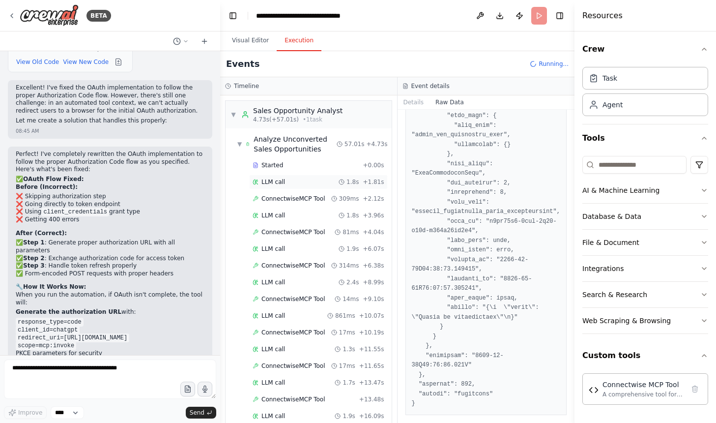
click at [287, 174] on div "LLM call 1.8s + 1.81s" at bounding box center [318, 181] width 139 height 15
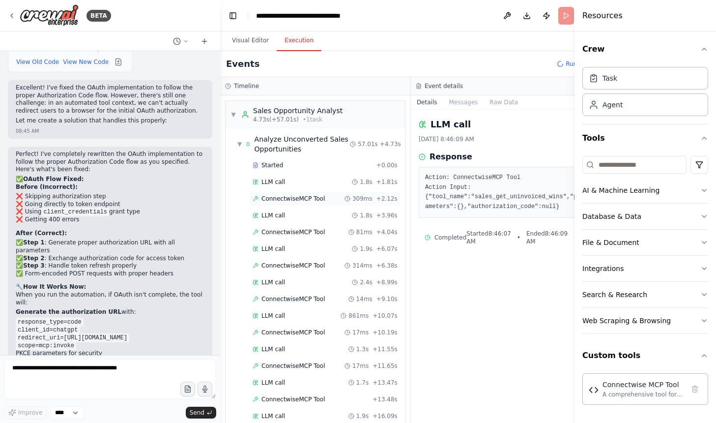
click at [275, 198] on span "ConnectwiseMCP Tool" at bounding box center [293, 199] width 64 height 8
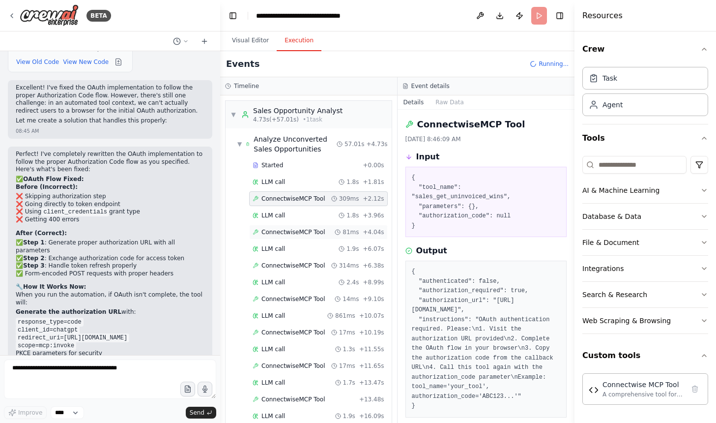
click at [279, 225] on div "ConnectwiseMCP Tool 81ms + 4.04s" at bounding box center [318, 232] width 139 height 15
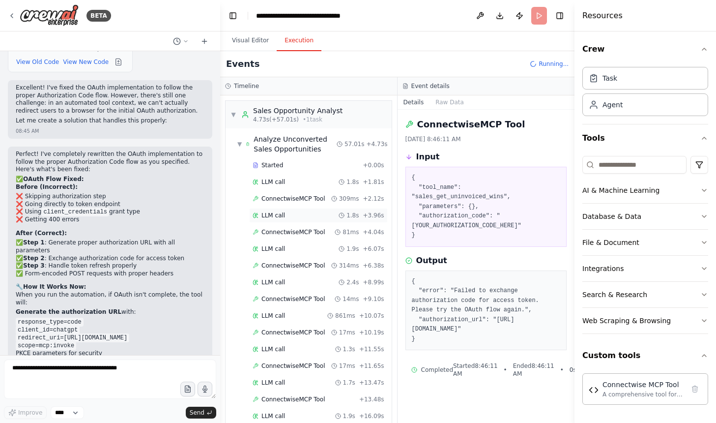
click at [284, 208] on div "LLM call 1.8s + 3.96s" at bounding box center [318, 215] width 139 height 15
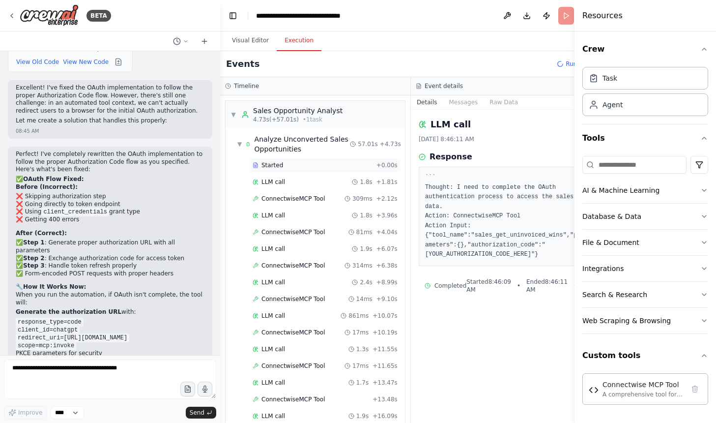
click at [282, 169] on span "Started" at bounding box center [272, 165] width 22 height 8
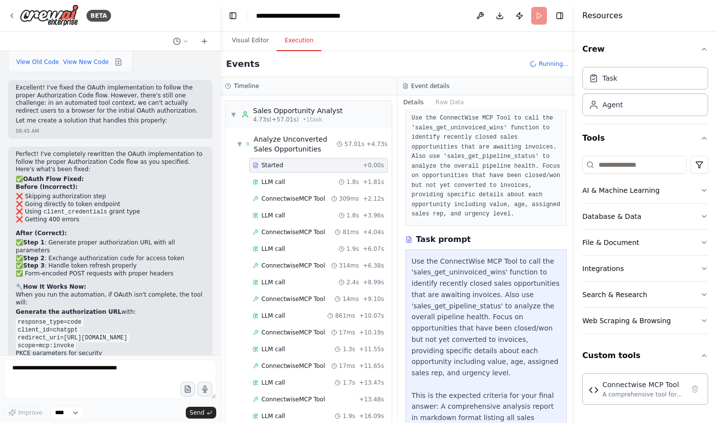
scroll to position [61, 0]
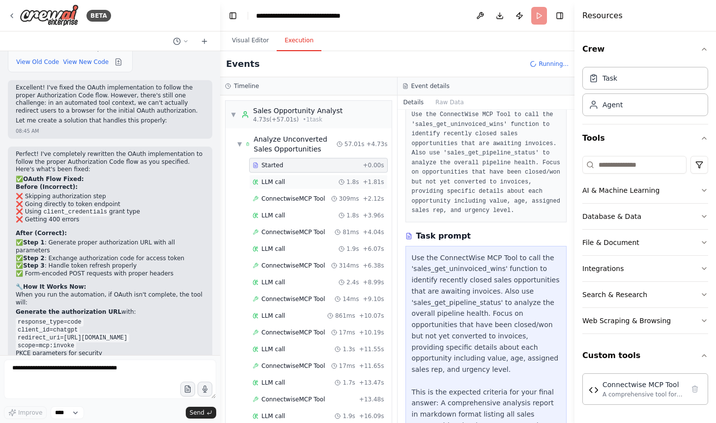
click at [312, 181] on div "LLM call 1.8s + 1.81s" at bounding box center [319, 182] width 132 height 8
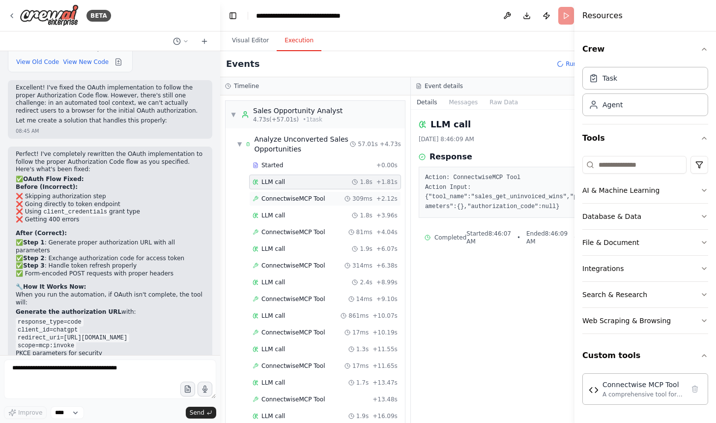
click at [312, 196] on span "ConnectwiseMCP Tool" at bounding box center [293, 199] width 64 height 8
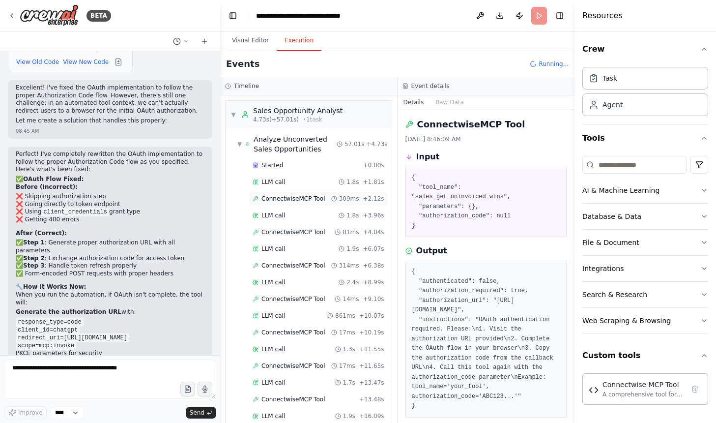
click at [332, 195] on div "ConnectwiseMCP Tool 309ms + 2.12s" at bounding box center [319, 199] width 132 height 8
click at [350, 194] on div "ConnectwiseMCP Tool 309ms + 2.12s" at bounding box center [318, 198] width 139 height 15
click at [331, 211] on div "LLM call 1.8s + 3.96s" at bounding box center [319, 215] width 132 height 8
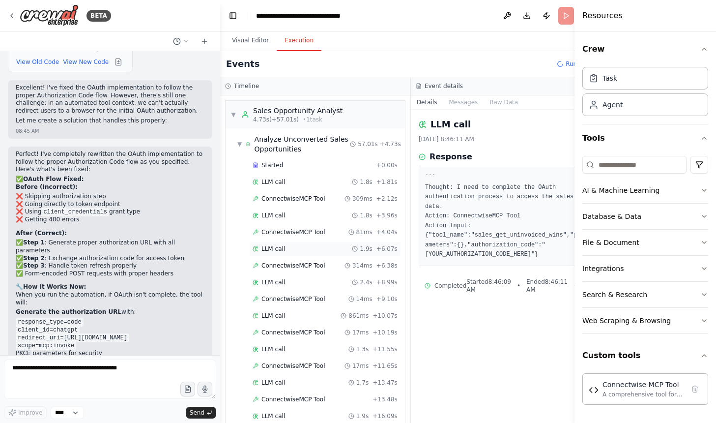
click at [310, 252] on div "LLM call 1.9s + 6.07s" at bounding box center [325, 249] width 145 height 8
click at [310, 271] on div "ConnectwiseMCP Tool 314ms + 6.38s" at bounding box center [325, 265] width 152 height 15
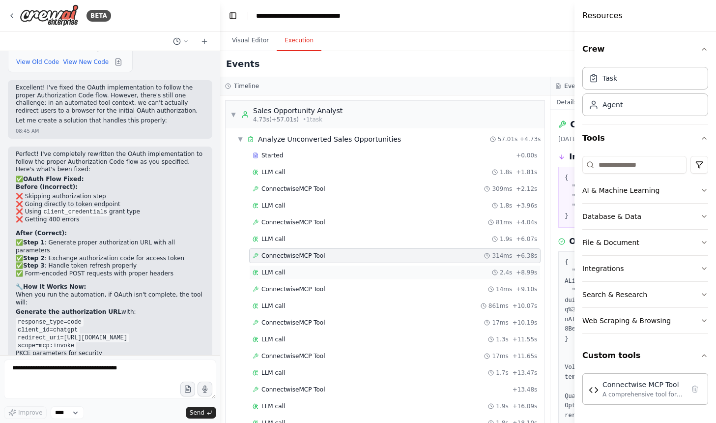
click at [304, 275] on div "LLM call 2.4s + 8.99s" at bounding box center [395, 272] width 284 height 8
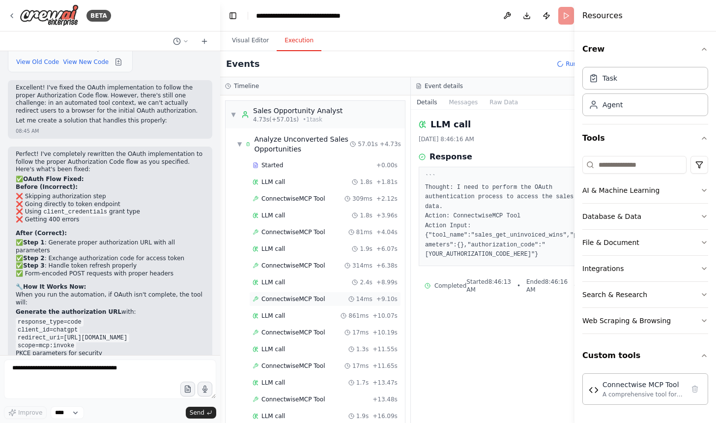
click at [321, 298] on span "ConnectwiseMCP Tool" at bounding box center [293, 299] width 64 height 8
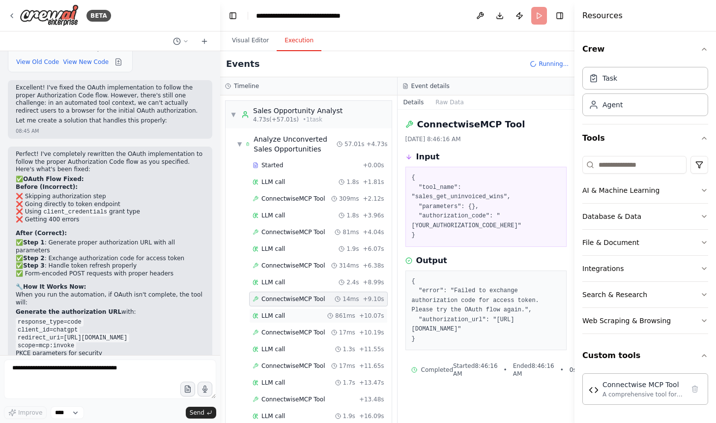
click at [318, 311] on div "LLM call 861ms + 10.07s" at bounding box center [319, 315] width 132 height 8
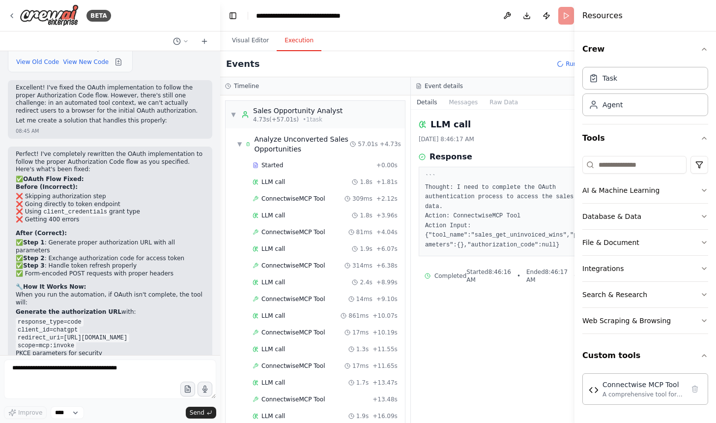
click at [514, 92] on div "Event details" at bounding box center [506, 86] width 191 height 18
click at [507, 100] on button "Raw Data" at bounding box center [503, 102] width 40 height 14
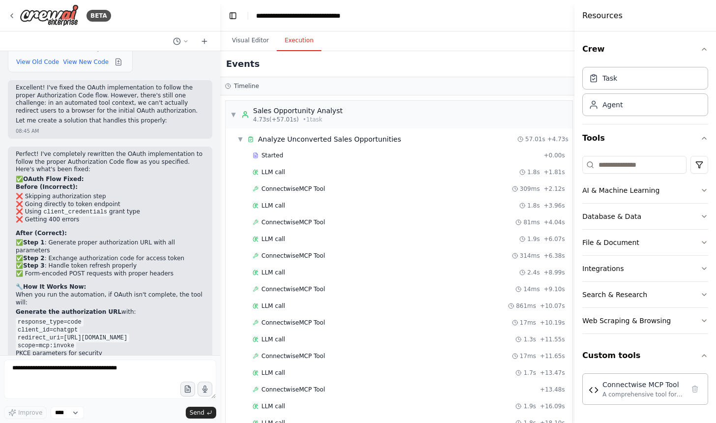
click at [589, 25] on div "Resources" at bounding box center [644, 15] width 141 height 31
click at [507, 42] on div "Visual Editor Execution" at bounding box center [578, 41] width 716 height 20
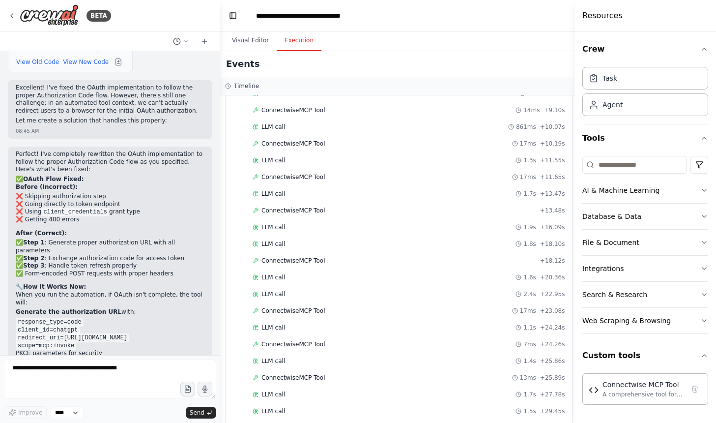
scroll to position [263, 0]
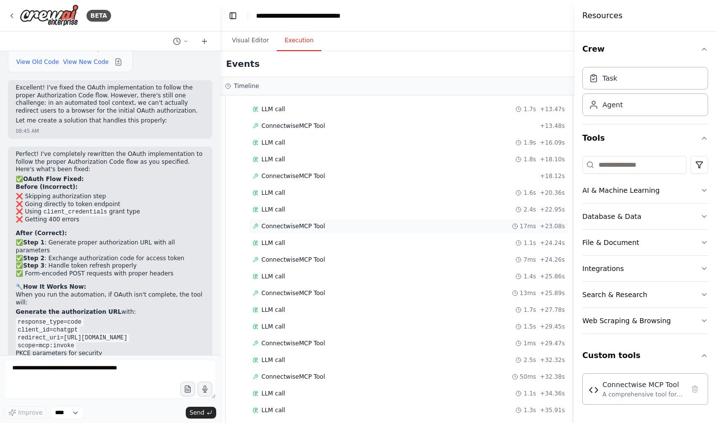
click at [380, 226] on div "ConnectwiseMCP Tool 17ms + 23.08s" at bounding box center [409, 226] width 312 height 8
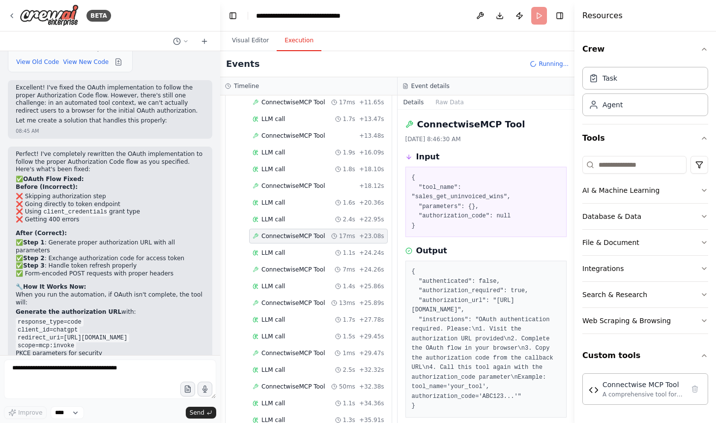
click at [388, 231] on div "ConnectwiseMCP Tool 17ms + 23.08s" at bounding box center [318, 235] width 139 height 15
click at [384, 249] on div "LLM call 1.1s + 24.24s" at bounding box center [319, 253] width 132 height 8
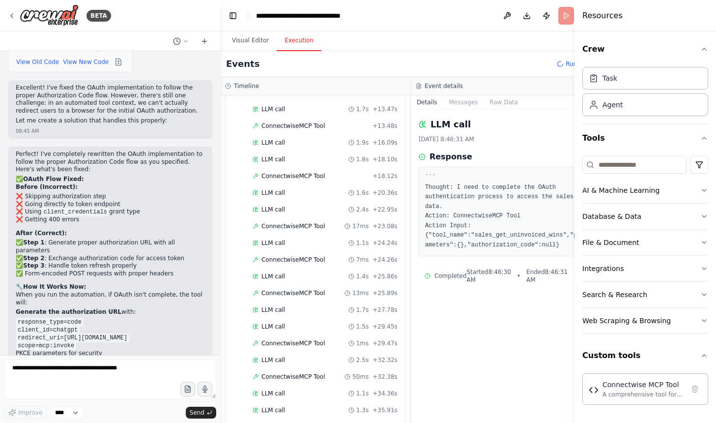
click at [539, 55] on div "Events Running..." at bounding box center [410, 64] width 381 height 26
click at [708, 45] on div "Crew Task Agent Tools AI & Machine Learning Database & Data File & Document Int…" at bounding box center [644, 226] width 141 height 391
click at [704, 46] on icon "button" at bounding box center [704, 49] width 8 height 8
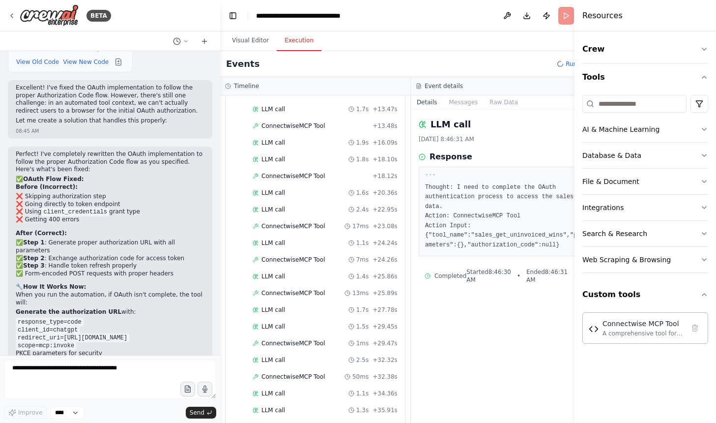
click at [498, 65] on div "Events Running..." at bounding box center [410, 64] width 381 height 26
click at [478, 178] on pre "``` Thought: I need to complete the OAuth authentication process to access the …" at bounding box center [506, 211] width 162 height 77
click at [258, 44] on button "Visual Editor" at bounding box center [250, 40] width 53 height 21
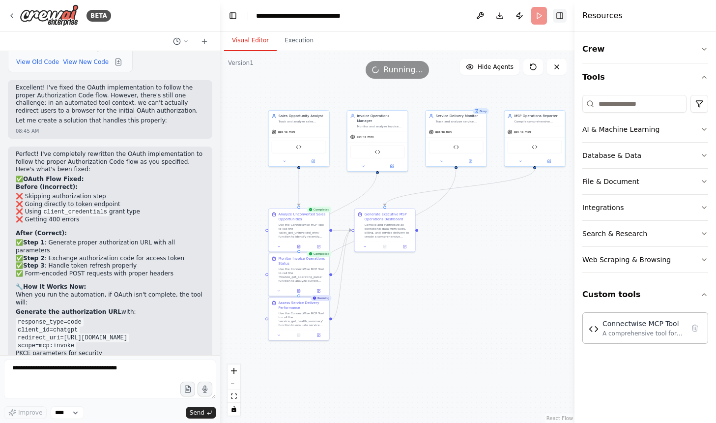
click at [559, 16] on button "Toggle Right Sidebar" at bounding box center [560, 16] width 14 height 14
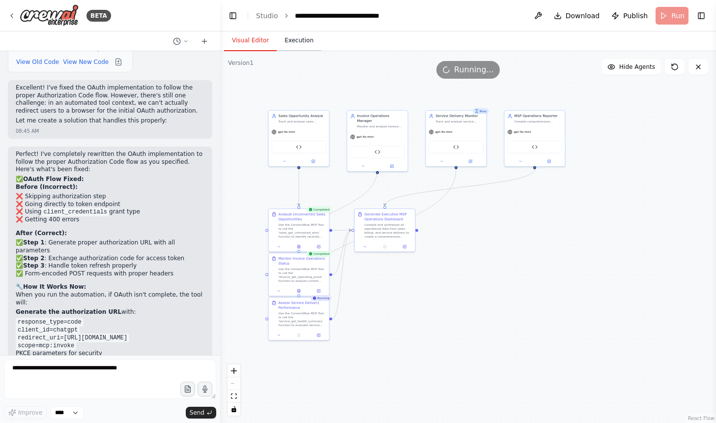
click at [284, 43] on button "Execution" at bounding box center [299, 40] width 45 height 21
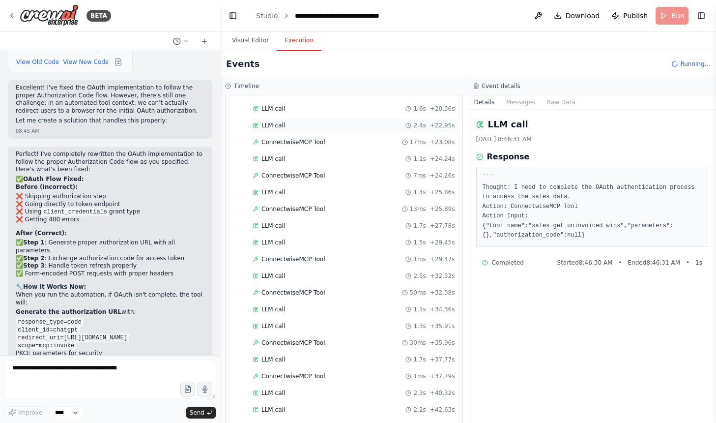
scroll to position [398, 0]
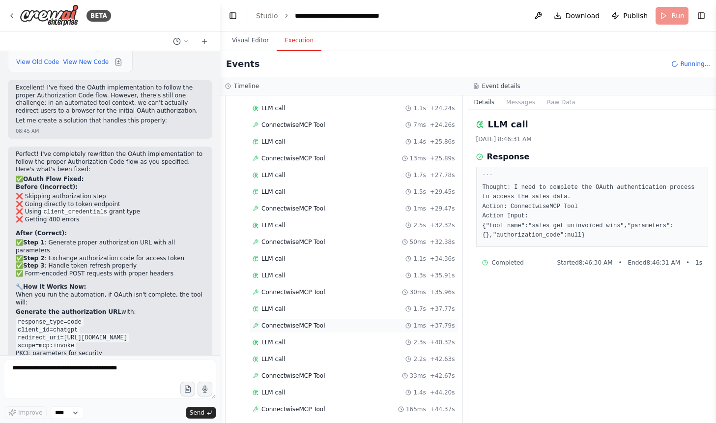
click at [284, 328] on span "ConnectwiseMCP Tool" at bounding box center [293, 325] width 64 height 8
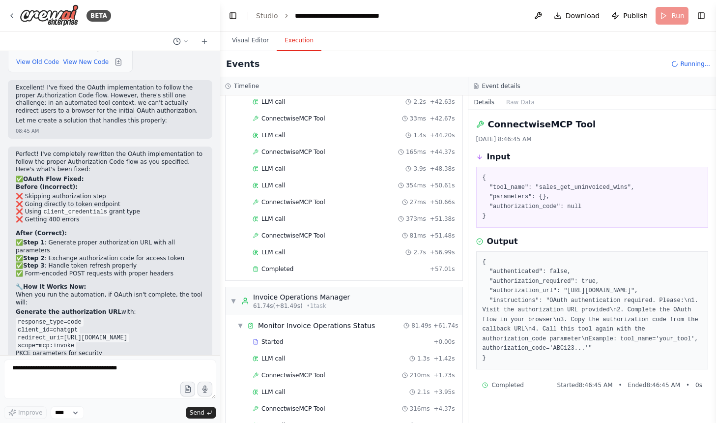
scroll to position [742, 0]
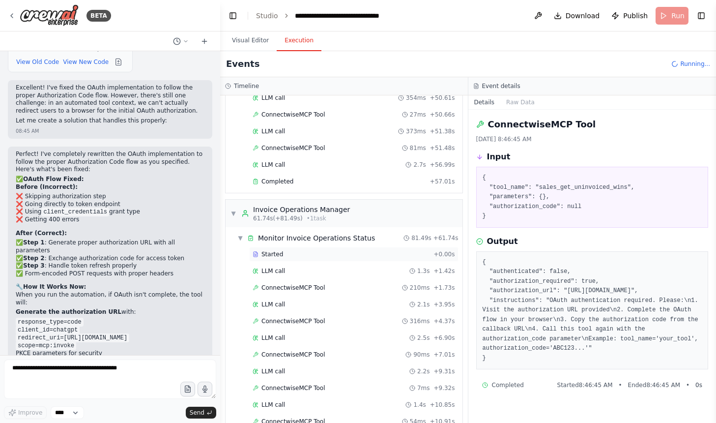
click at [429, 257] on div "Started" at bounding box center [341, 254] width 177 height 8
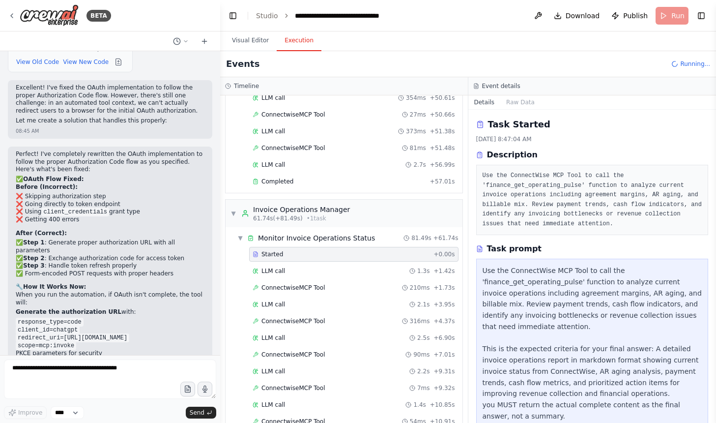
click at [398, 269] on div "LLM call 1.3s + 1.42s" at bounding box center [354, 271] width 202 height 8
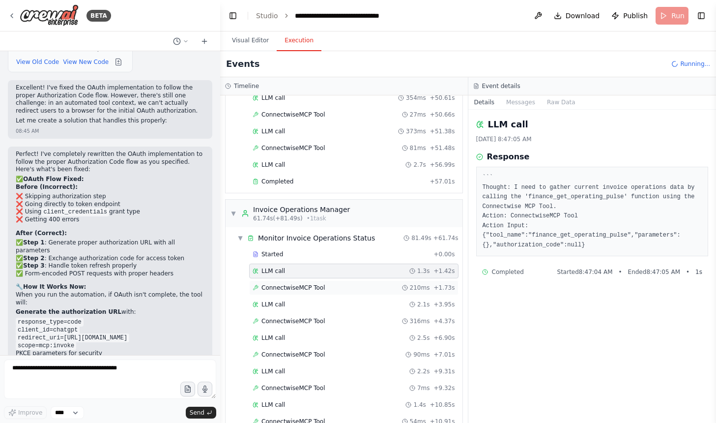
click at [389, 288] on div "ConnectwiseMCP Tool 210ms + 1.73s" at bounding box center [354, 287] width 202 height 8
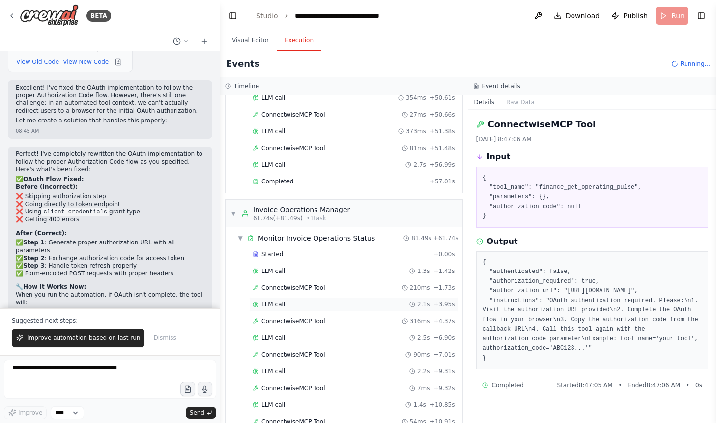
click at [382, 311] on div "LLM call 2.1s + 3.95s" at bounding box center [353, 304] width 209 height 15
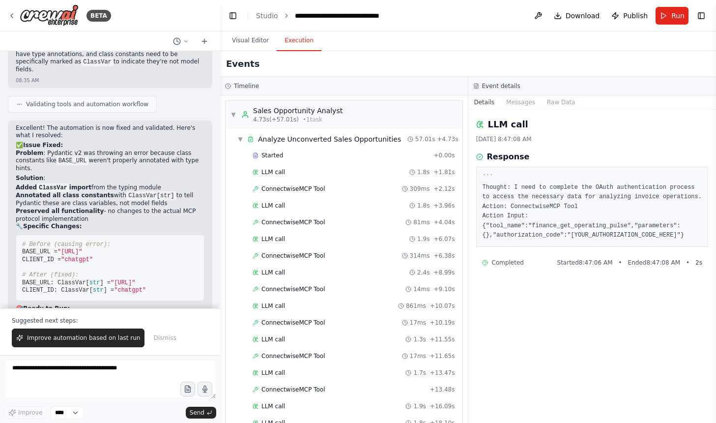
scroll to position [7387, 0]
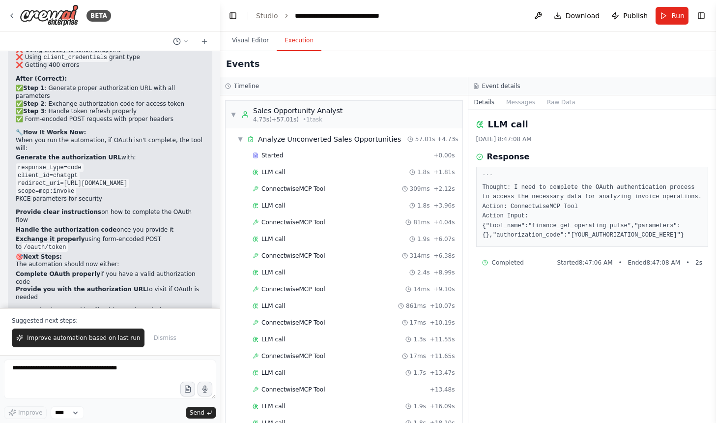
click at [70, 285] on li "Provide you with the authorization URL to visit if OAuth is needed" at bounding box center [110, 292] width 189 height 15
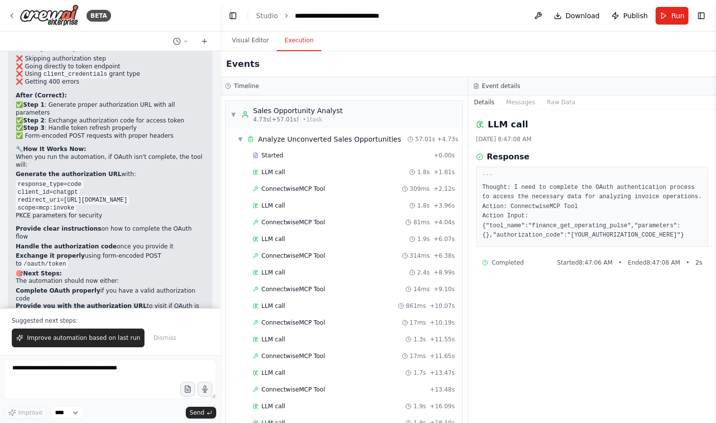
scroll to position [7368, 0]
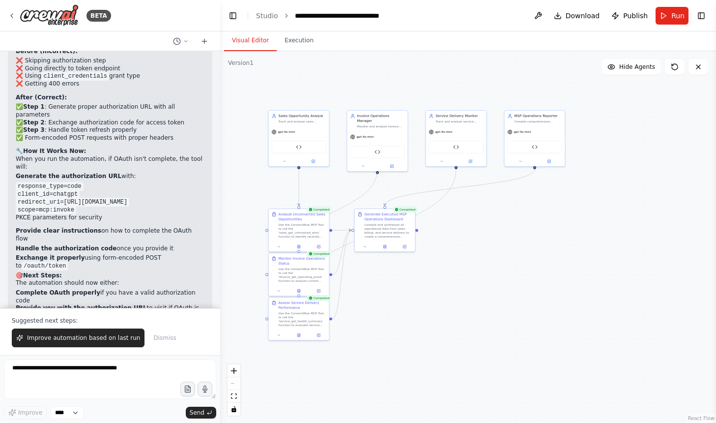
click at [256, 46] on button "Visual Editor" at bounding box center [250, 40] width 53 height 21
click at [308, 148] on div "Connectwise MCP Tool" at bounding box center [299, 146] width 55 height 13
click at [297, 245] on icon at bounding box center [299, 245] width 4 height 4
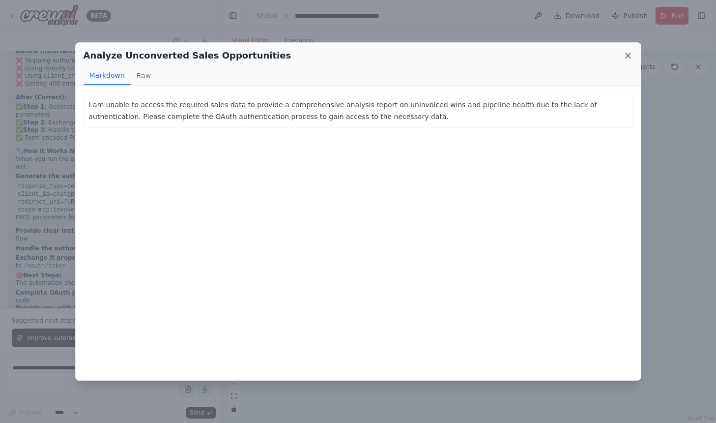
click at [626, 55] on icon at bounding box center [627, 55] width 5 height 5
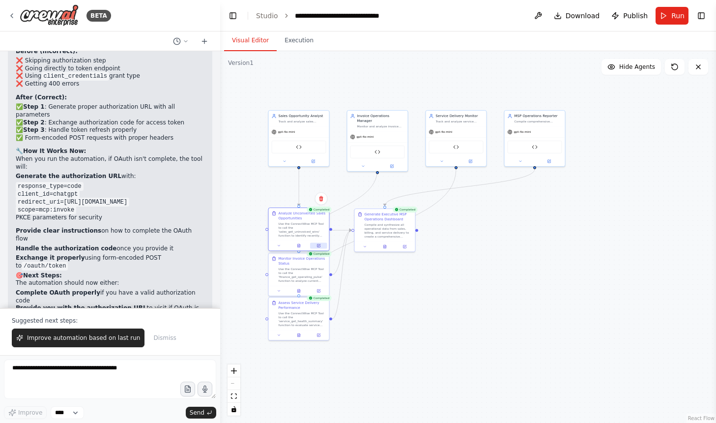
click at [324, 246] on button at bounding box center [318, 245] width 17 height 6
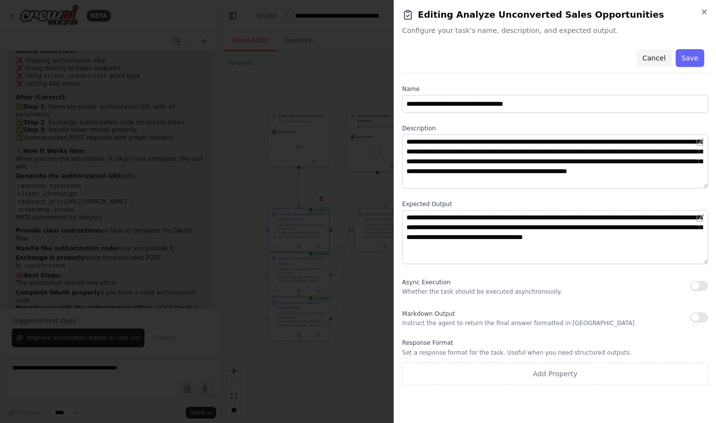
click at [664, 55] on button "Cancel" at bounding box center [653, 58] width 35 height 18
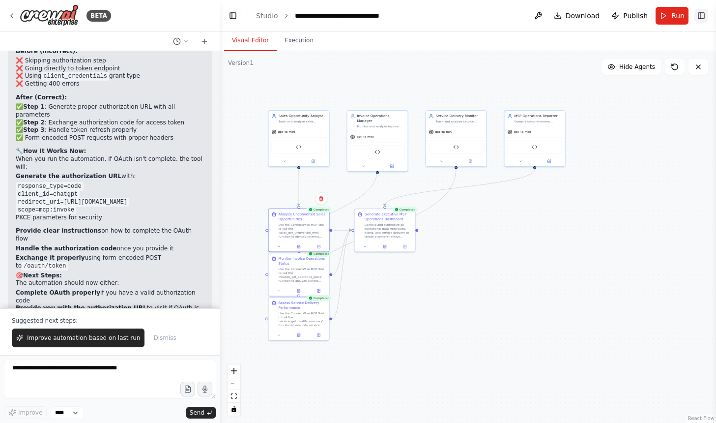
click at [699, 15] on button "Toggle Right Sidebar" at bounding box center [701, 16] width 14 height 14
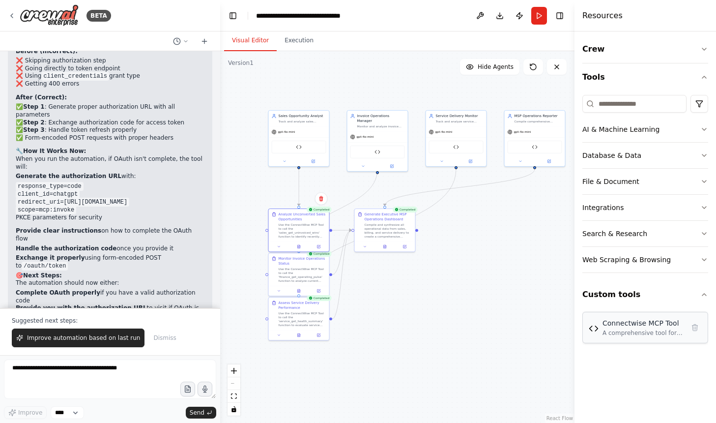
click at [638, 336] on div "A comprehensive tool for integrating with Connectwise MCP Server at https://mcp…" at bounding box center [643, 333] width 82 height 8
click at [604, 331] on div "A comprehensive tool for integrating with Connectwise MCP Server at https://mcp…" at bounding box center [643, 333] width 82 height 8
click at [648, 326] on div "Connectwise MCP Tool" at bounding box center [643, 323] width 82 height 10
click at [638, 105] on input at bounding box center [634, 104] width 104 height 18
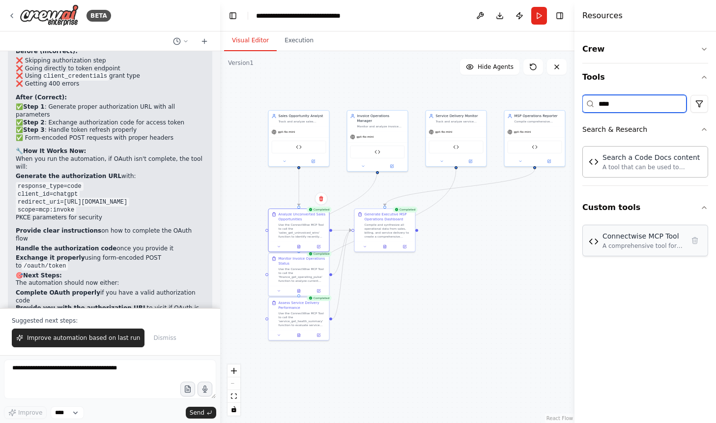
type input "****"
click at [596, 245] on img at bounding box center [594, 241] width 10 height 10
click at [593, 246] on img at bounding box center [594, 241] width 10 height 10
click at [640, 56] on button "Crew" at bounding box center [645, 49] width 126 height 28
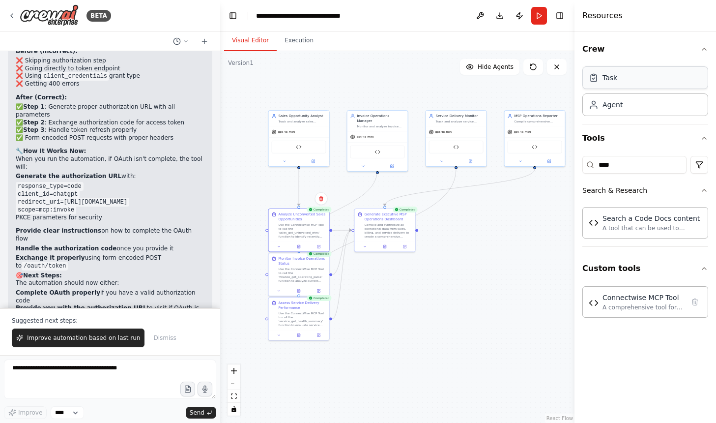
click at [642, 84] on div "Task" at bounding box center [645, 77] width 126 height 23
click at [557, 13] on button "Toggle Right Sidebar" at bounding box center [560, 16] width 14 height 14
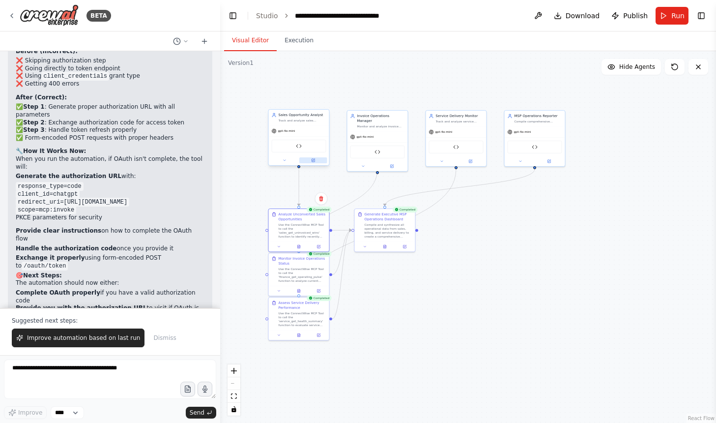
click at [310, 163] on button at bounding box center [313, 160] width 28 height 6
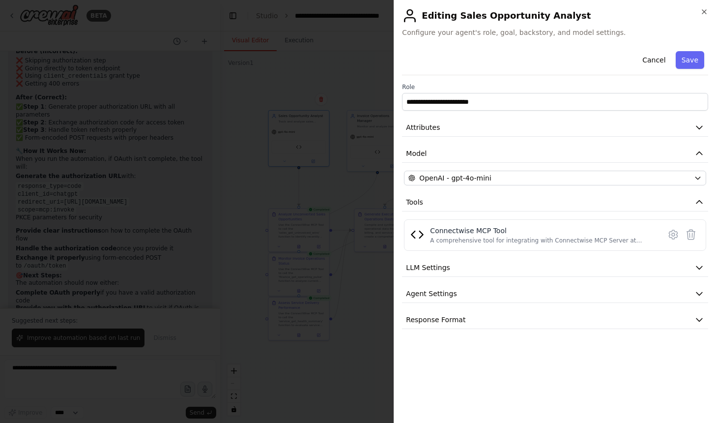
click at [202, 185] on div at bounding box center [358, 211] width 716 height 423
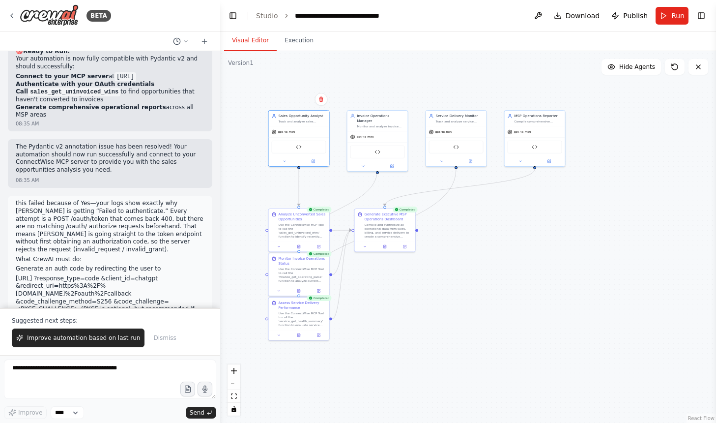
scroll to position [6289, 0]
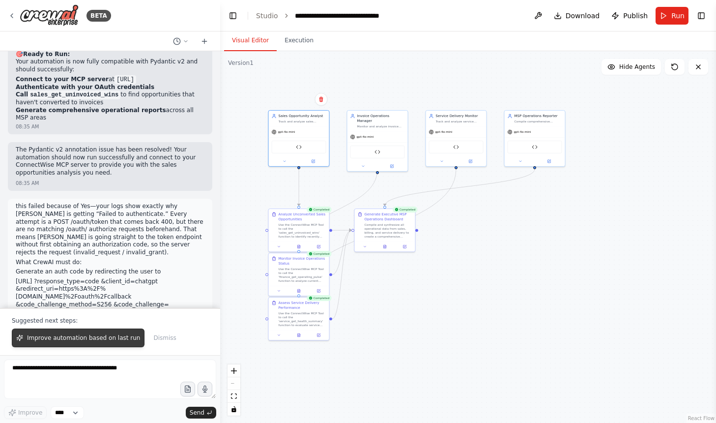
click at [89, 334] on span "Improve automation based on last run" at bounding box center [83, 338] width 113 height 8
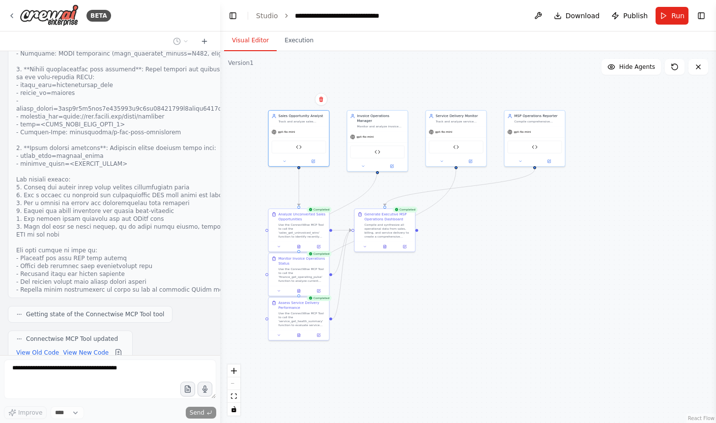
scroll to position [6944, 0]
click at [92, 344] on button "View New Code" at bounding box center [86, 350] width 46 height 12
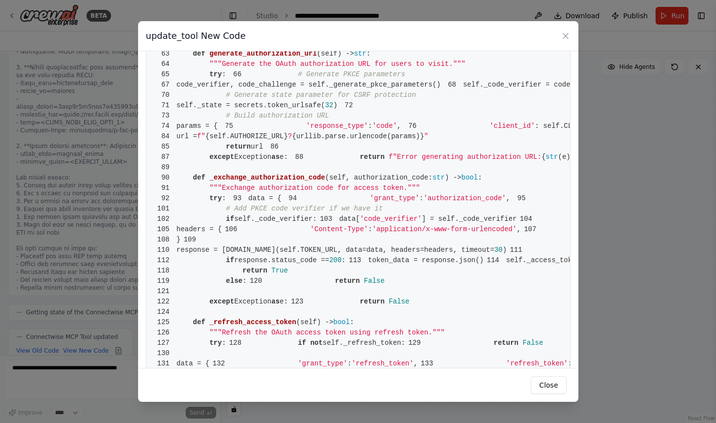
scroll to position [488, 0]
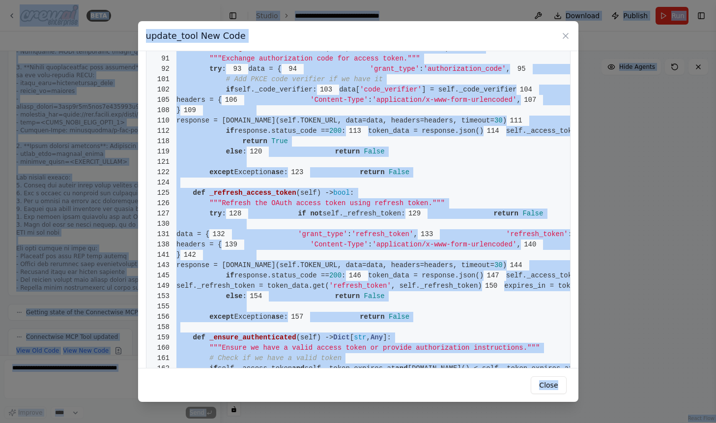
copy body "BETA I have a Connectwise MCP Server, https://mcpcw.manafuel.a that i have buil…"
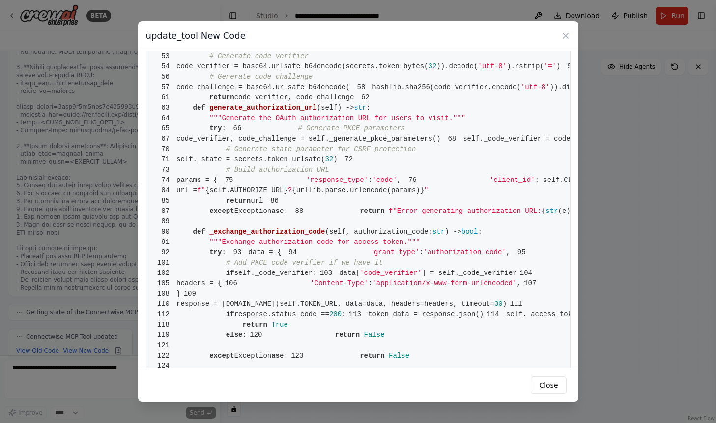
scroll to position [0, 0]
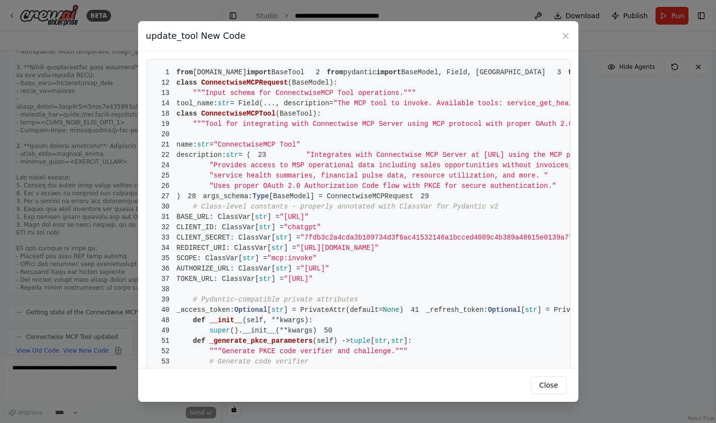
click at [175, 68] on span "1" at bounding box center [165, 72] width 23 height 10
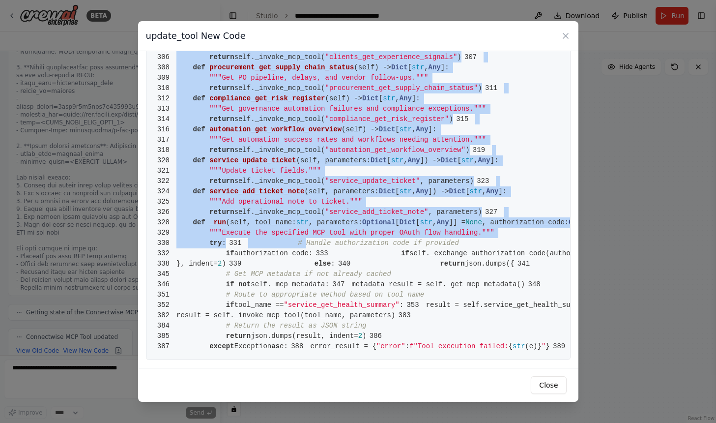
scroll to position [3737, 0]
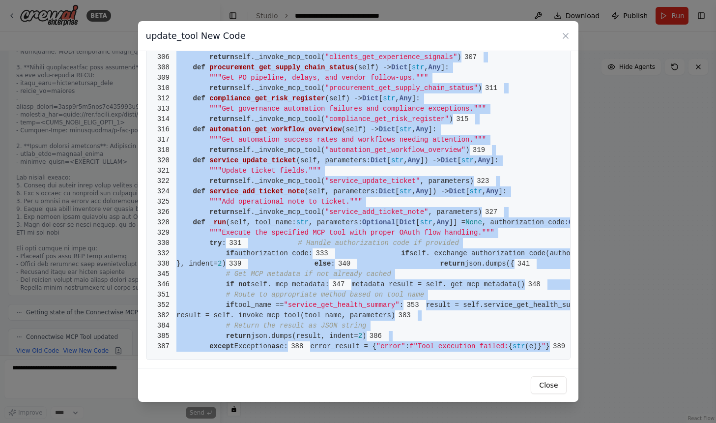
drag, startPoint x: 176, startPoint y: 69, endPoint x: 484, endPoint y: 359, distance: 423.0
copy code "from crewai.tools import BaseTool 2 from pydantic import BaseModel, Field, Priv…"
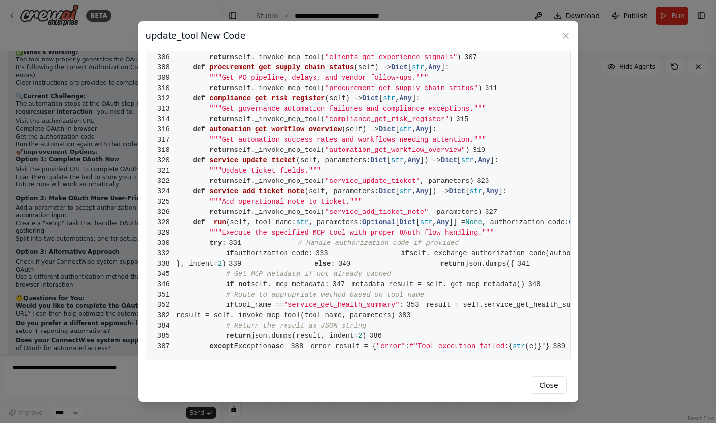
scroll to position [7729, 0]
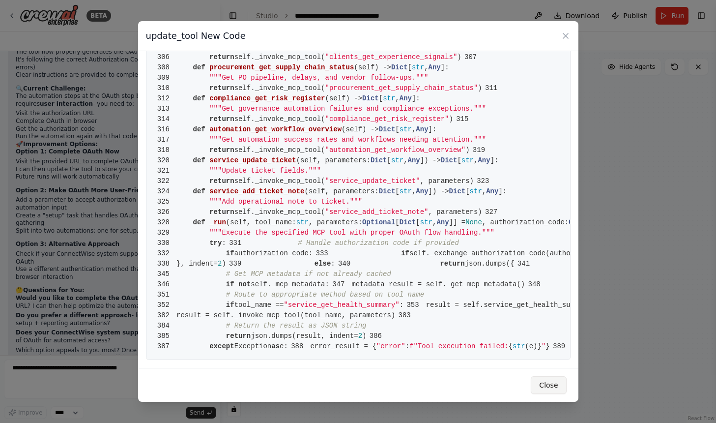
click at [563, 389] on button "Close" at bounding box center [548, 385] width 35 height 18
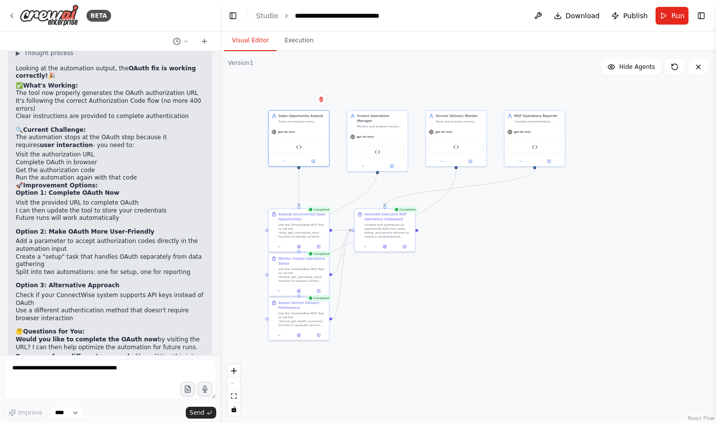
scroll to position [7686, 0]
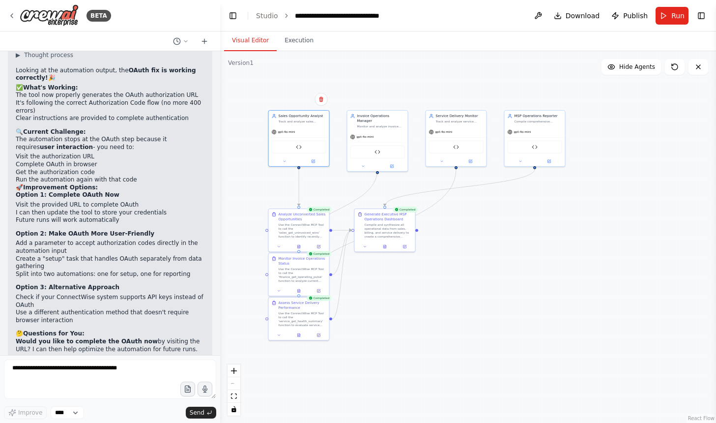
click at [143, 283] on p "Option 3: Alternative Approach" at bounding box center [110, 287] width 189 height 8
click at [108, 270] on li "Split into two automations: one for setup, one for reporting" at bounding box center [110, 274] width 189 height 8
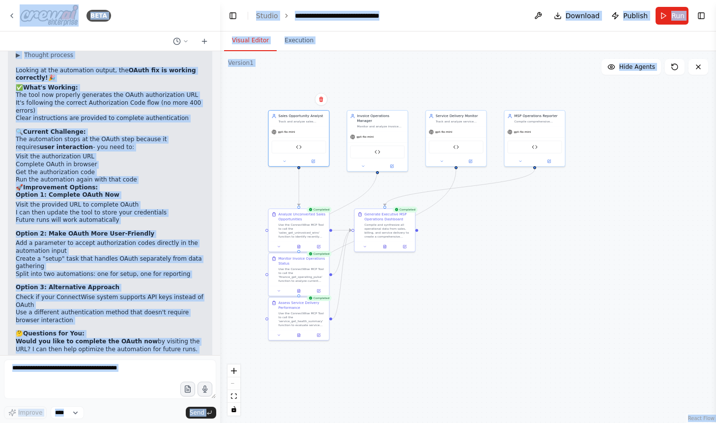
click at [109, 283] on p "Option 3: Alternative Approach" at bounding box center [110, 287] width 189 height 8
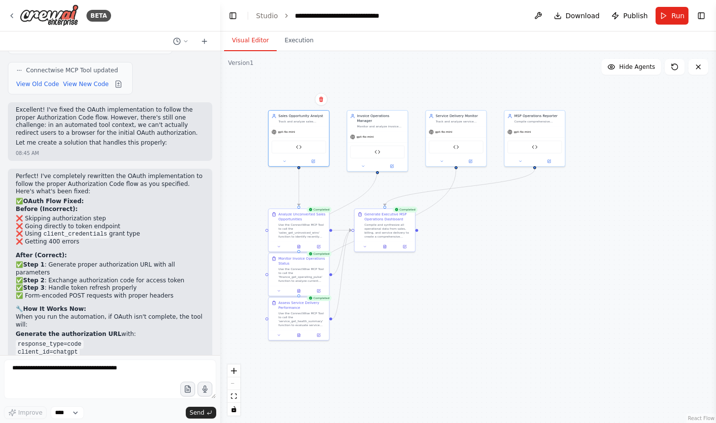
scroll to position [7556, 0]
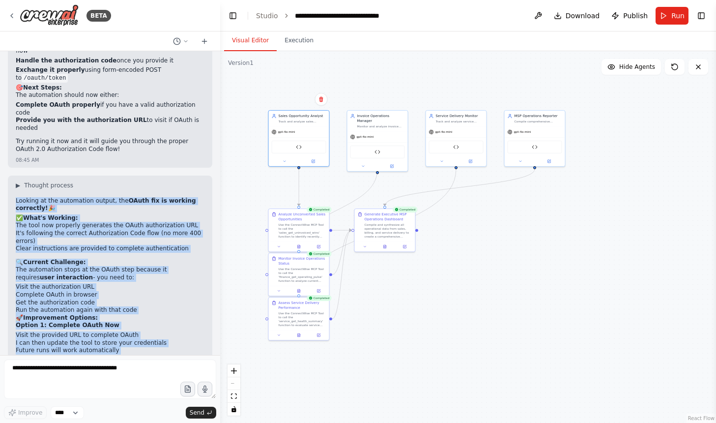
drag, startPoint x: 165, startPoint y: 331, endPoint x: 10, endPoint y: 162, distance: 229.2
click at [10, 175] on div "▶ Thought process Looking at the automation output, the OAuth fix is working co…" at bounding box center [110, 366] width 204 height 382
copy div "Looking at the automation output, the OAuth fix is working correctly! 🎉 ✅ What'…"
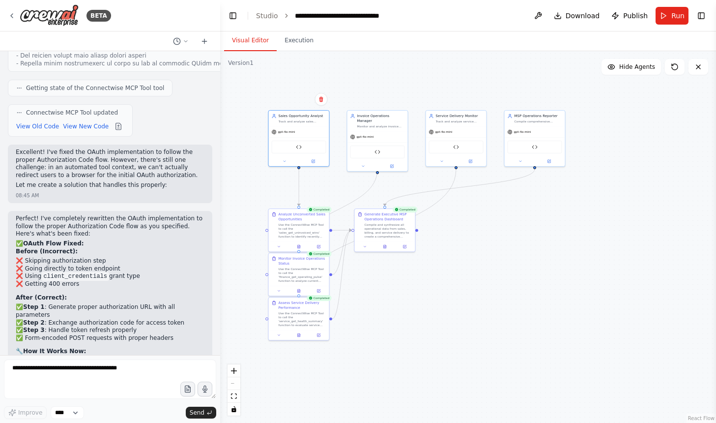
scroll to position [7155, 0]
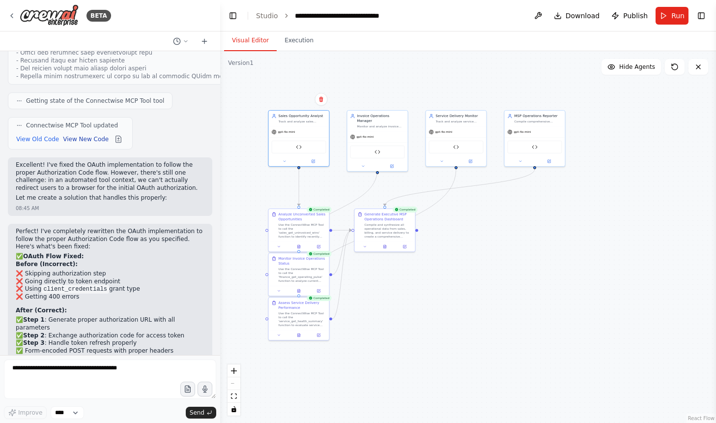
click at [75, 133] on button "View New Code" at bounding box center [86, 139] width 46 height 12
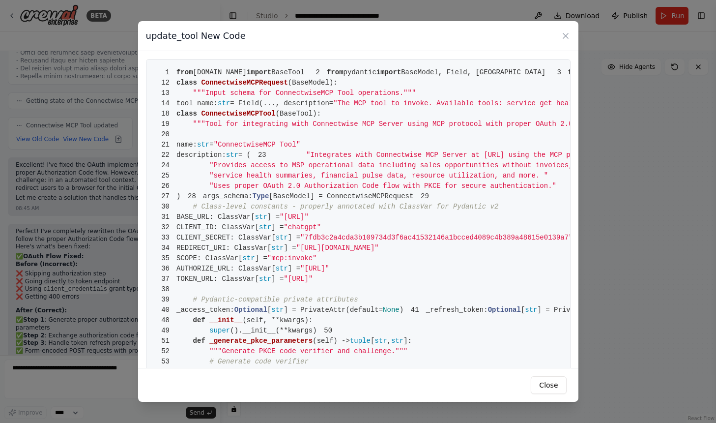
click at [535, 380] on button "Close" at bounding box center [548, 385] width 35 height 18
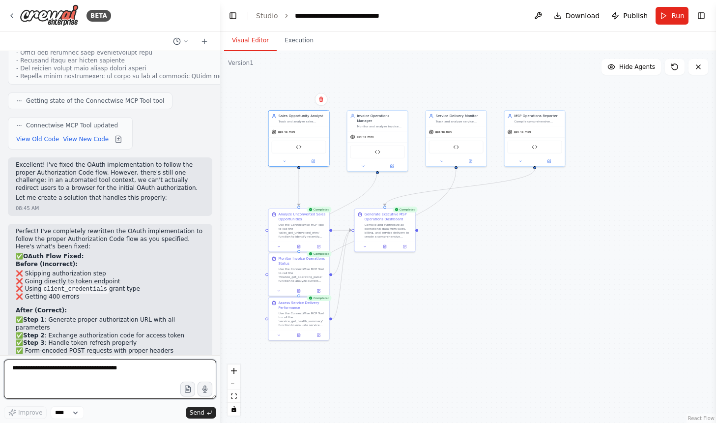
click at [85, 374] on textarea at bounding box center [110, 378] width 212 height 39
paste textarea "**********"
type textarea "**********"
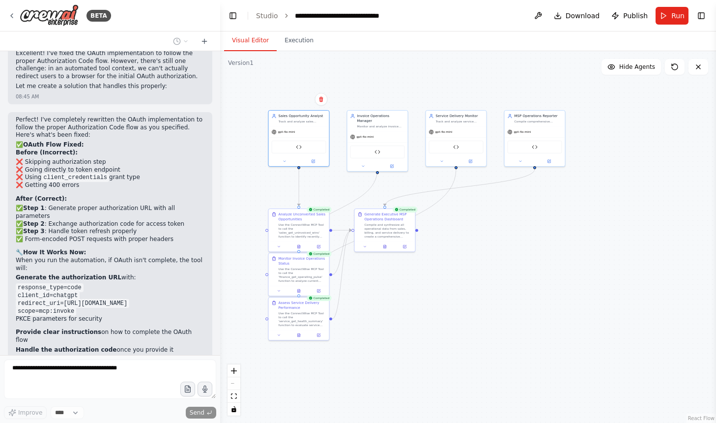
scroll to position [7109, 0]
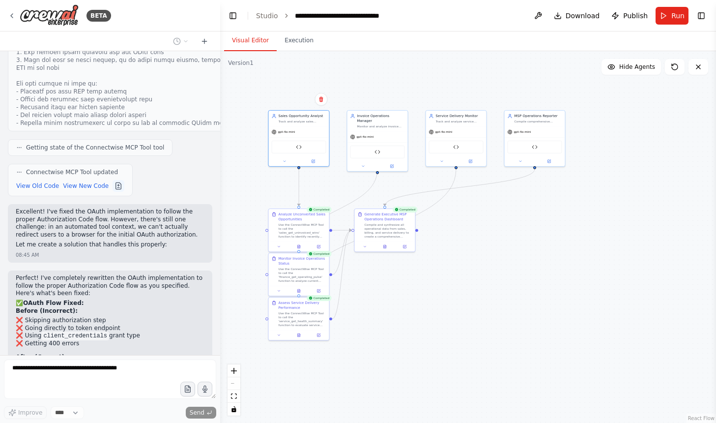
click at [117, 180] on button at bounding box center [119, 186] width 12 height 12
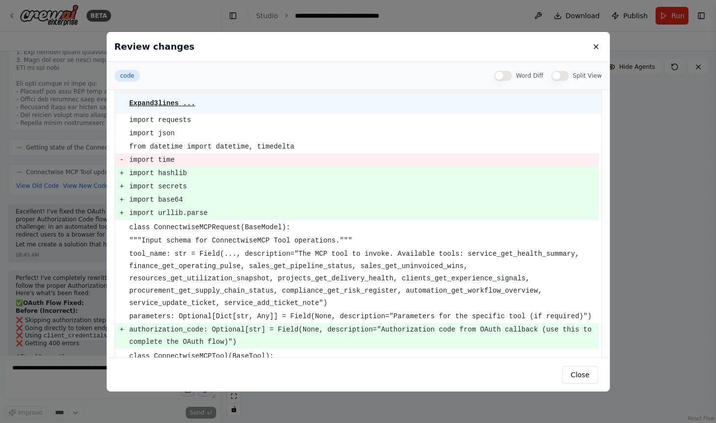
scroll to position [0, 0]
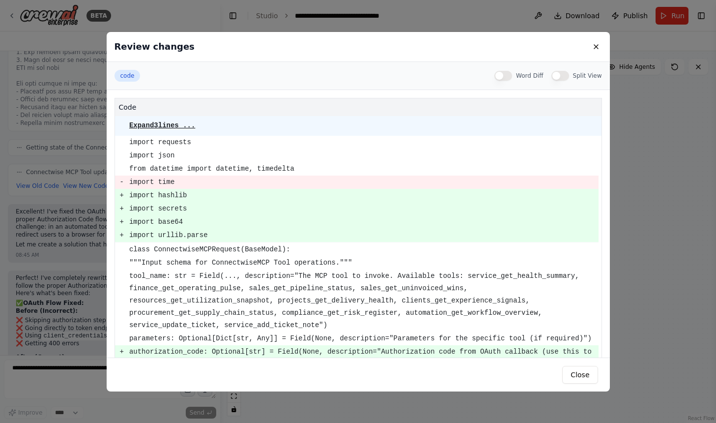
click at [602, 42] on div "Review changes" at bounding box center [358, 47] width 503 height 30
click at [597, 43] on button at bounding box center [596, 47] width 12 height 12
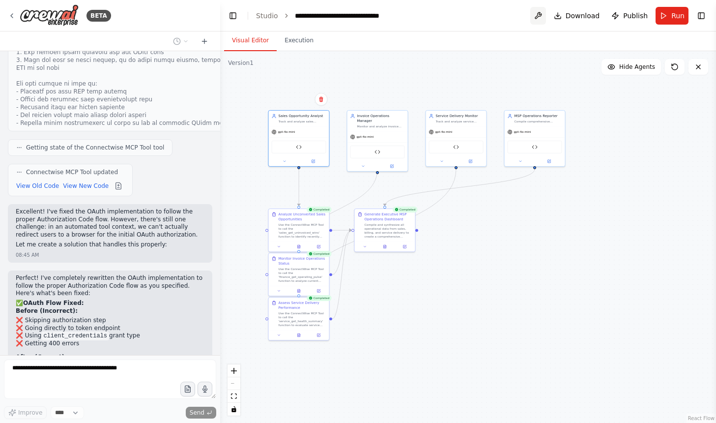
click at [535, 14] on button at bounding box center [538, 16] width 16 height 18
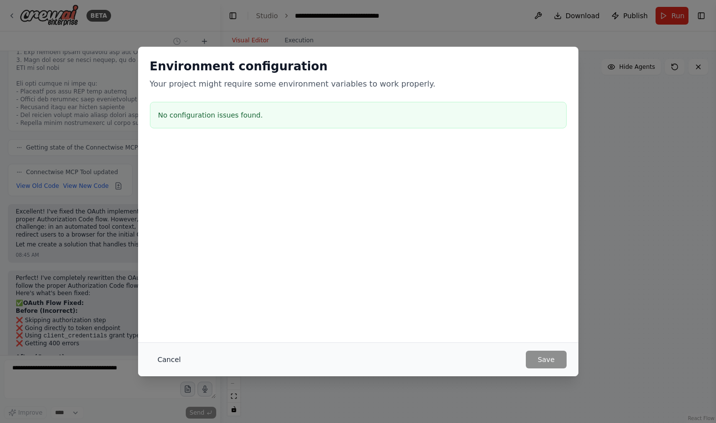
click at [171, 352] on button "Cancel" at bounding box center [169, 359] width 39 height 18
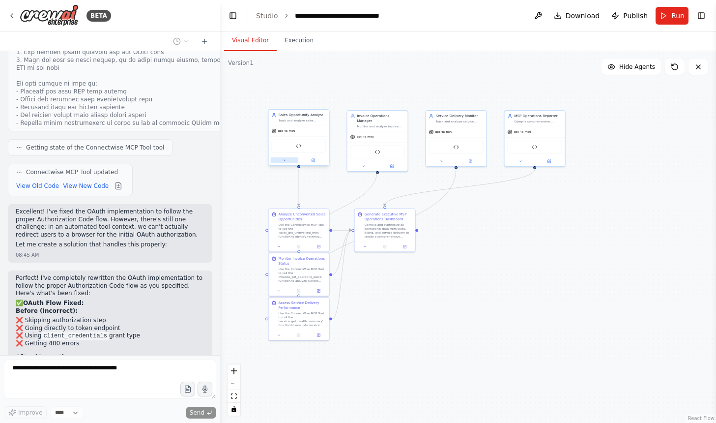
click at [285, 161] on icon at bounding box center [285, 160] width 4 height 4
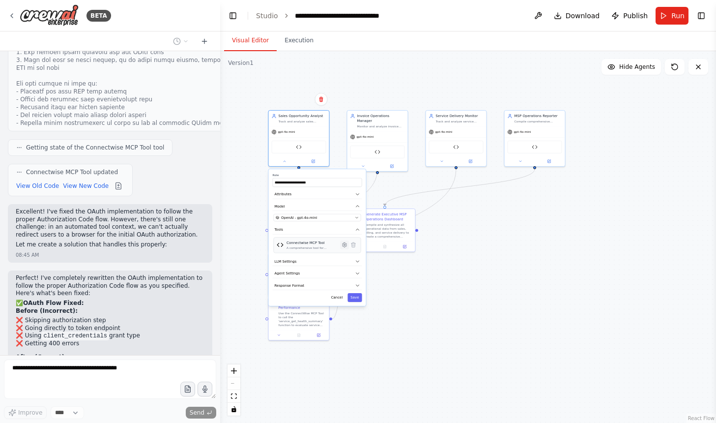
click at [344, 246] on icon at bounding box center [344, 244] width 4 height 4
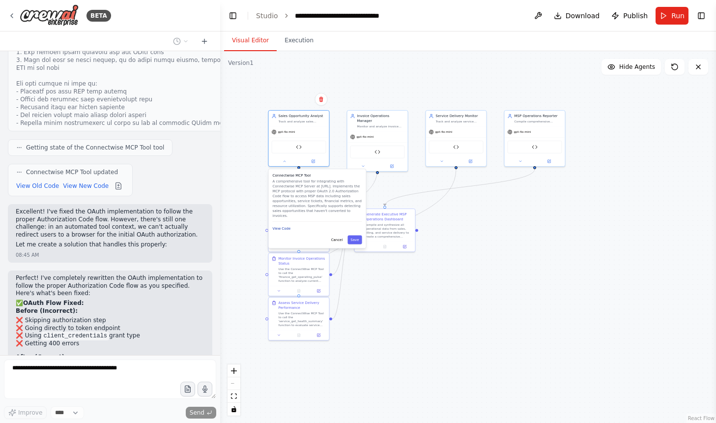
click at [283, 226] on button "View Code" at bounding box center [282, 228] width 18 height 5
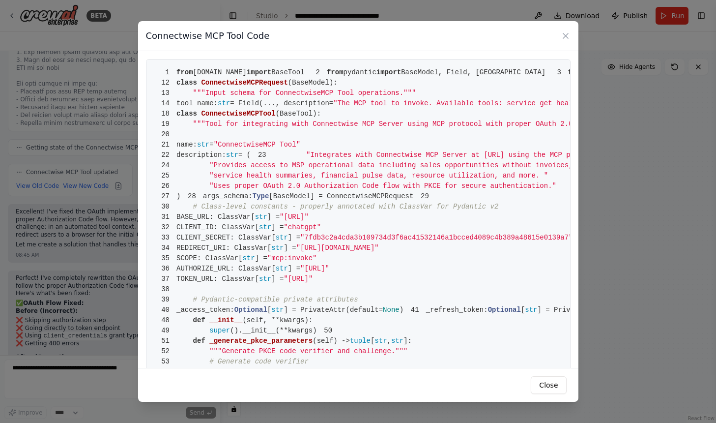
scroll to position [29, 0]
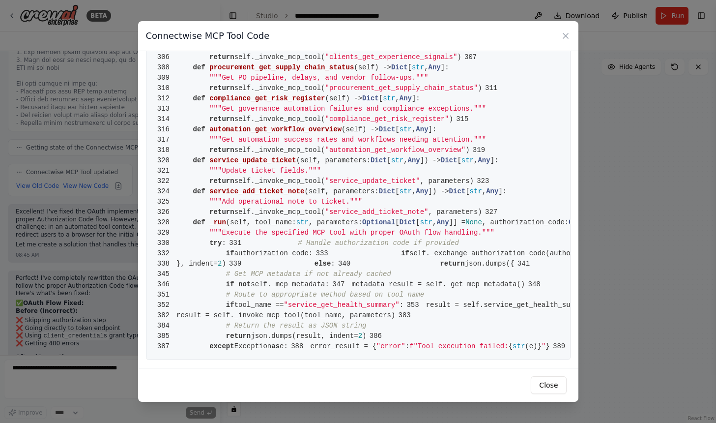
scroll to position [3737, 0]
click at [409, 342] on span "f"Tool execution failed:" at bounding box center [458, 346] width 99 height 8
click at [548, 384] on button "Close" at bounding box center [548, 385] width 35 height 18
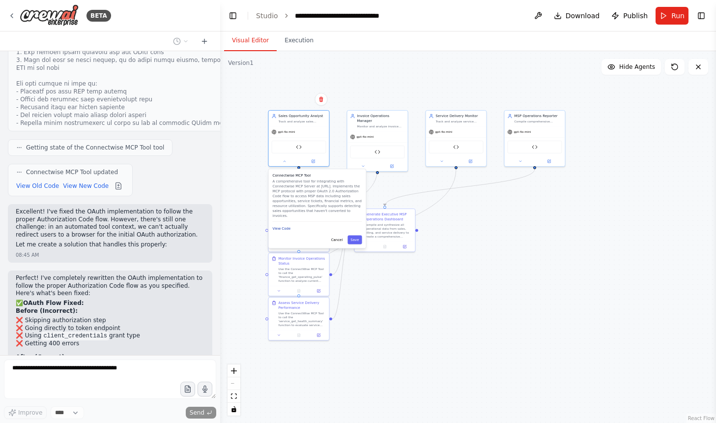
click at [288, 226] on button "View Code" at bounding box center [282, 228] width 18 height 5
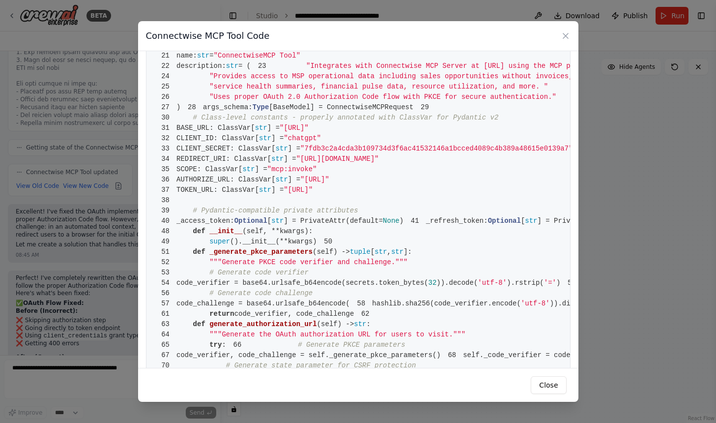
scroll to position [0, 0]
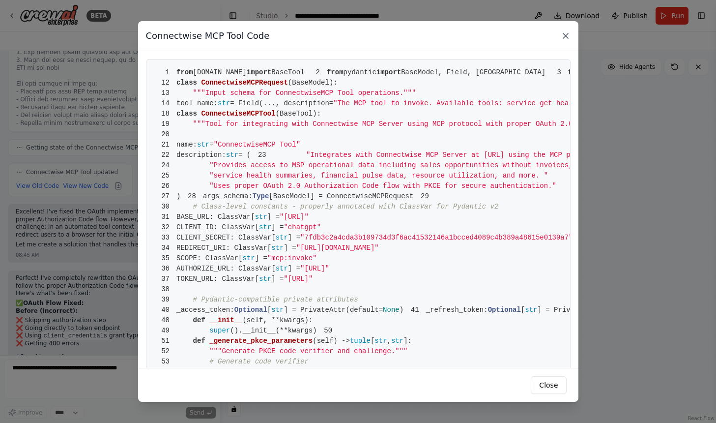
click at [564, 32] on icon at bounding box center [566, 36] width 10 height 10
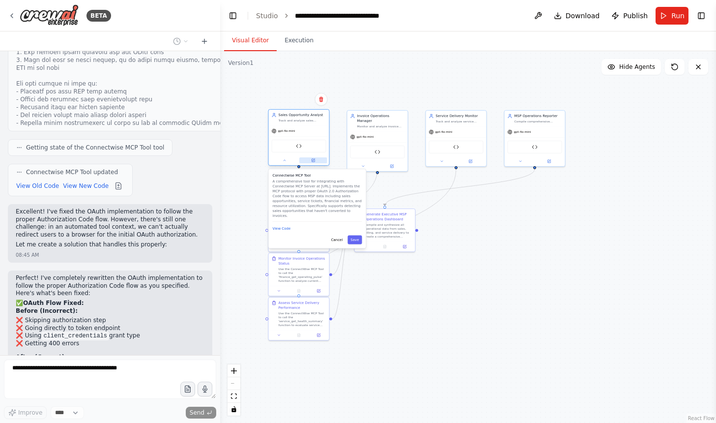
click at [315, 161] on icon at bounding box center [313, 160] width 4 height 4
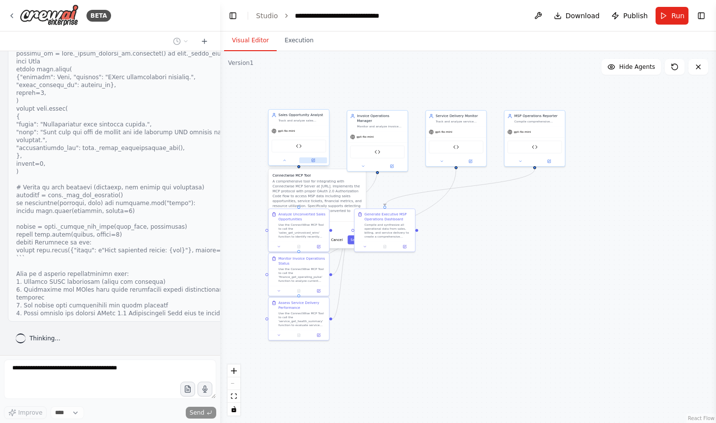
click at [312, 161] on icon at bounding box center [312, 160] width 3 height 3
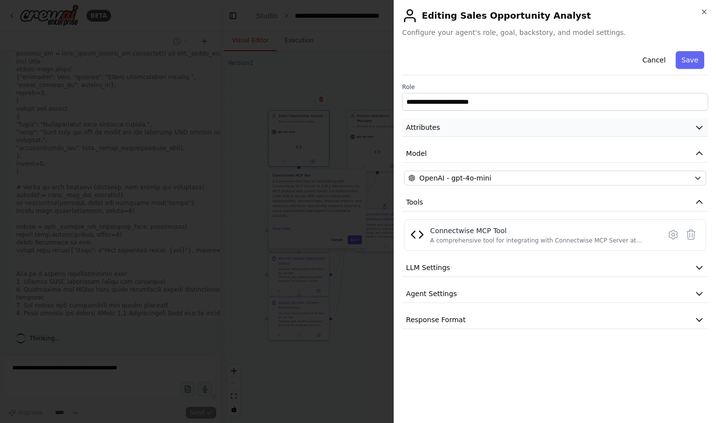
click at [470, 123] on button "Attributes" at bounding box center [555, 127] width 306 height 18
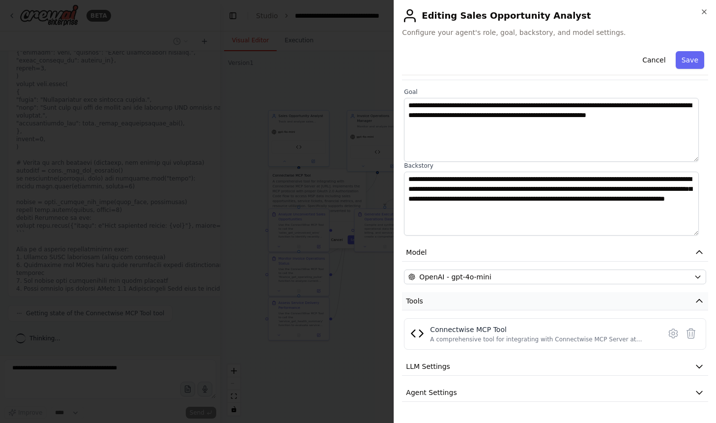
scroll to position [77, 0]
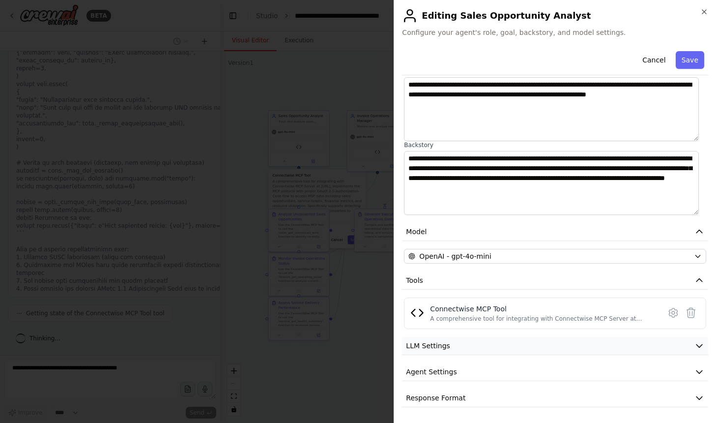
click at [474, 350] on button "LLM Settings" at bounding box center [555, 346] width 306 height 18
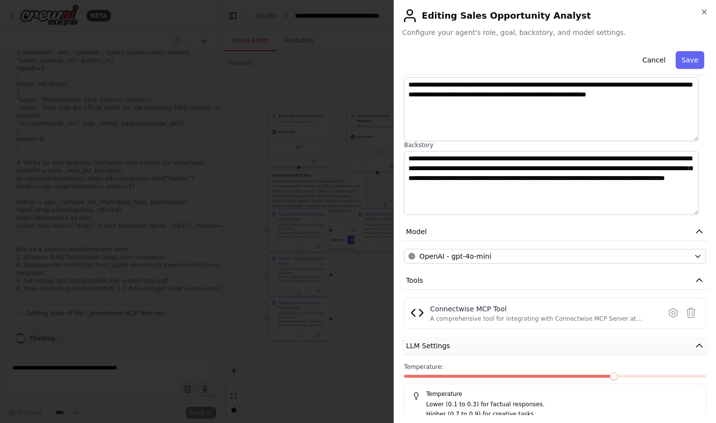
scroll to position [147, 0]
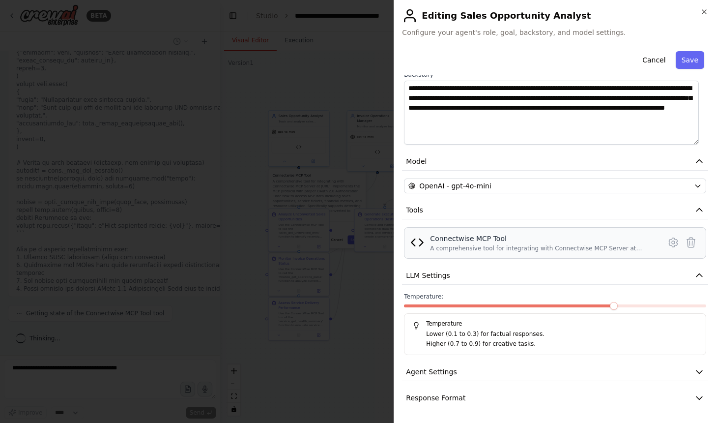
click at [487, 248] on div "A comprehensive tool for integrating with Connectwise MCP Server at https://mcp…" at bounding box center [542, 248] width 225 height 8
click at [669, 239] on icon at bounding box center [673, 242] width 8 height 9
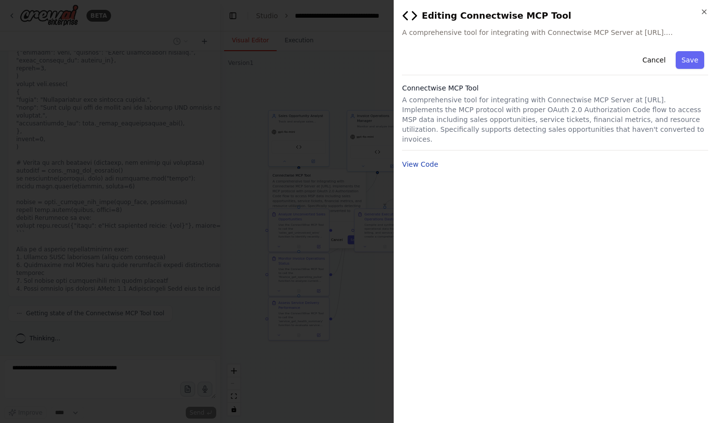
click at [425, 167] on button "View Code" at bounding box center [420, 164] width 36 height 10
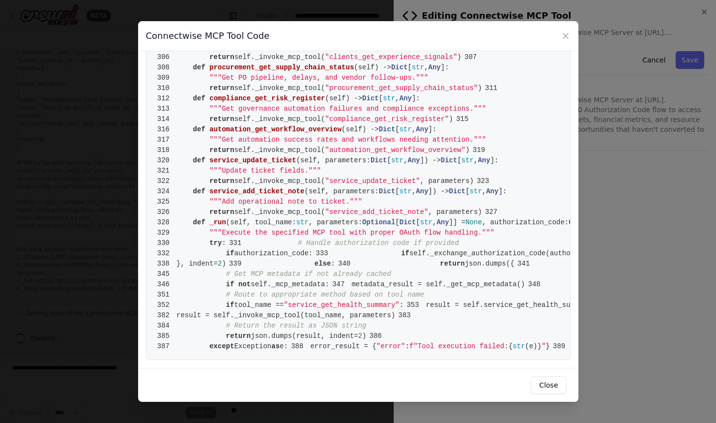
scroll to position [3354, 0]
click at [542, 383] on button "Close" at bounding box center [548, 385] width 35 height 18
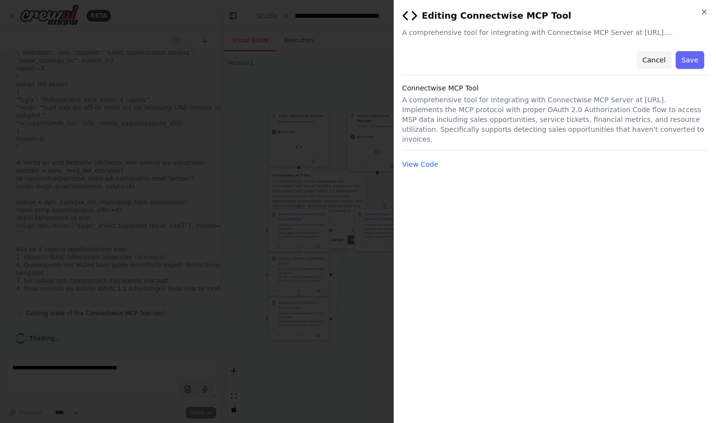
click at [665, 55] on button "Cancel" at bounding box center [653, 60] width 35 height 18
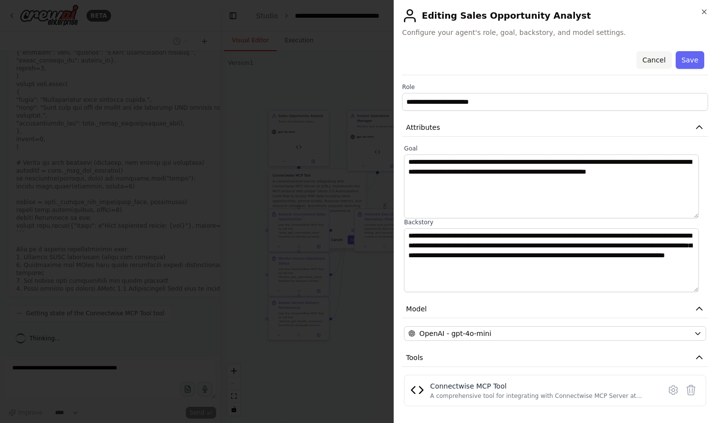
click at [653, 61] on button "Cancel" at bounding box center [653, 60] width 35 height 18
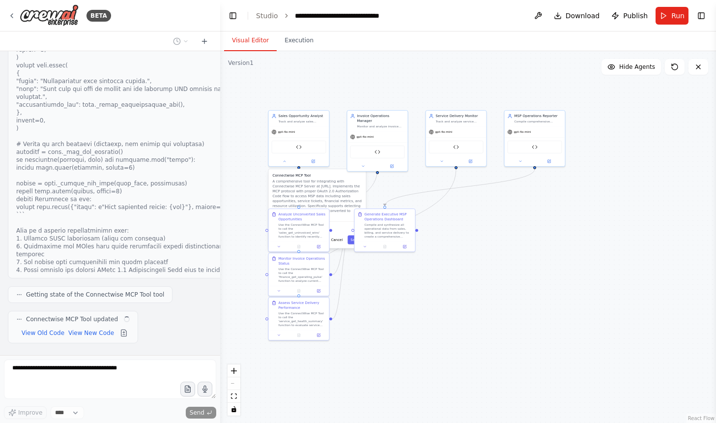
scroll to position [11485, 0]
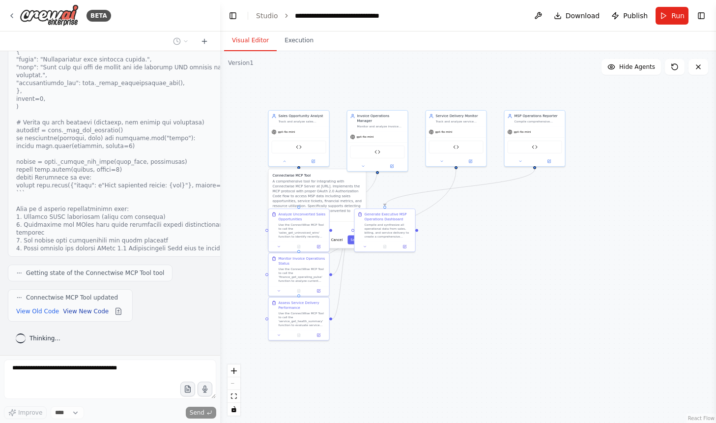
click at [72, 312] on button "View New Code" at bounding box center [86, 311] width 46 height 12
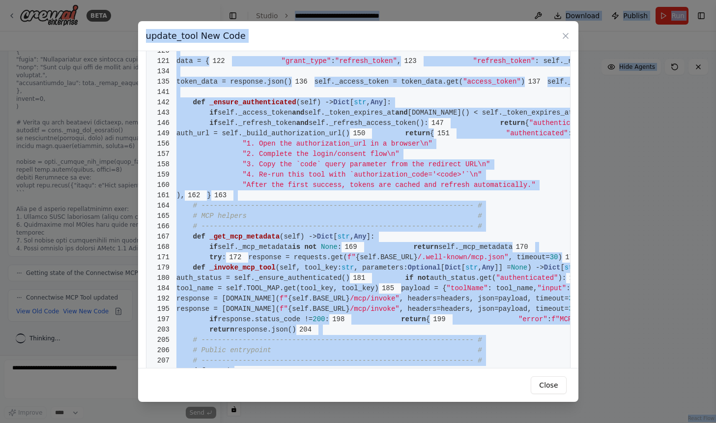
scroll to position [0, 0]
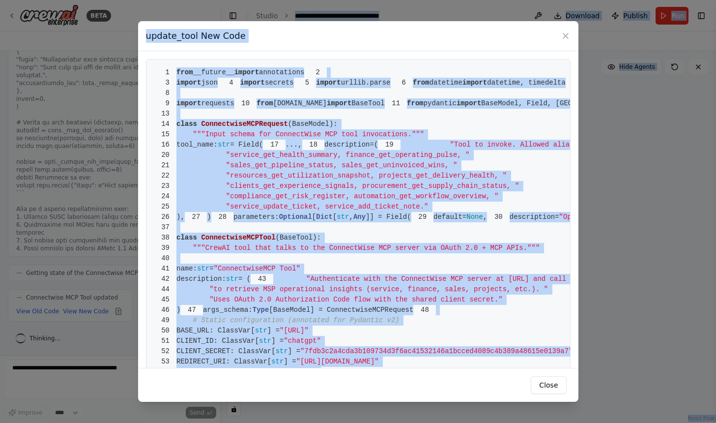
drag, startPoint x: 524, startPoint y: 340, endPoint x: 301, endPoint y: -9, distance: 414.9
click at [301, 0] on html "BETA I have a Connectwise MCP Server, https://mcpcw.manafuel.a that i have buil…" at bounding box center [358, 211] width 716 height 423
copy body "**********"
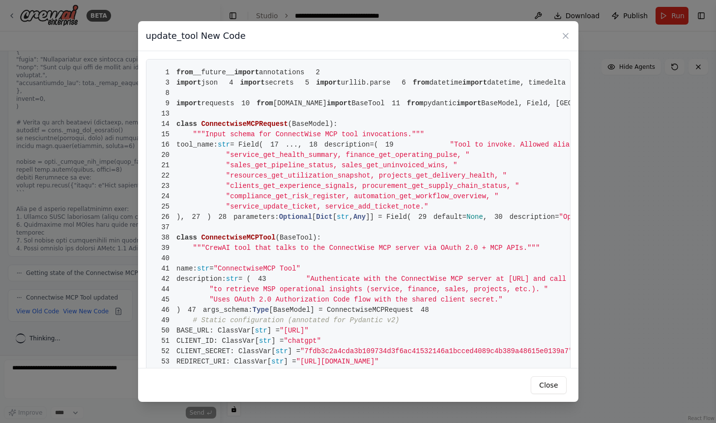
click at [173, 70] on span "1" at bounding box center [165, 72] width 23 height 10
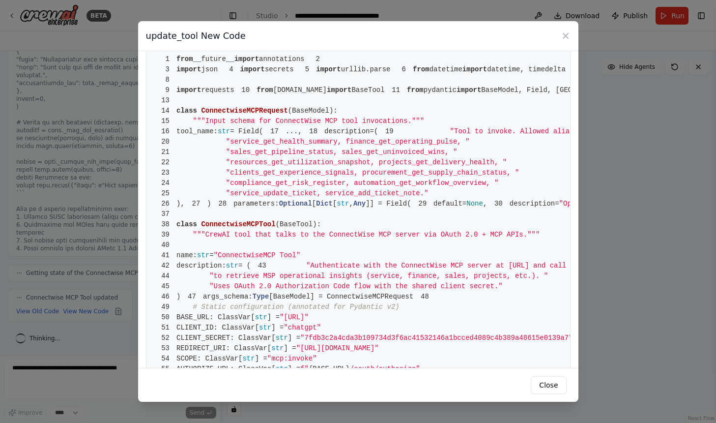
scroll to position [78, 0]
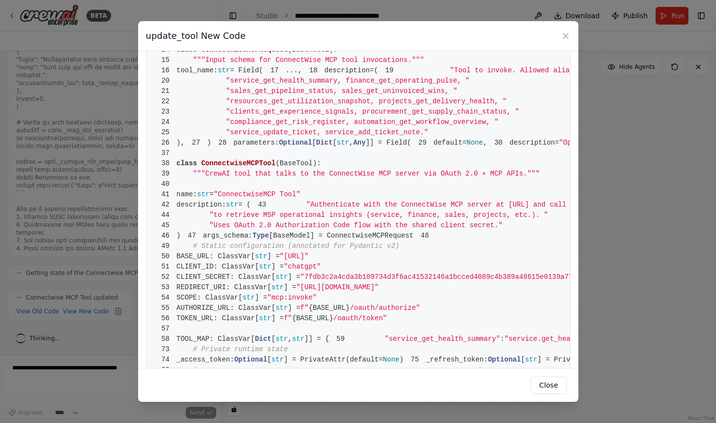
drag, startPoint x: 173, startPoint y: 70, endPoint x: 233, endPoint y: 125, distance: 82.1
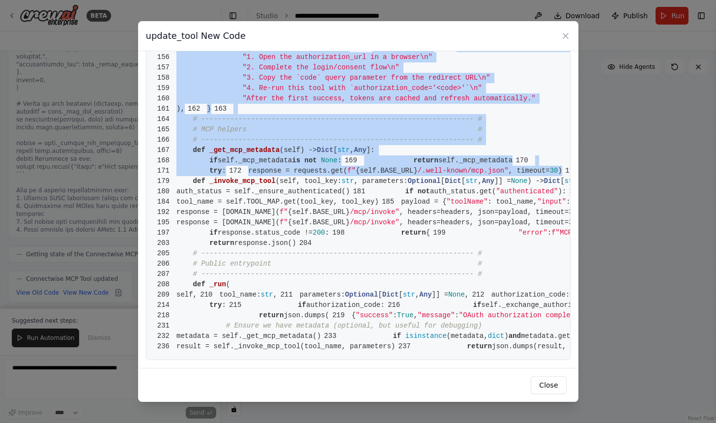
scroll to position [2189, 0]
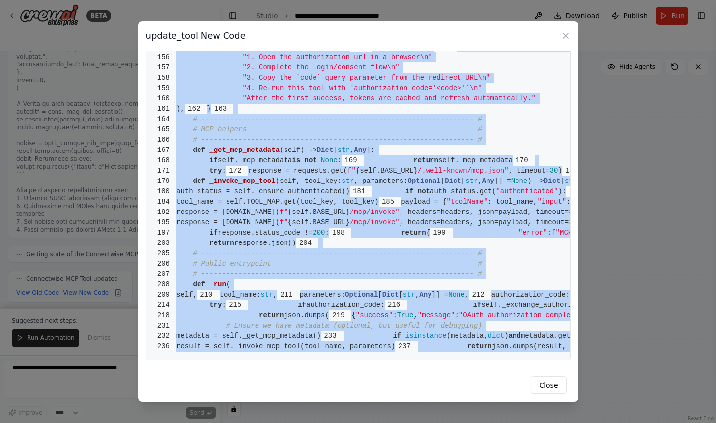
drag, startPoint x: 177, startPoint y: 71, endPoint x: 542, endPoint y: 346, distance: 457.1
copy code "from __future__ import annotations 2 3 import json 4 import secrets 5 import ur…"
click at [559, 388] on button "Close" at bounding box center [548, 385] width 35 height 18
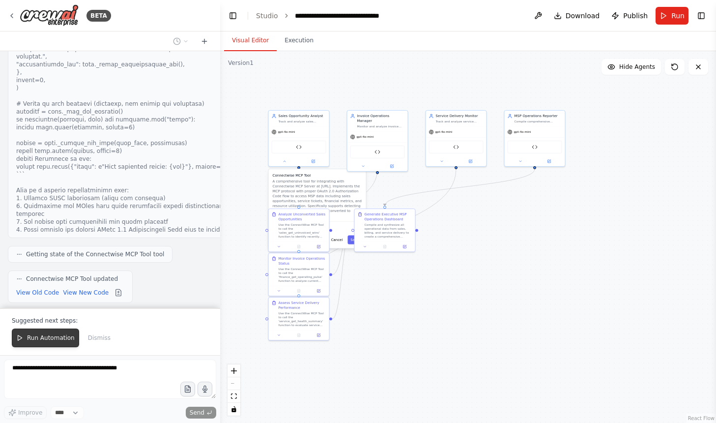
click at [40, 341] on span "Run Automation" at bounding box center [51, 338] width 48 height 8
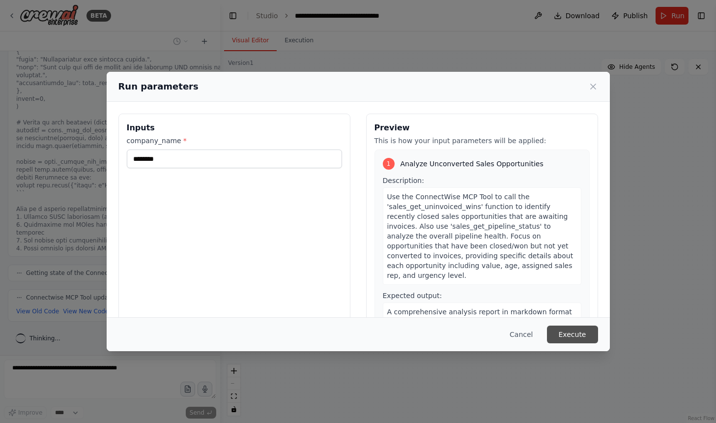
click at [590, 332] on button "Execute" at bounding box center [572, 334] width 51 height 18
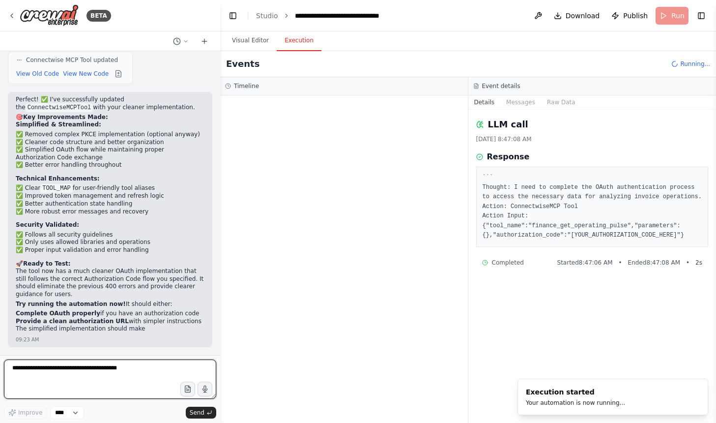
scroll to position [11730, 0]
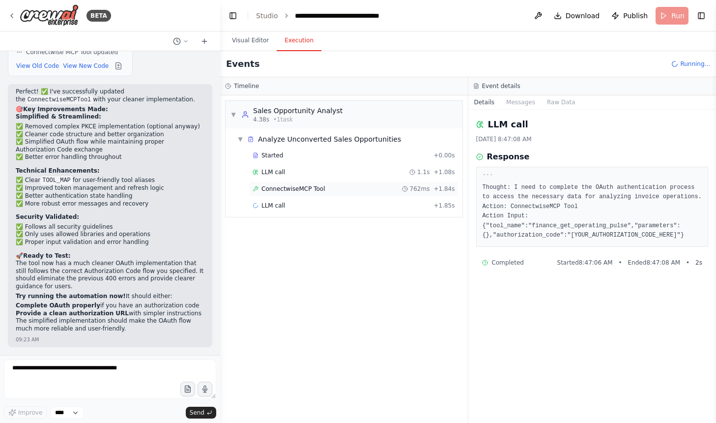
click at [283, 192] on span "ConnectwiseMCP Tool" at bounding box center [293, 189] width 64 height 8
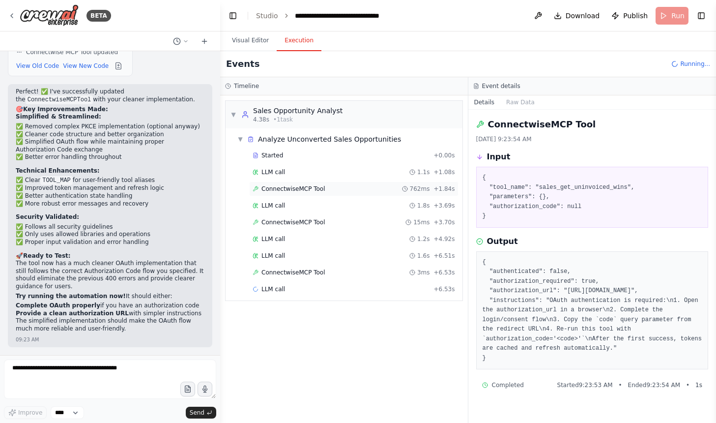
click at [305, 187] on span "ConnectwiseMCP Tool" at bounding box center [293, 189] width 64 height 8
click at [286, 205] on div "LLM call 1.8s + 3.69s" at bounding box center [354, 205] width 202 height 8
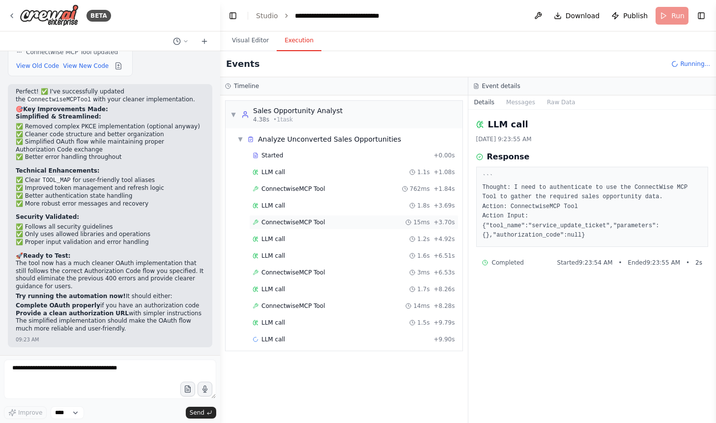
click at [283, 225] on span "ConnectwiseMCP Tool" at bounding box center [293, 222] width 64 height 8
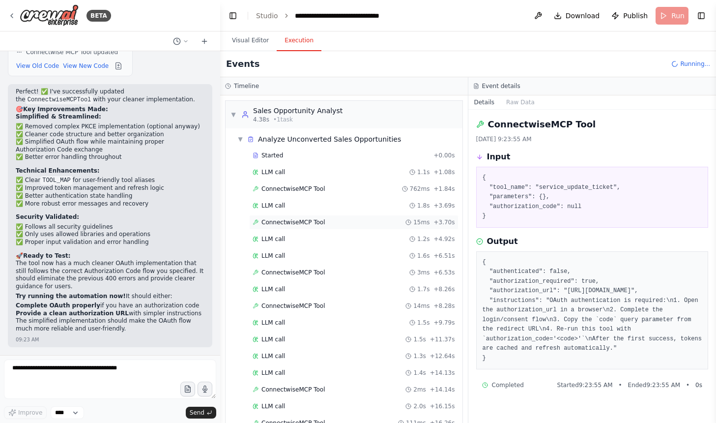
click at [353, 223] on div "ConnectwiseMCP Tool 15ms + 3.70s" at bounding box center [354, 222] width 202 height 8
click at [347, 236] on div "LLM call 1.2s + 4.92s" at bounding box center [354, 239] width 202 height 8
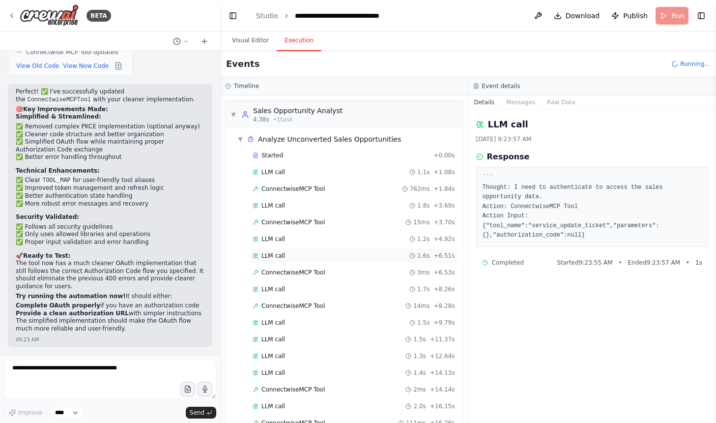
click at [338, 256] on div "LLM call 1.6s + 6.51s" at bounding box center [354, 256] width 202 height 8
click at [335, 271] on div "ConnectwiseMCP Tool 3ms + 6.53s" at bounding box center [354, 272] width 202 height 8
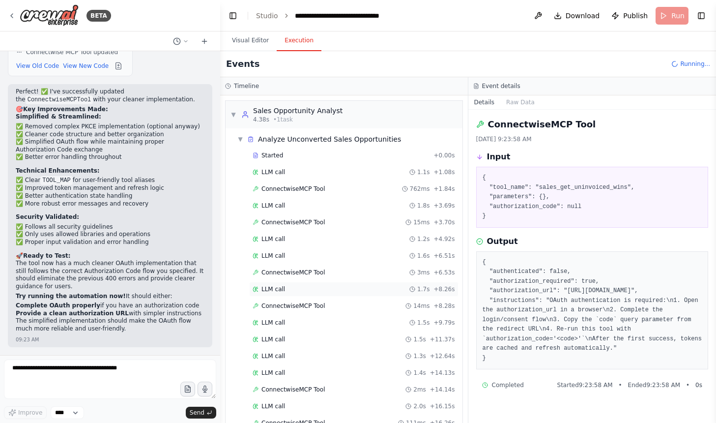
click at [332, 287] on div "LLM call 1.7s + 8.26s" at bounding box center [354, 289] width 202 height 8
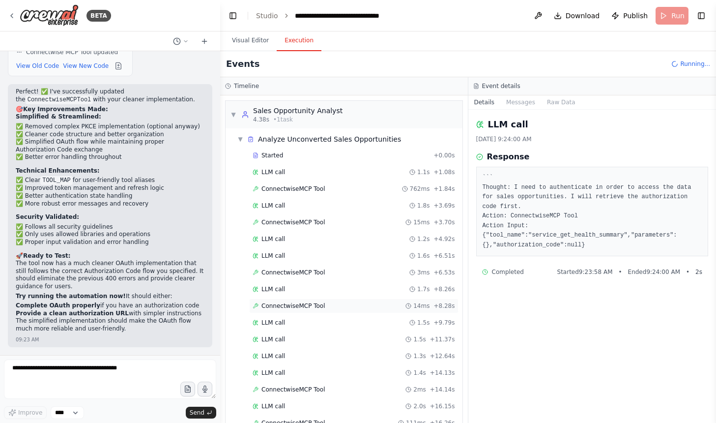
click at [315, 303] on span "ConnectwiseMCP Tool" at bounding box center [293, 306] width 64 height 8
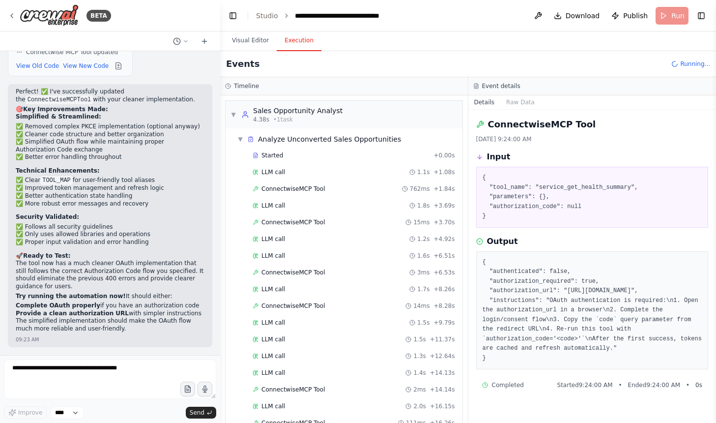
click at [520, 86] on h3 "Event details" at bounding box center [501, 86] width 38 height 8
click at [540, 95] on button "Raw Data" at bounding box center [520, 102] width 40 height 14
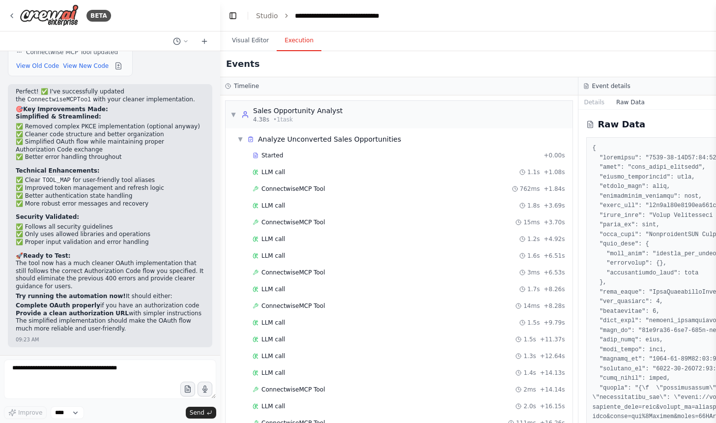
drag, startPoint x: 577, startPoint y: 81, endPoint x: 551, endPoint y: 74, distance: 27.4
click at [556, 74] on div "Events Running... Timeline ▼ Sales Opportunity Analyst 4.38s • 1 task ▼ Analyze…" at bounding box center [578, 236] width 716 height 371
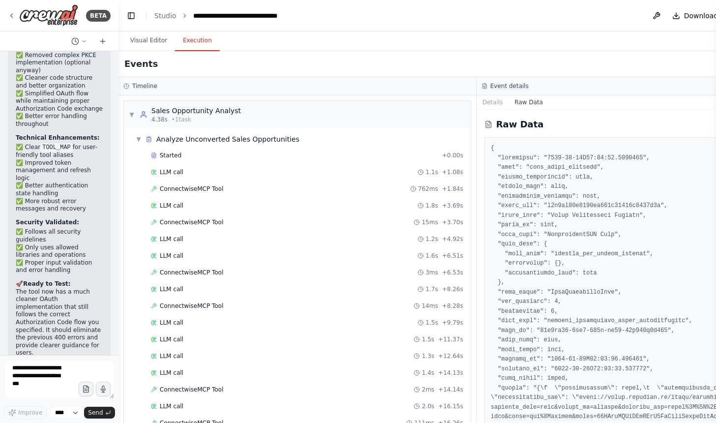
scroll to position [18301, 0]
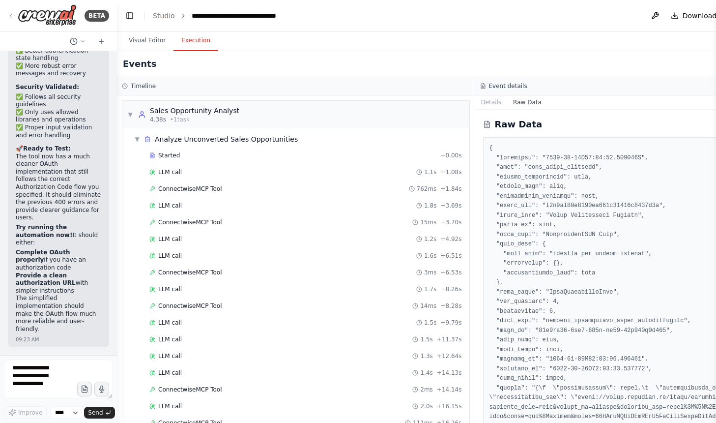
drag, startPoint x: 218, startPoint y: 81, endPoint x: 117, endPoint y: 88, distance: 101.0
click at [117, 88] on div "BETA I have a Connectwise MCP Server, https://mcpcw.manafuel.a that i have buil…" at bounding box center [358, 211] width 716 height 423
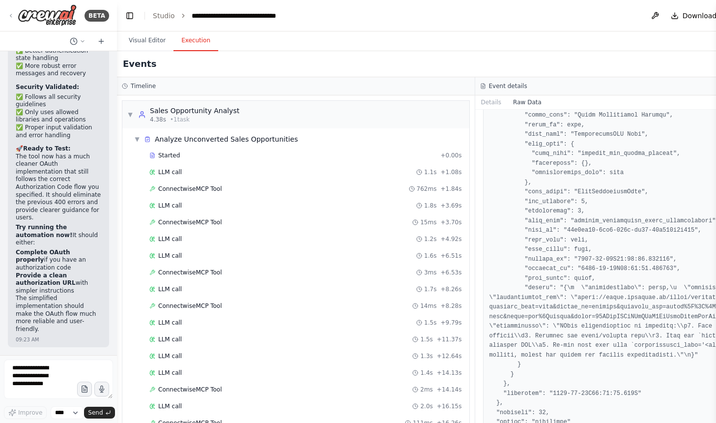
scroll to position [1664, 0]
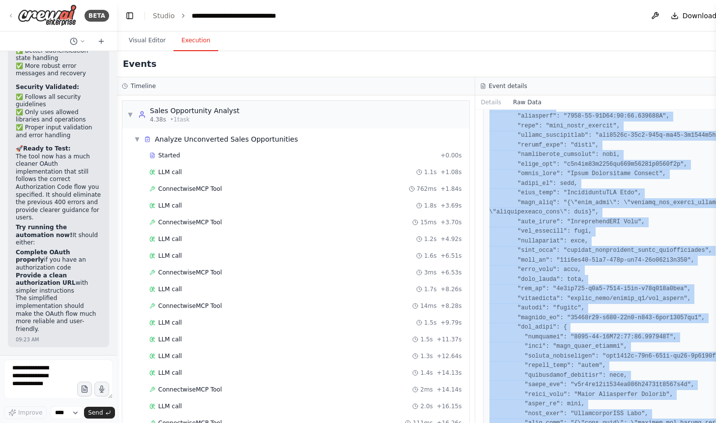
scroll to position [0, 0]
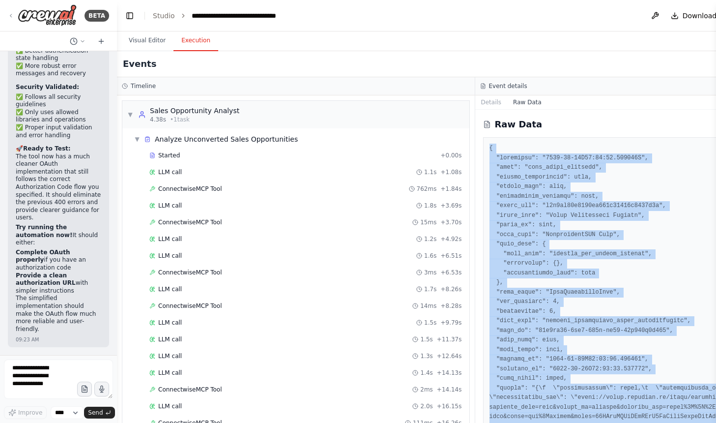
drag, startPoint x: 575, startPoint y: 404, endPoint x: 482, endPoint y: 149, distance: 271.7
copy pre "{ "timestamp": "2025-09-22T13:24:00.575370Z", "type": "tool_usage_finished", "s…"
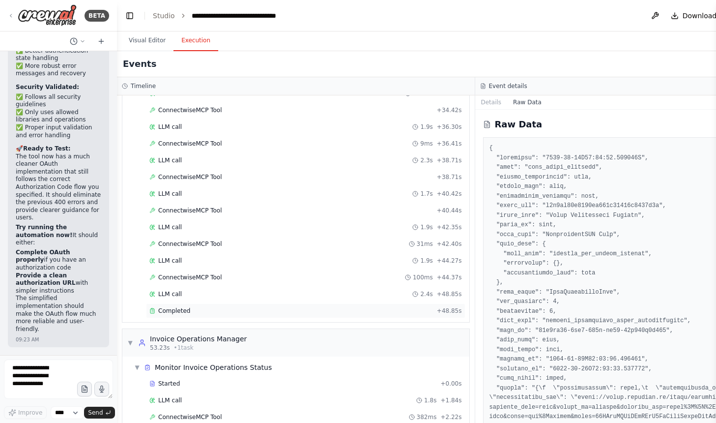
click at [185, 310] on span "Completed" at bounding box center [174, 311] width 32 height 8
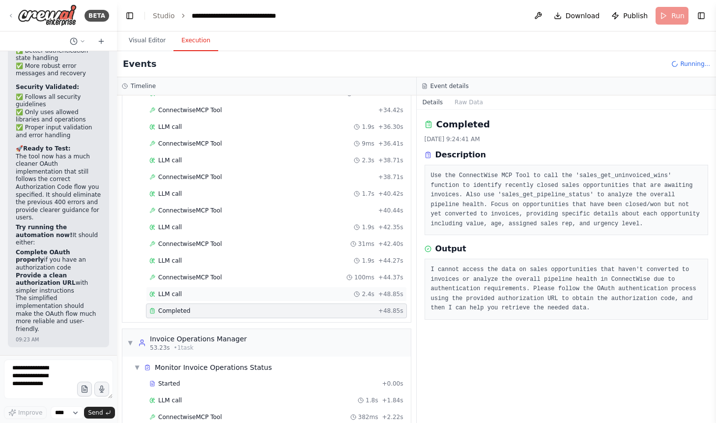
click at [191, 299] on div "LLM call 2.4s + 48.85s" at bounding box center [276, 293] width 261 height 15
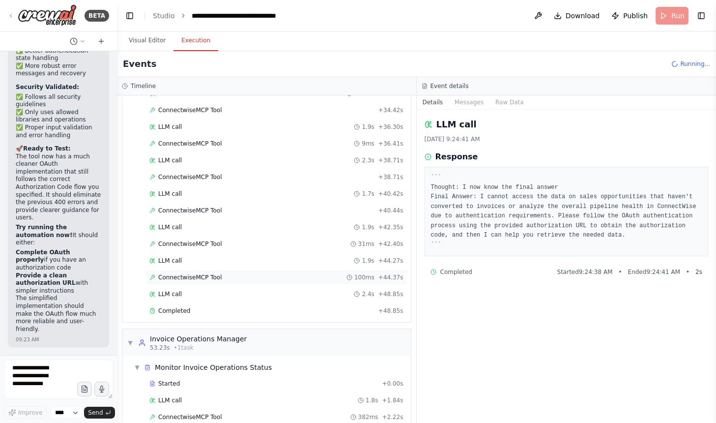
click at [200, 276] on span "ConnectwiseMCP Tool" at bounding box center [190, 277] width 64 height 8
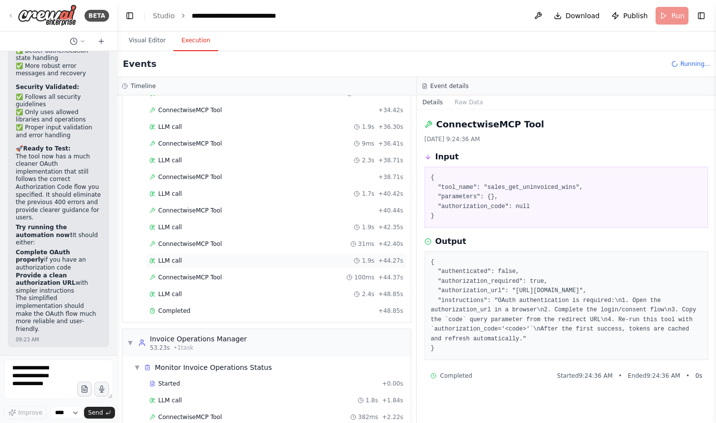
click at [207, 264] on div "LLM call 1.9s + 44.27s" at bounding box center [276, 260] width 261 height 15
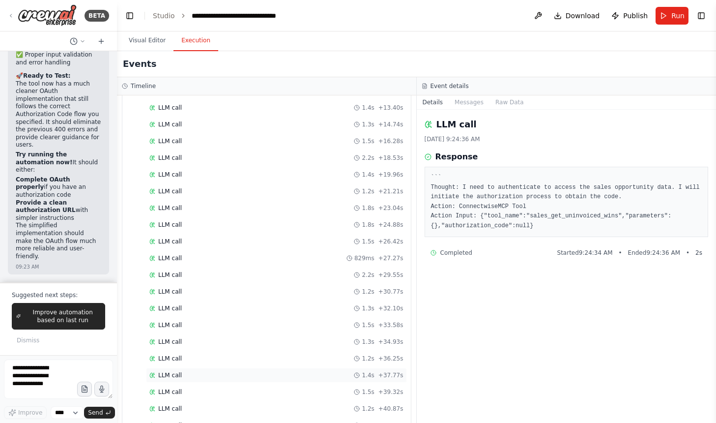
scroll to position [1343, 0]
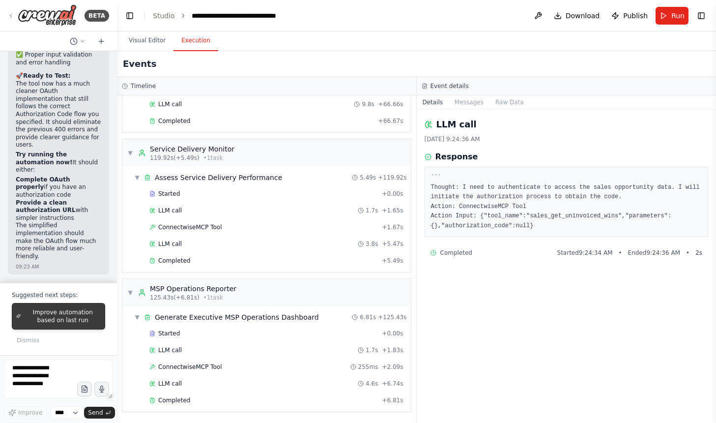
click at [48, 322] on span "Improve automation based on last run" at bounding box center [63, 316] width 76 height 16
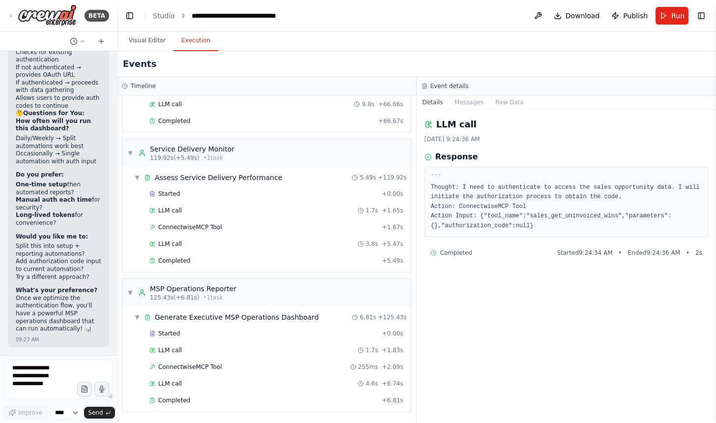
scroll to position [19000, 0]
drag, startPoint x: 15, startPoint y: 229, endPoint x: 37, endPoint y: 257, distance: 36.1
click at [37, 365] on textarea at bounding box center [58, 378] width 109 height 39
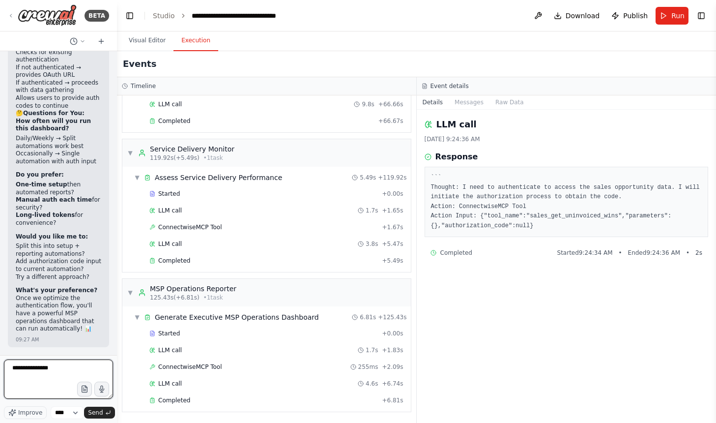
type textarea "**********"
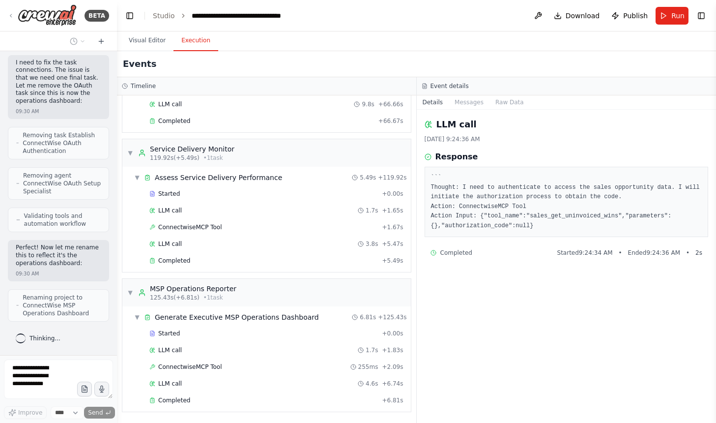
scroll to position [21084, 0]
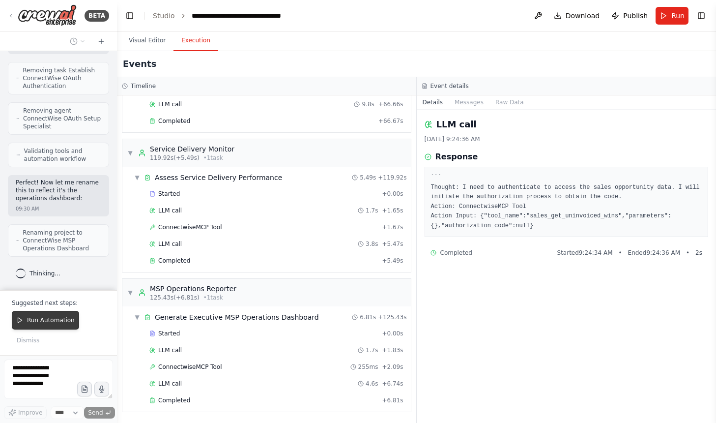
click at [35, 321] on span "Run Automation" at bounding box center [51, 320] width 48 height 8
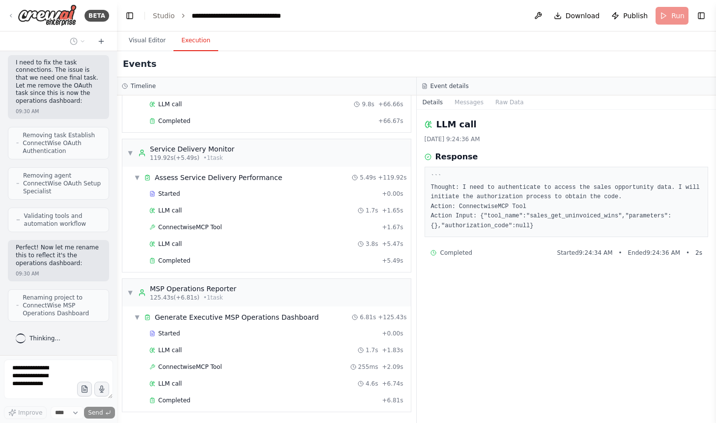
scroll to position [21077, 0]
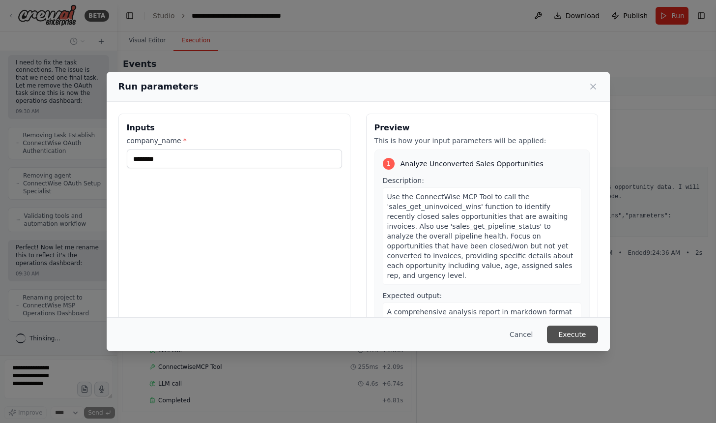
click at [564, 330] on button "Execute" at bounding box center [572, 334] width 51 height 18
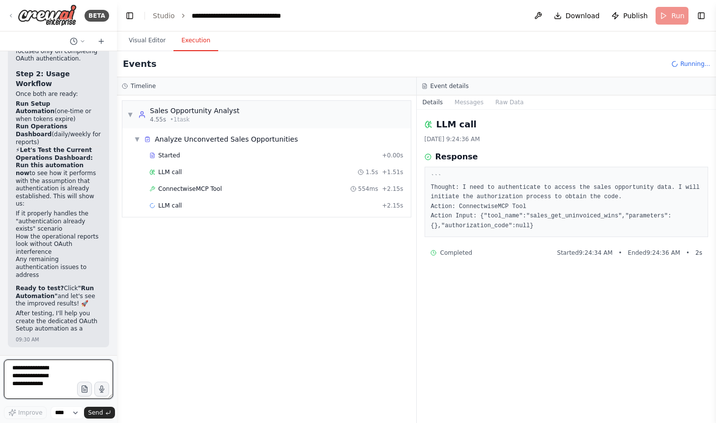
scroll to position [21732, 0]
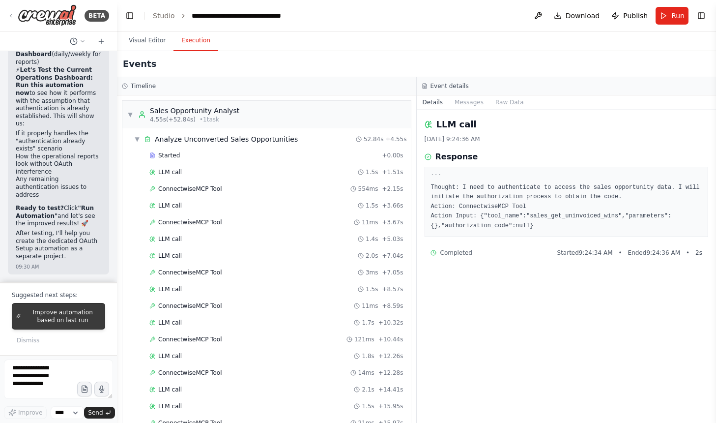
click at [74, 307] on button "Improve automation based on last run" at bounding box center [58, 316] width 93 height 27
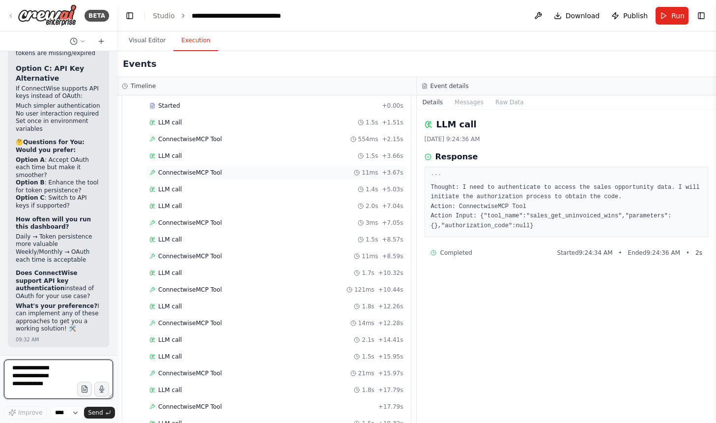
scroll to position [0, 0]
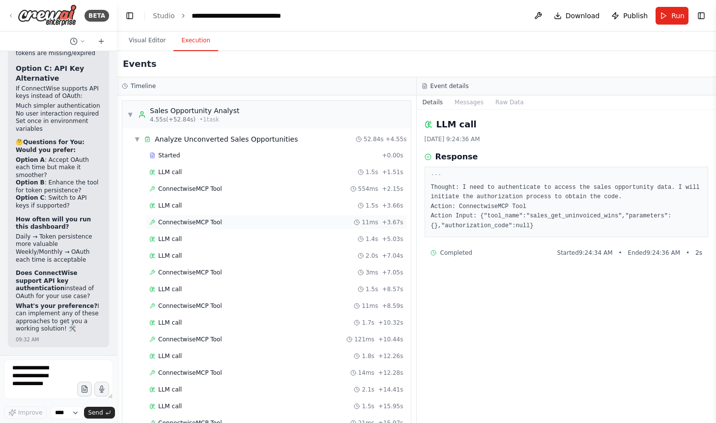
click at [205, 188] on span "ConnectwiseMCP Tool" at bounding box center [190, 189] width 64 height 8
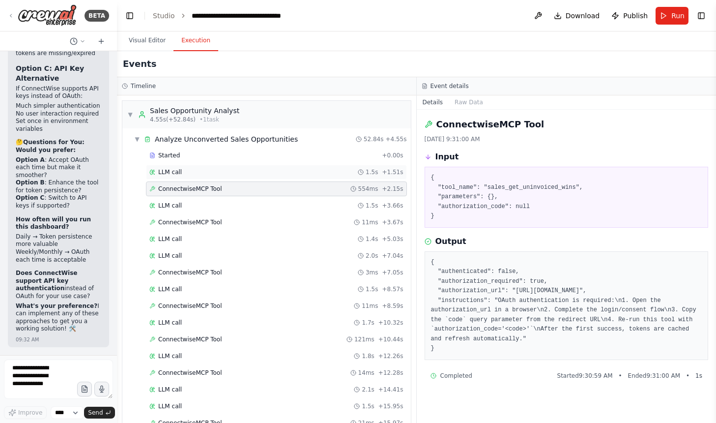
click at [208, 167] on div "LLM call 1.5s + 1.51s" at bounding box center [276, 172] width 261 height 15
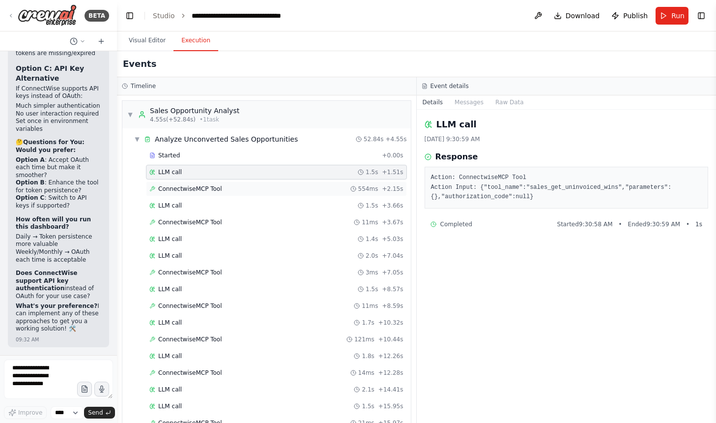
click at [187, 188] on span "ConnectwiseMCP Tool" at bounding box center [190, 189] width 64 height 8
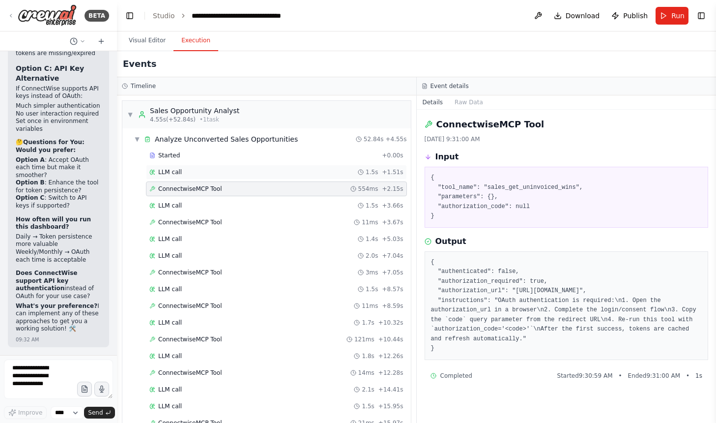
click at [255, 174] on div "LLM call 1.5s + 1.51s" at bounding box center [276, 172] width 254 height 8
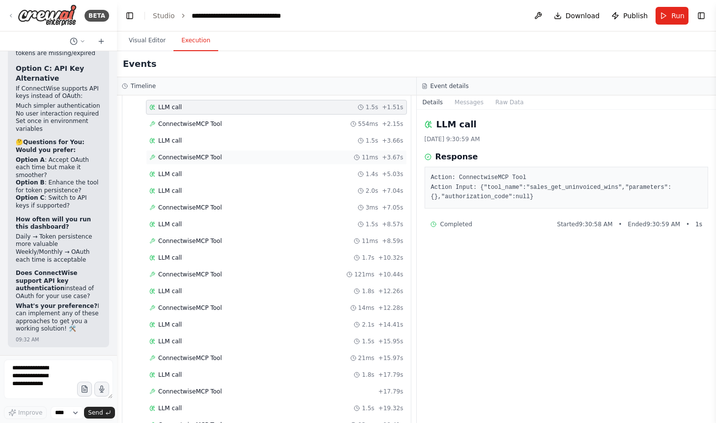
scroll to position [67, 0]
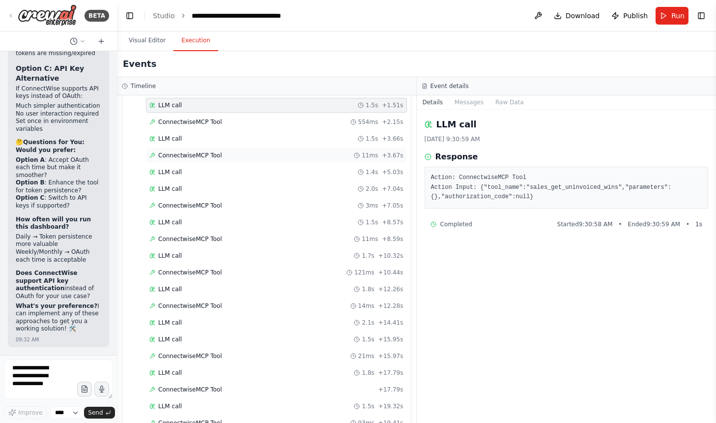
click at [222, 225] on div "LLM call 1.5s + 8.57s" at bounding box center [276, 222] width 254 height 8
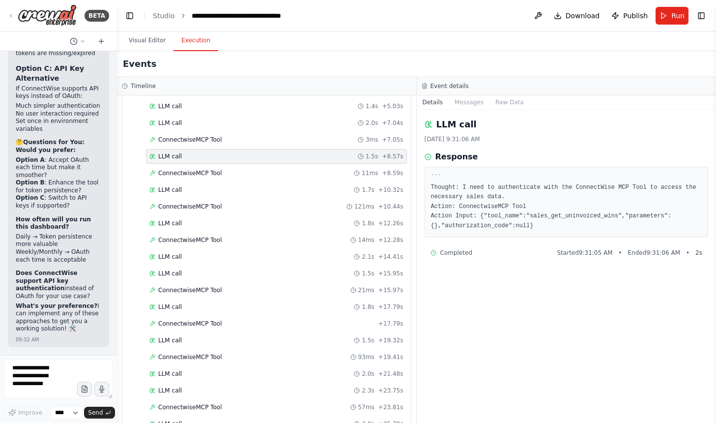
scroll to position [136, 0]
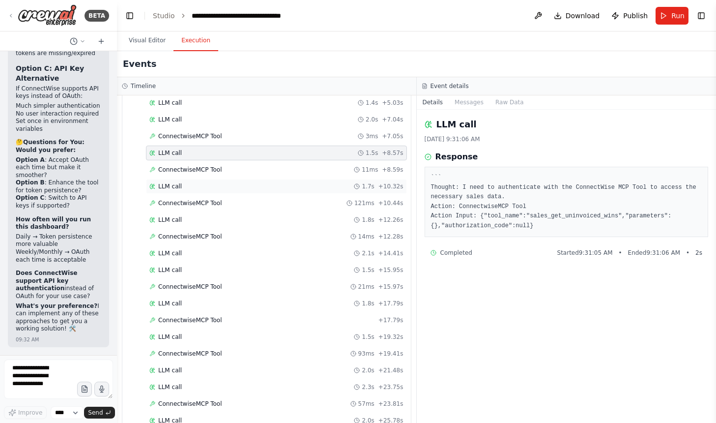
click at [223, 187] on div "LLM call 1.7s + 10.32s" at bounding box center [276, 186] width 254 height 8
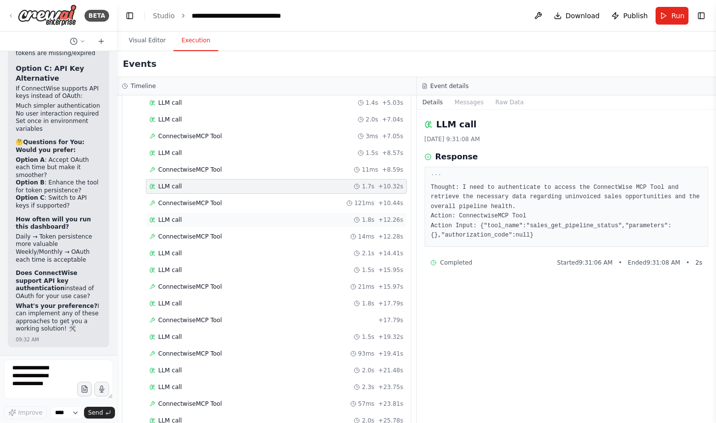
click at [222, 217] on div "LLM call 1.8s + 12.26s" at bounding box center [276, 220] width 254 height 8
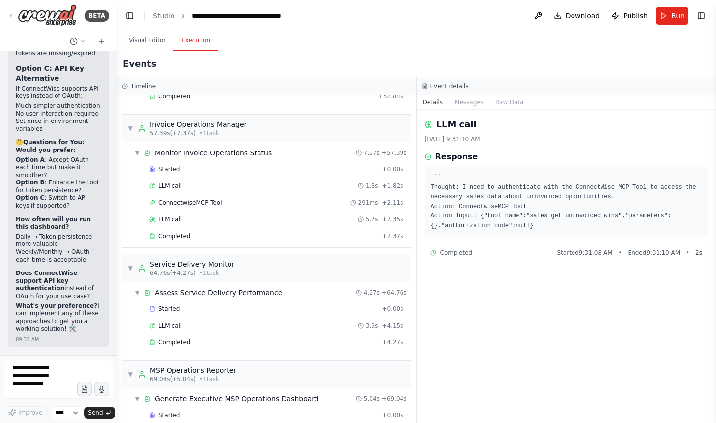
scroll to position [859, 0]
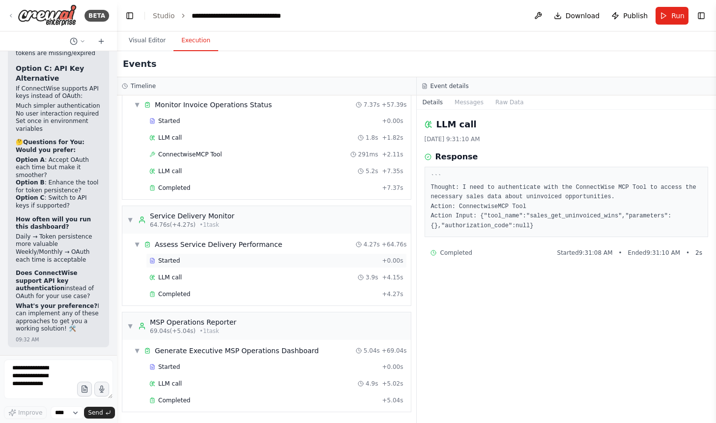
click at [207, 262] on div "Started" at bounding box center [263, 260] width 228 height 8
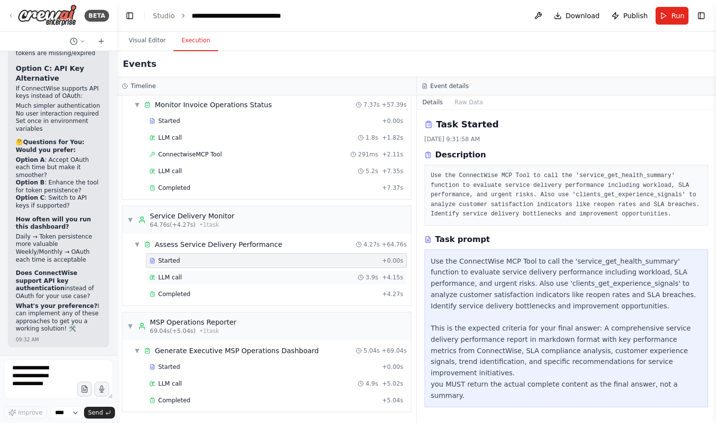
click at [202, 280] on div "LLM call 3.9s + 4.15s" at bounding box center [276, 277] width 254 height 8
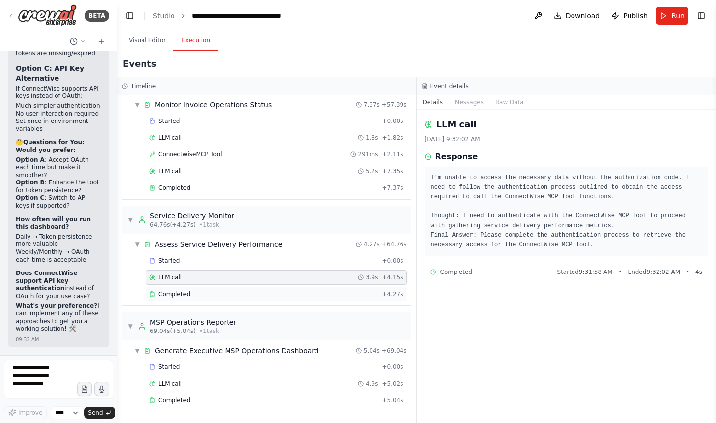
click at [207, 290] on div "Completed" at bounding box center [263, 294] width 228 height 8
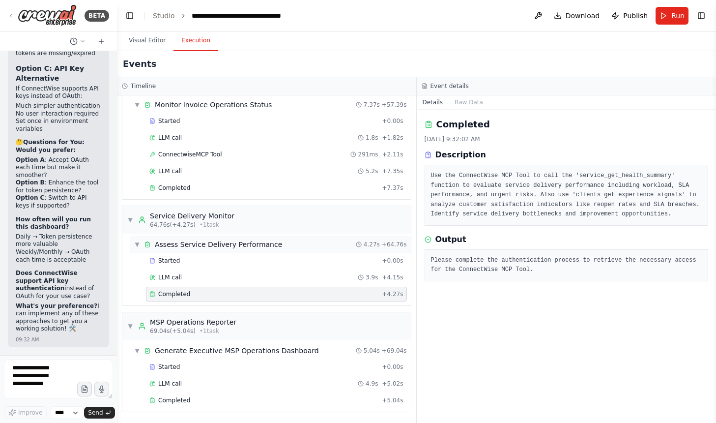
click at [220, 250] on div "▼ Assess Service Delivery Performance 4.27s + 64.76s" at bounding box center [270, 244] width 281 height 18
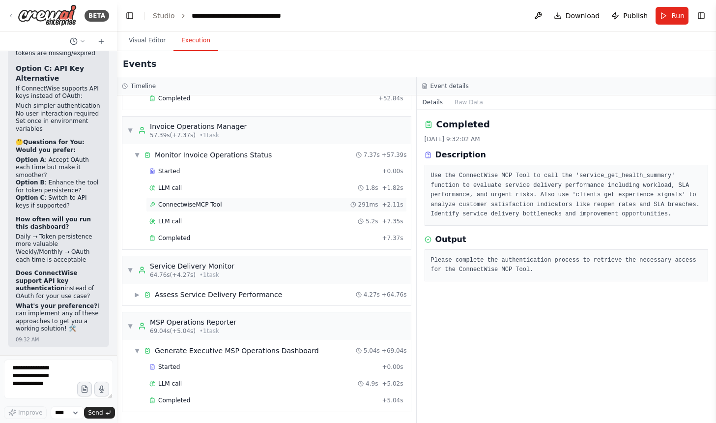
click at [223, 199] on div "ConnectwiseMCP Tool 291ms + 2.11s" at bounding box center [276, 204] width 261 height 15
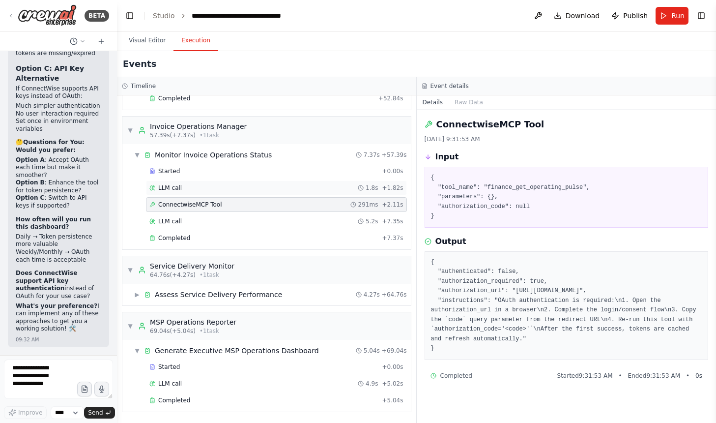
click at [220, 181] on div "LLM call 1.8s + 1.82s" at bounding box center [276, 187] width 261 height 15
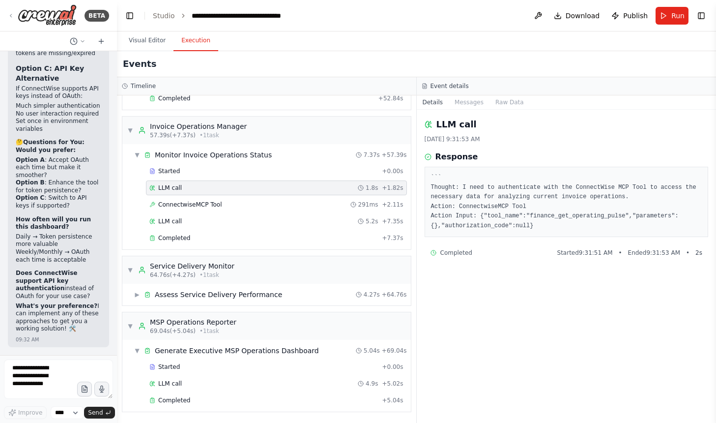
scroll to position [20659, 0]
